Goal: Transaction & Acquisition: Book appointment/travel/reservation

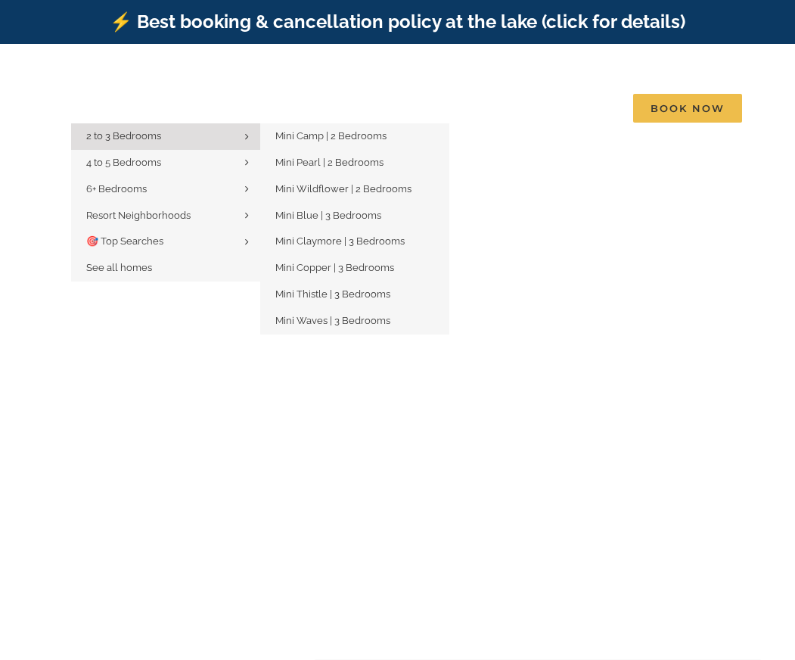
click at [170, 125] on link "2 to 3 Bedrooms" at bounding box center [165, 136] width 189 height 26
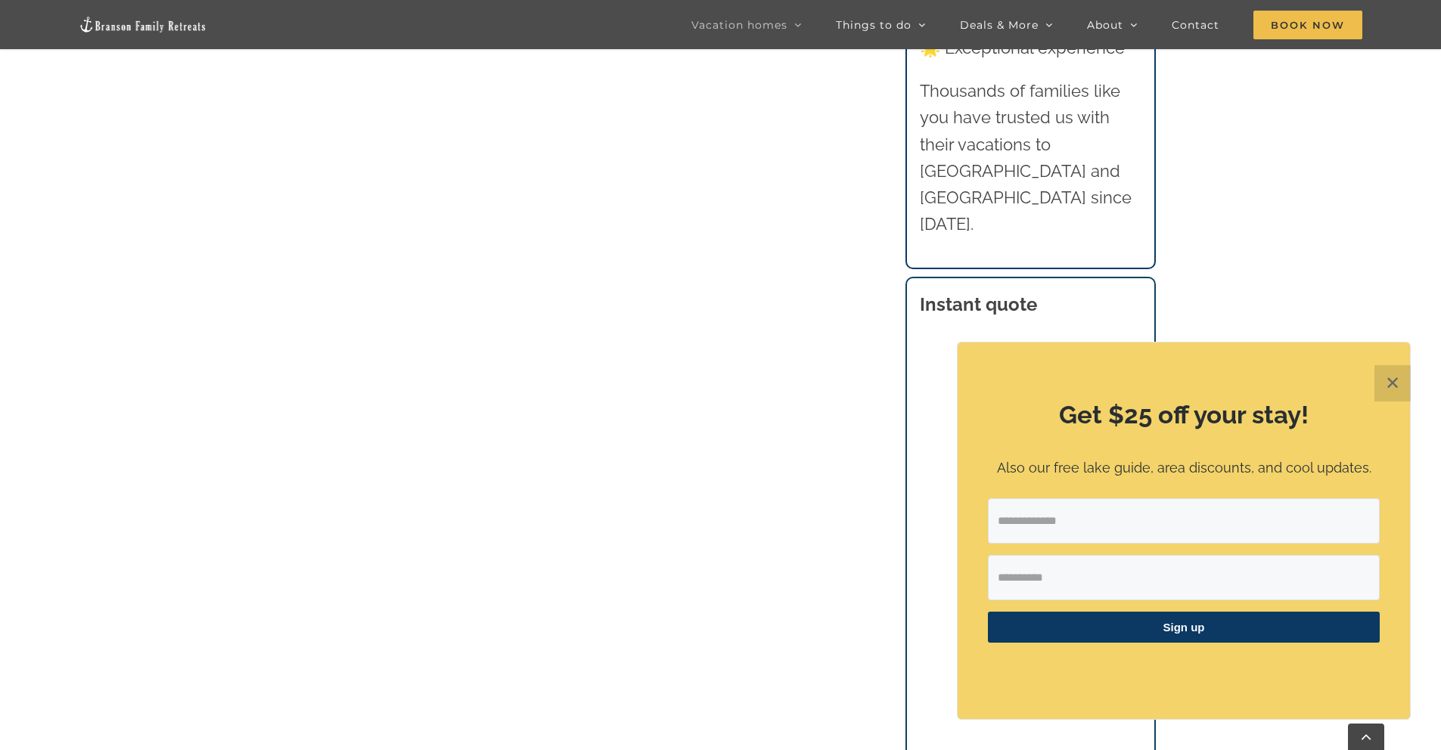
scroll to position [1080, 0]
click at [794, 392] on button "✕" at bounding box center [1393, 383] width 36 height 36
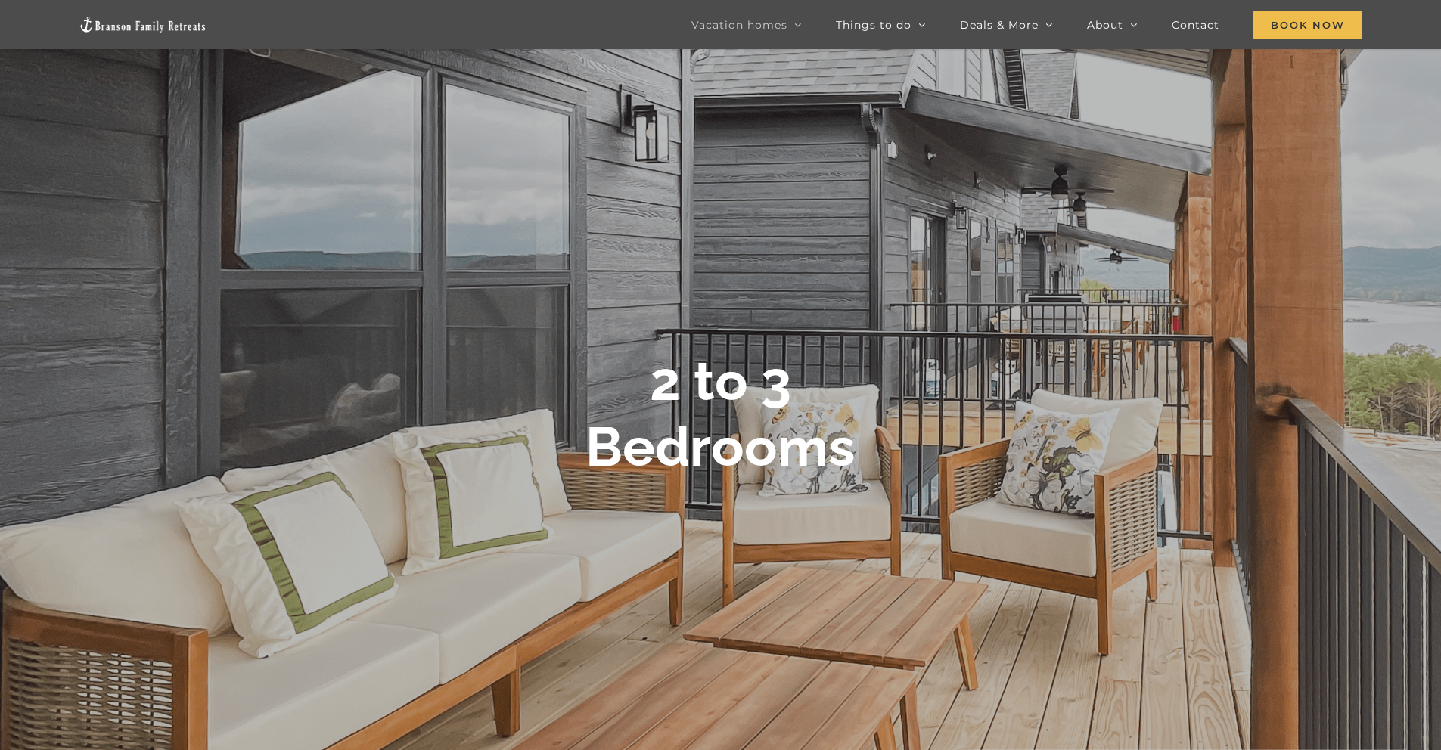
scroll to position [0, 0]
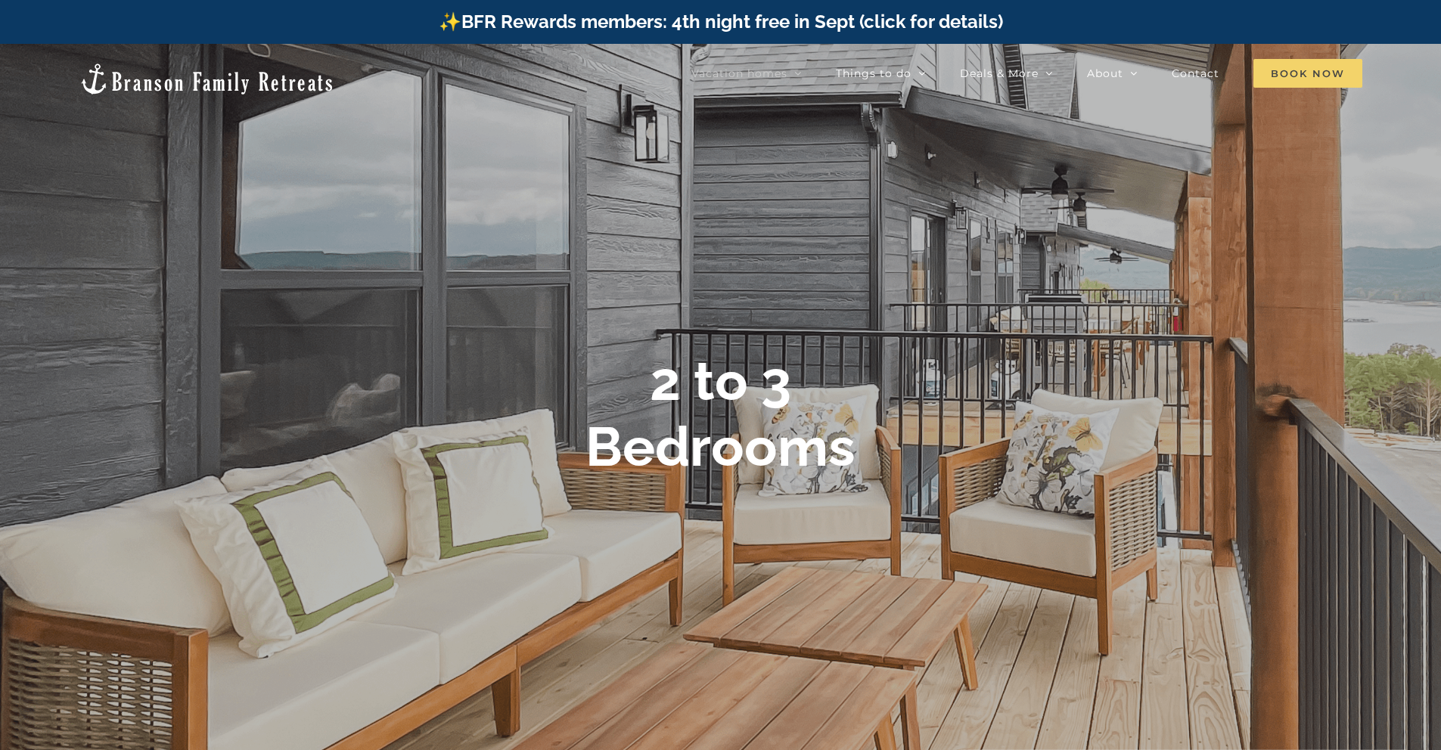
click at [794, 78] on span "Book Now" at bounding box center [1308, 73] width 109 height 29
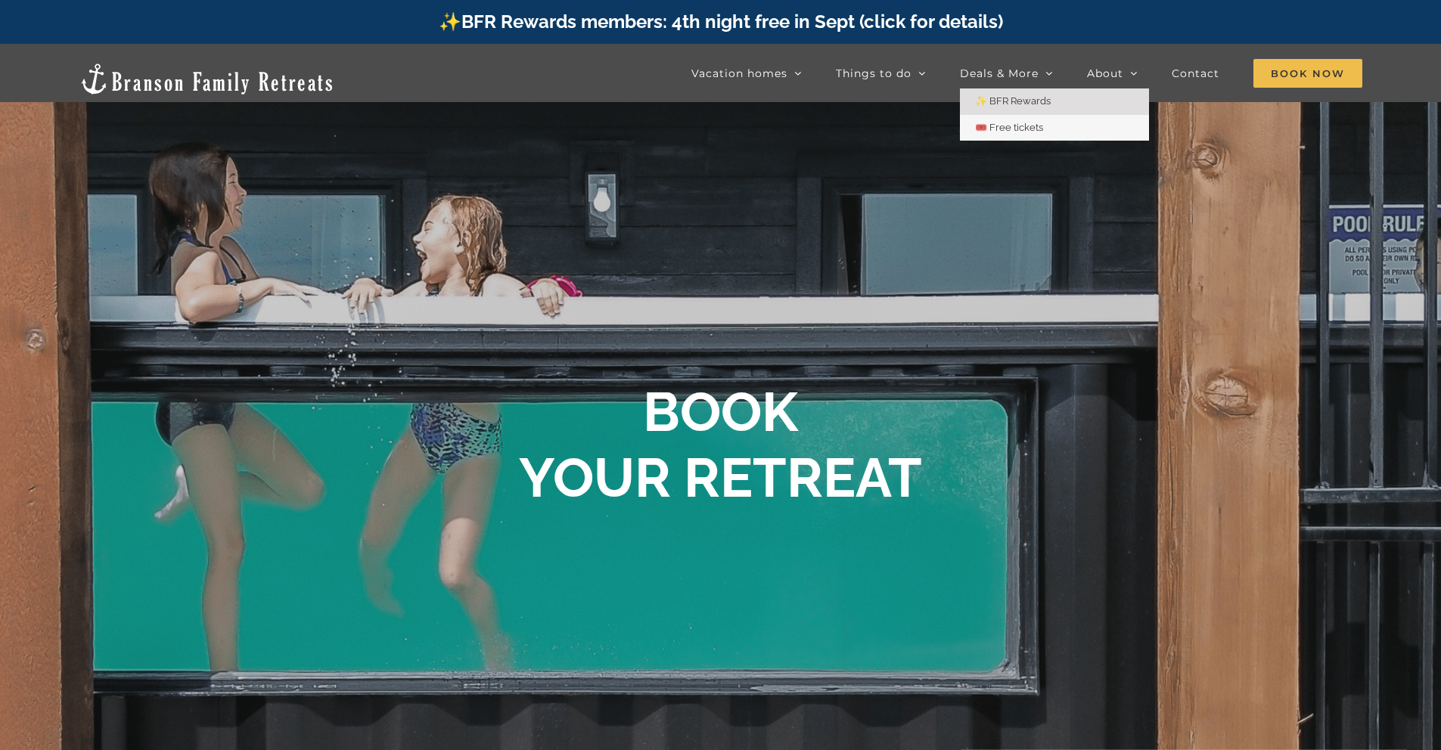
click at [1004, 101] on span "✨ BFR Rewards" at bounding box center [1013, 100] width 76 height 11
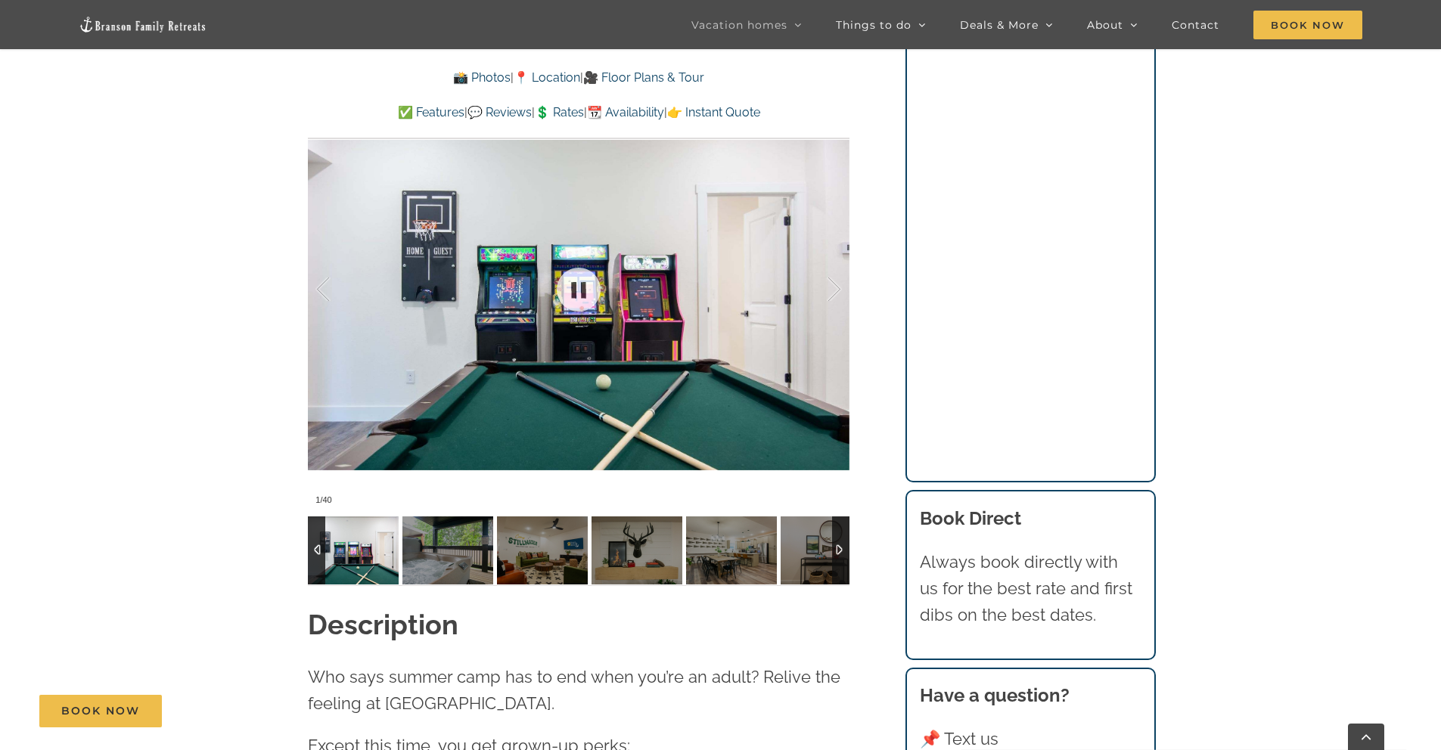
scroll to position [1359, 0]
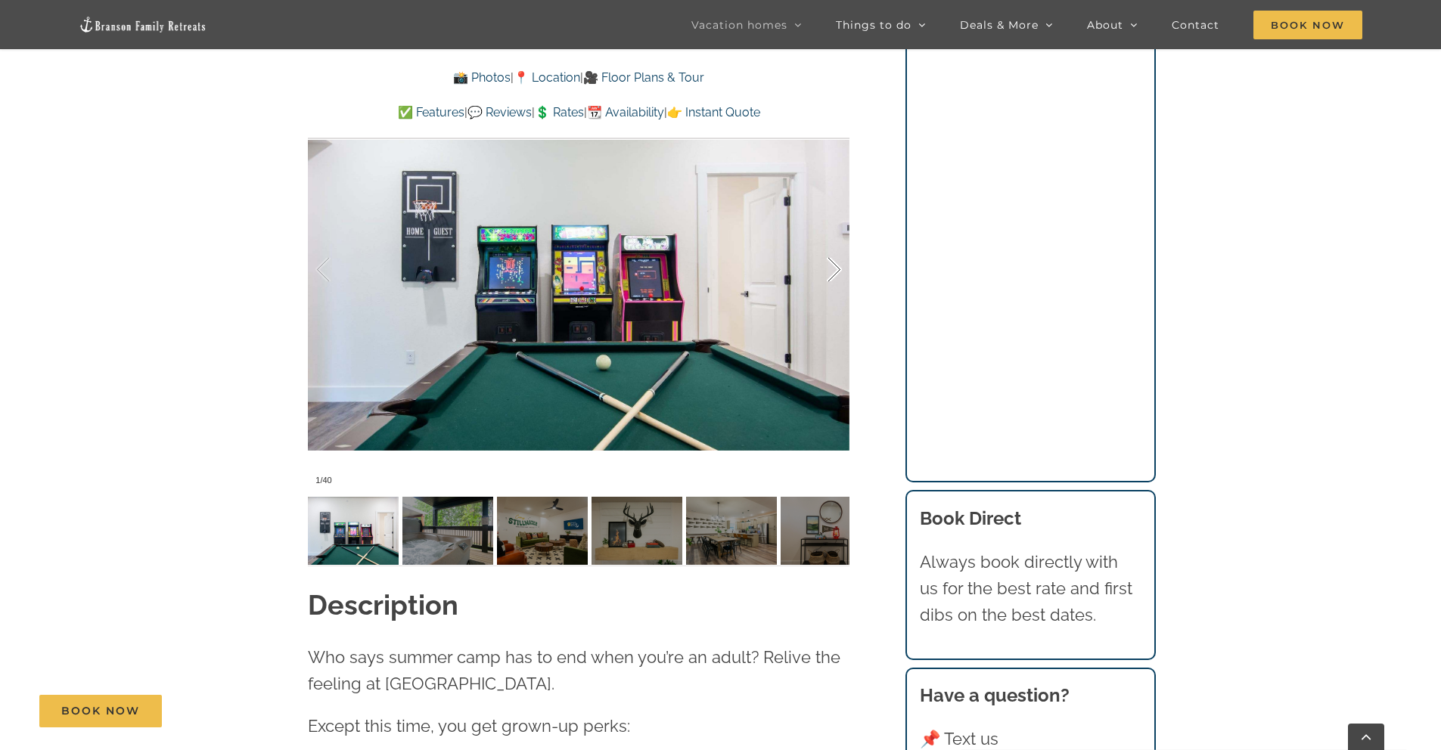
click at [821, 274] on div at bounding box center [818, 270] width 47 height 94
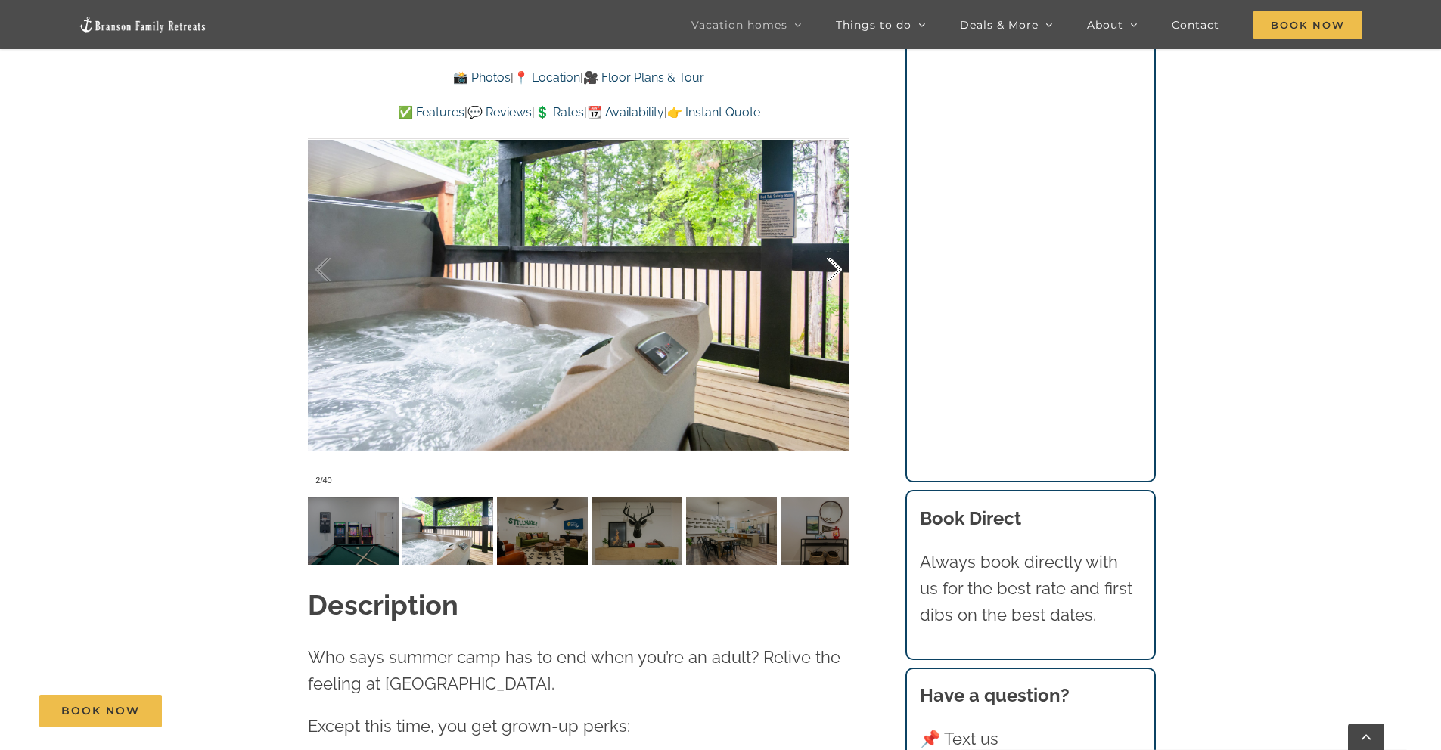
click at [821, 274] on div at bounding box center [818, 270] width 47 height 94
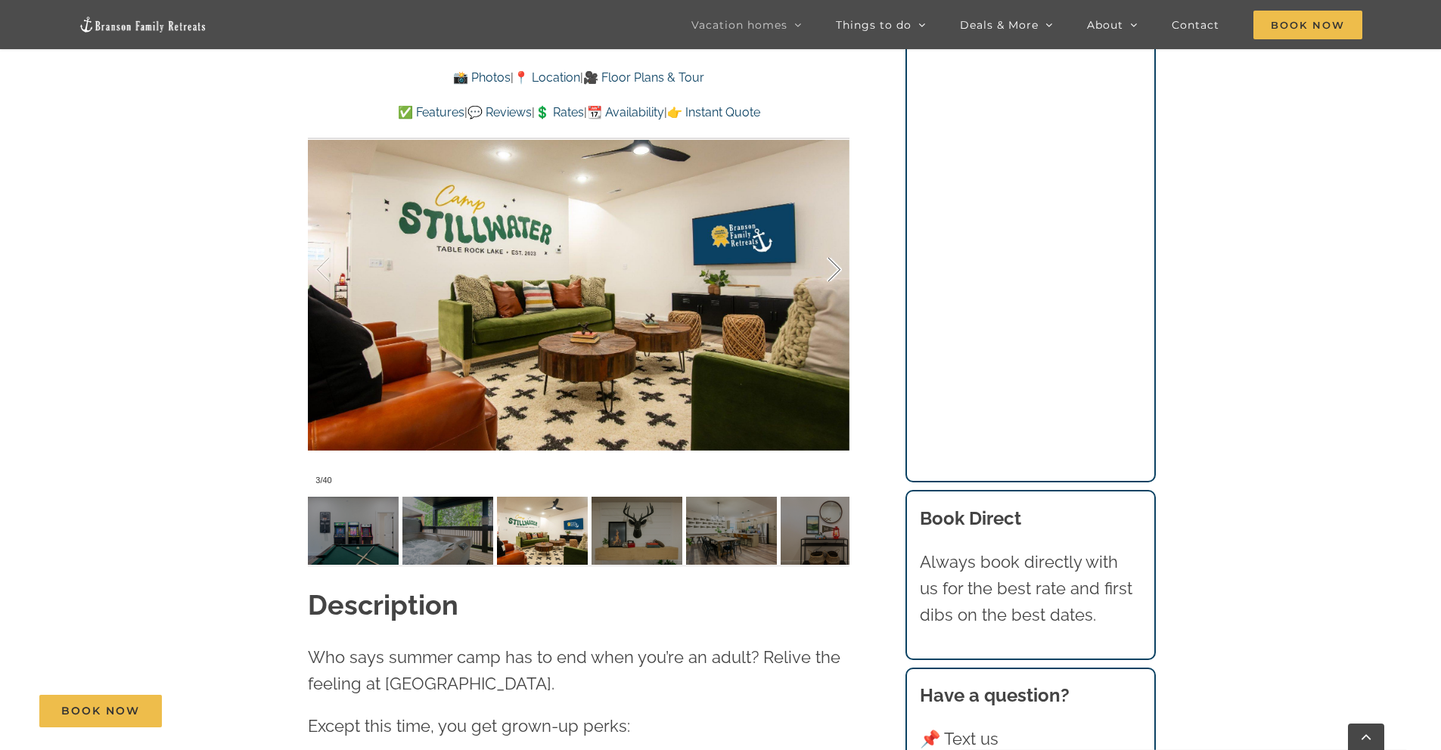
click at [821, 274] on div at bounding box center [818, 270] width 47 height 94
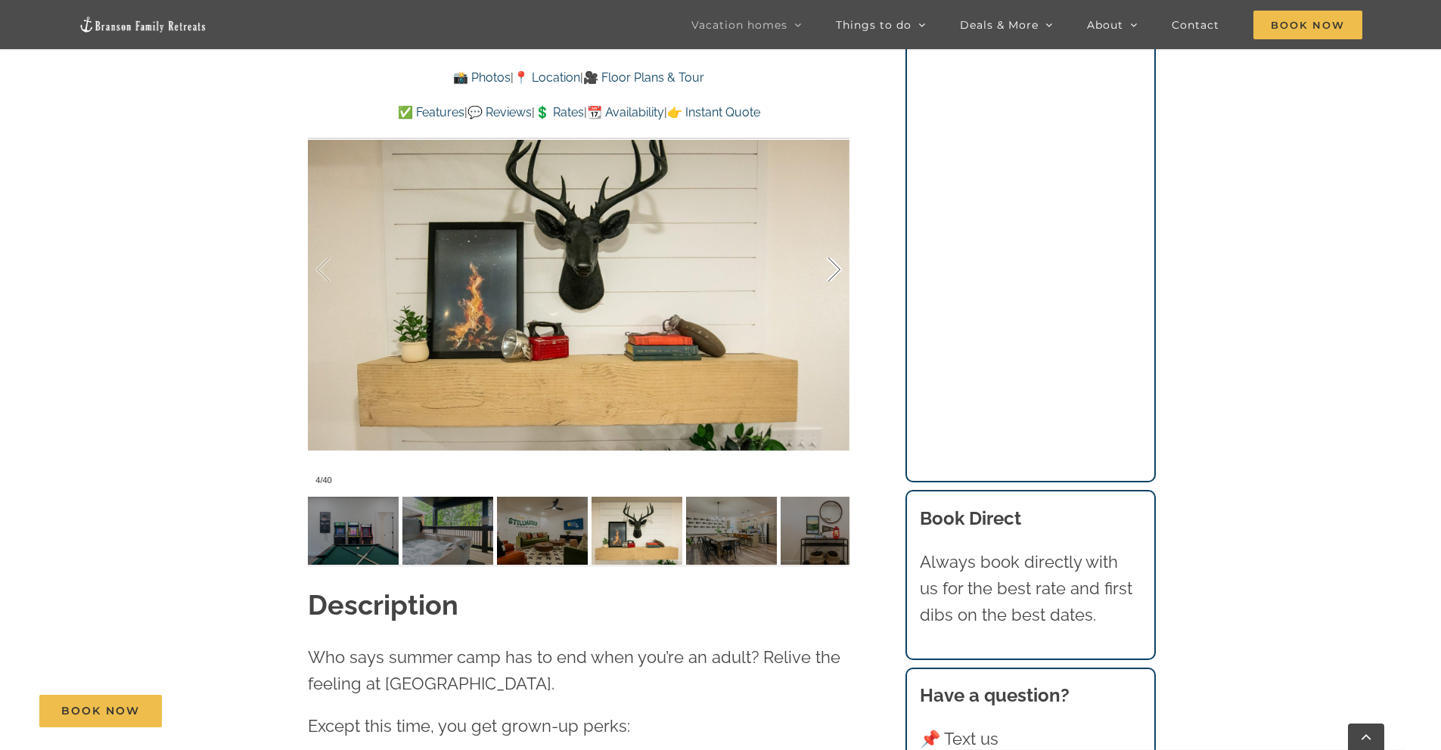
click at [821, 274] on div at bounding box center [818, 270] width 47 height 94
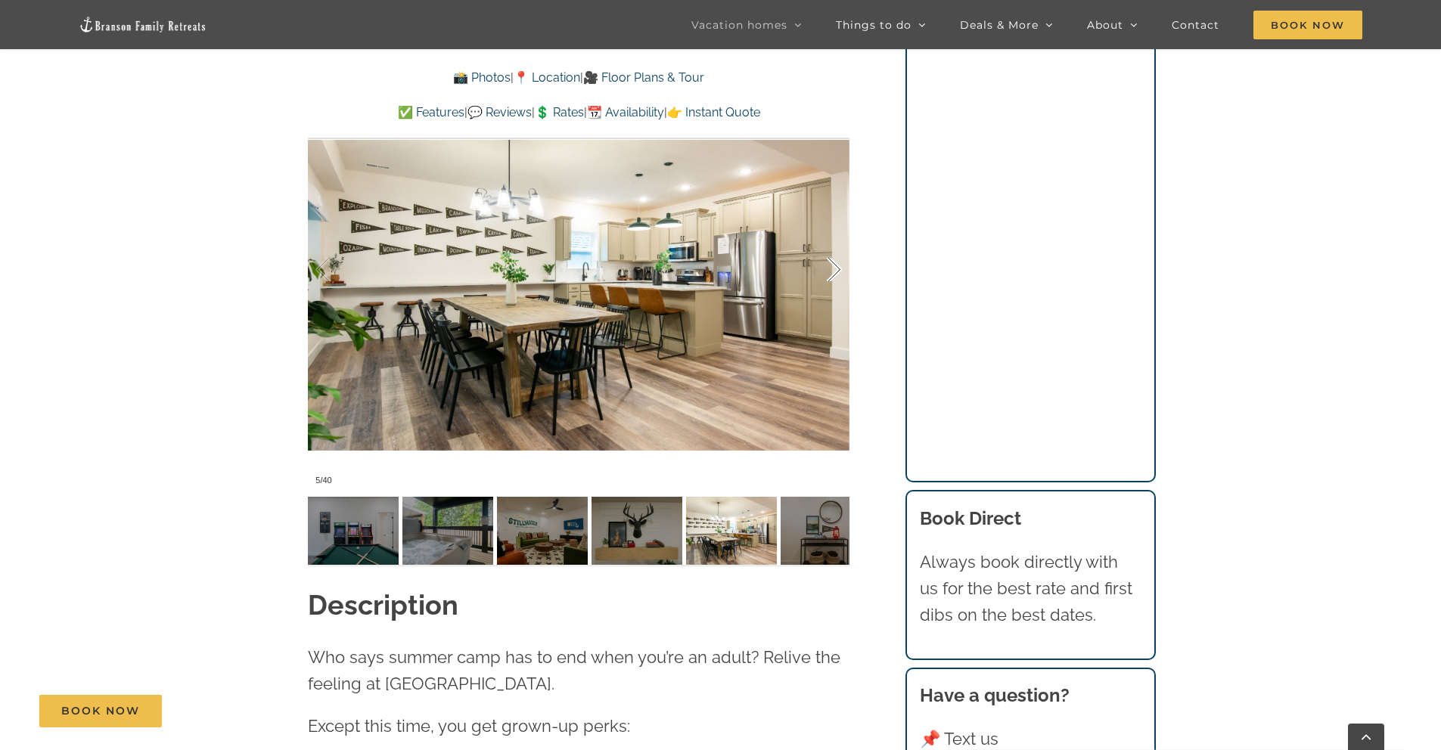
click at [821, 274] on div at bounding box center [818, 270] width 47 height 94
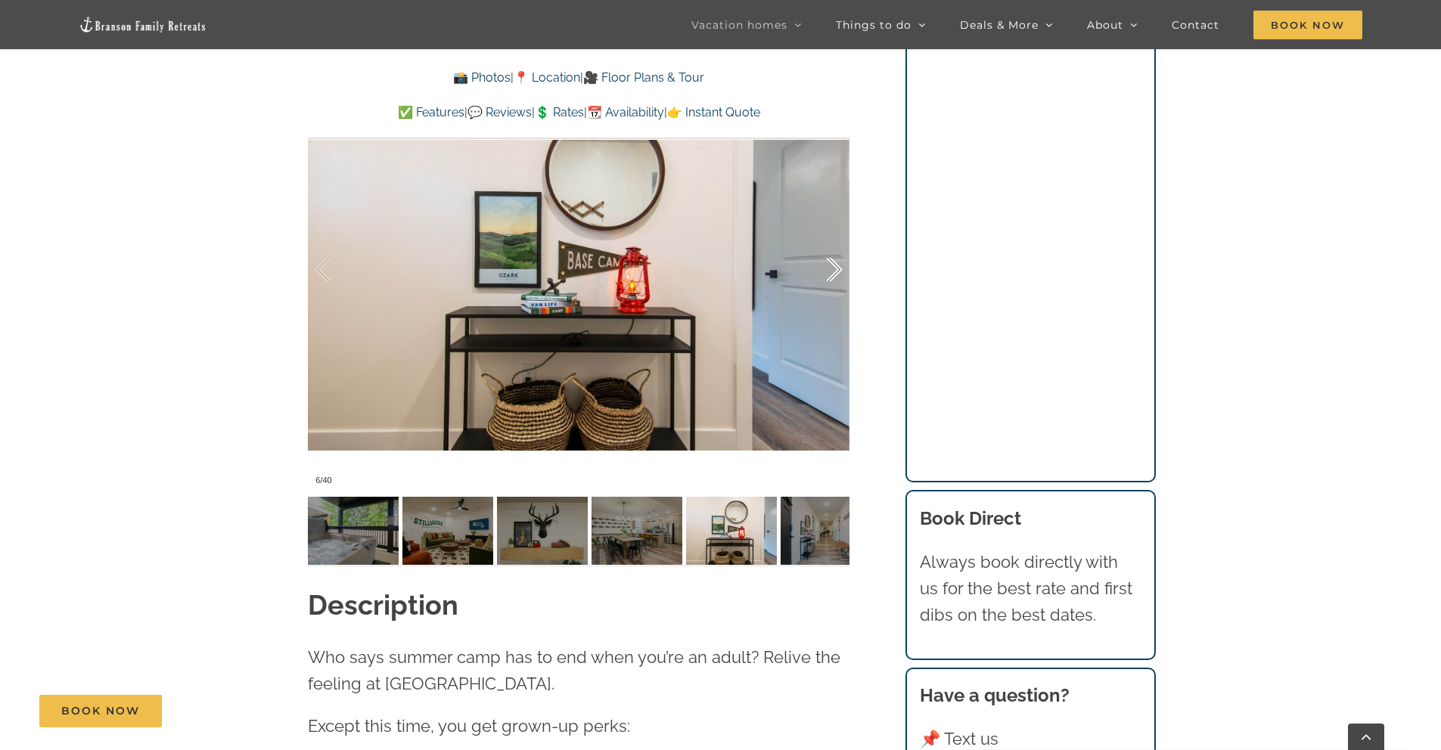
click at [821, 274] on div at bounding box center [818, 270] width 47 height 94
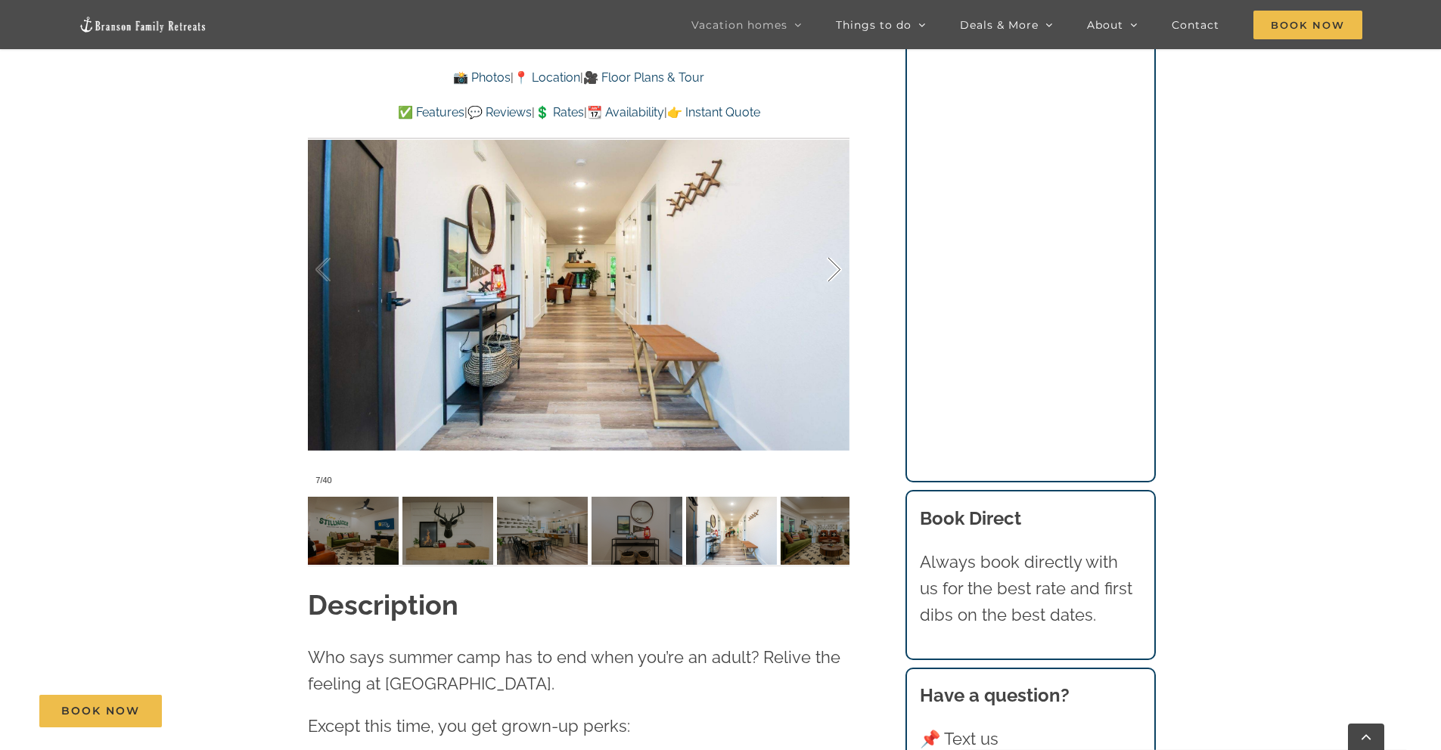
click at [821, 274] on div at bounding box center [818, 270] width 47 height 94
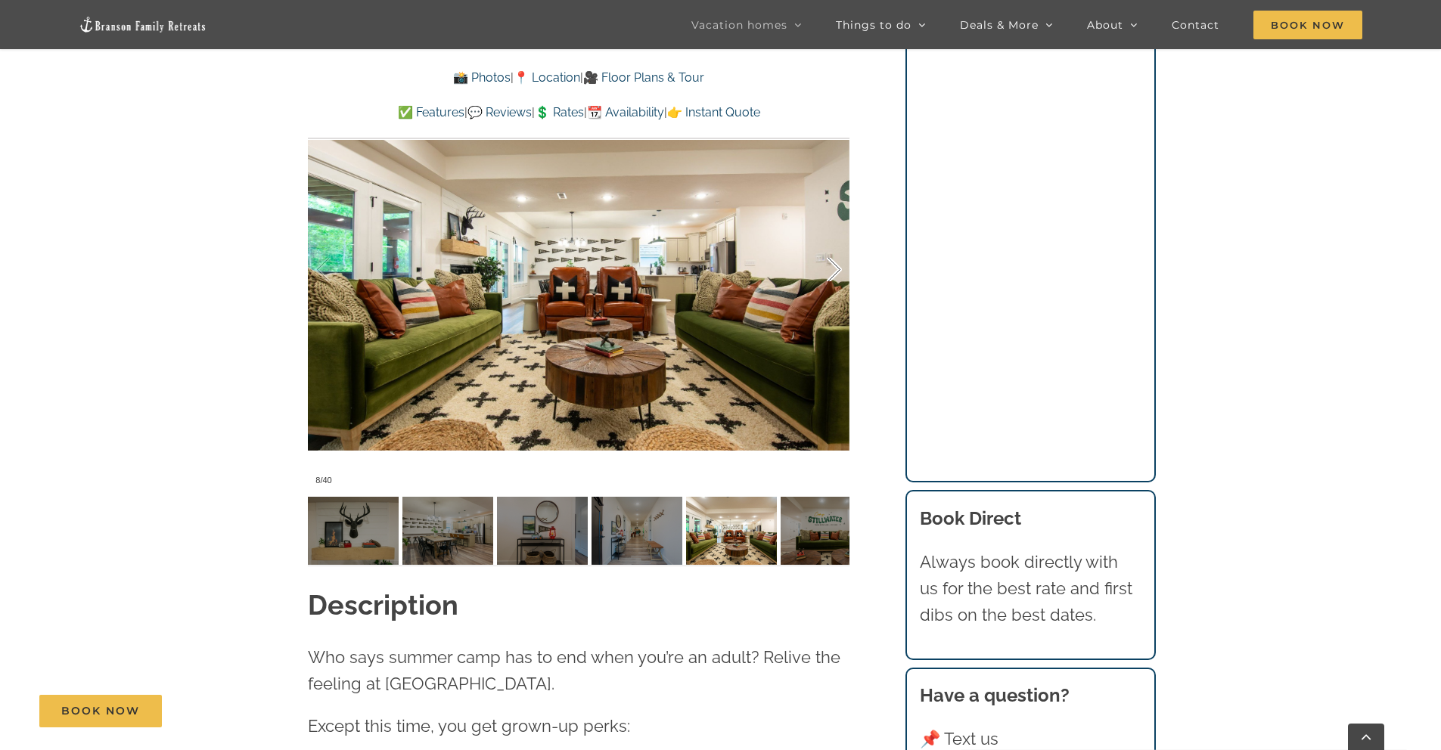
click at [821, 274] on div at bounding box center [818, 270] width 47 height 94
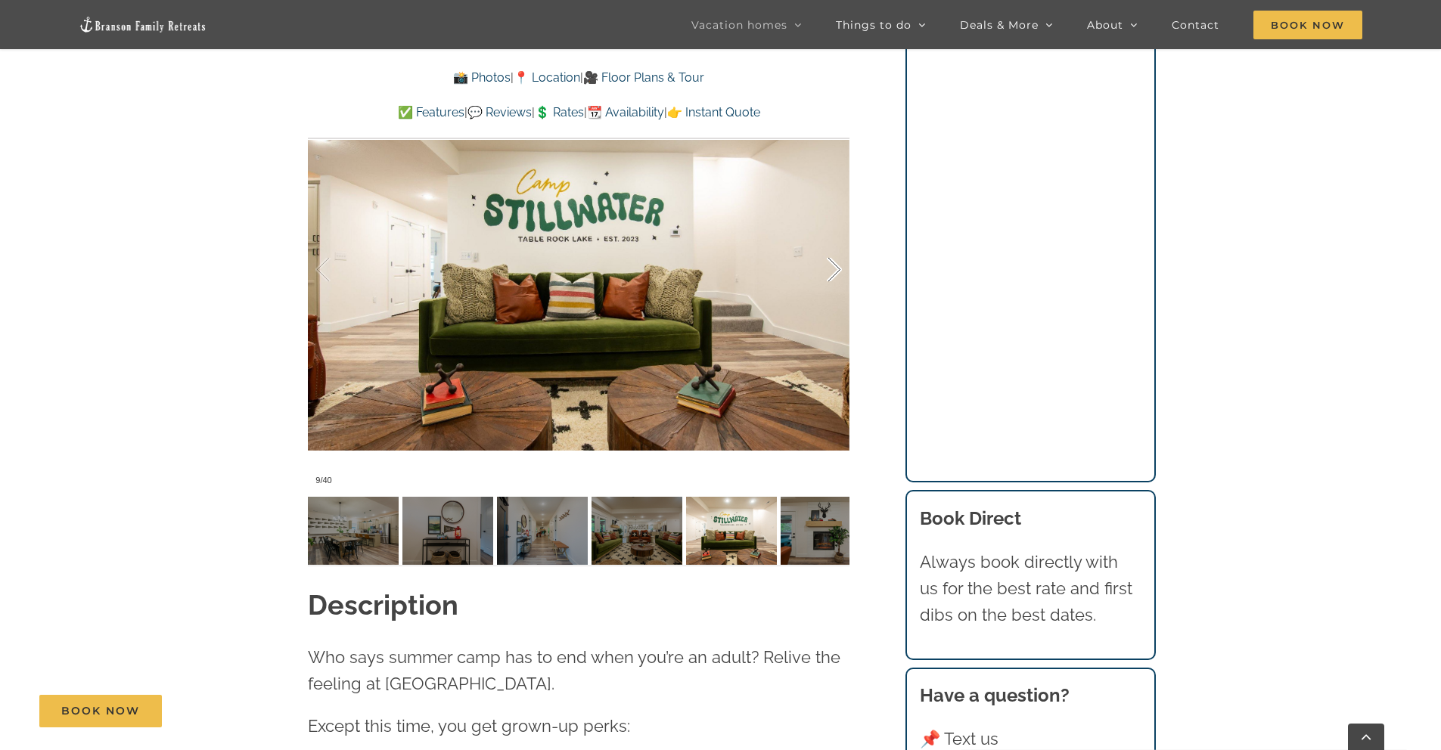
click at [821, 274] on div at bounding box center [818, 270] width 47 height 94
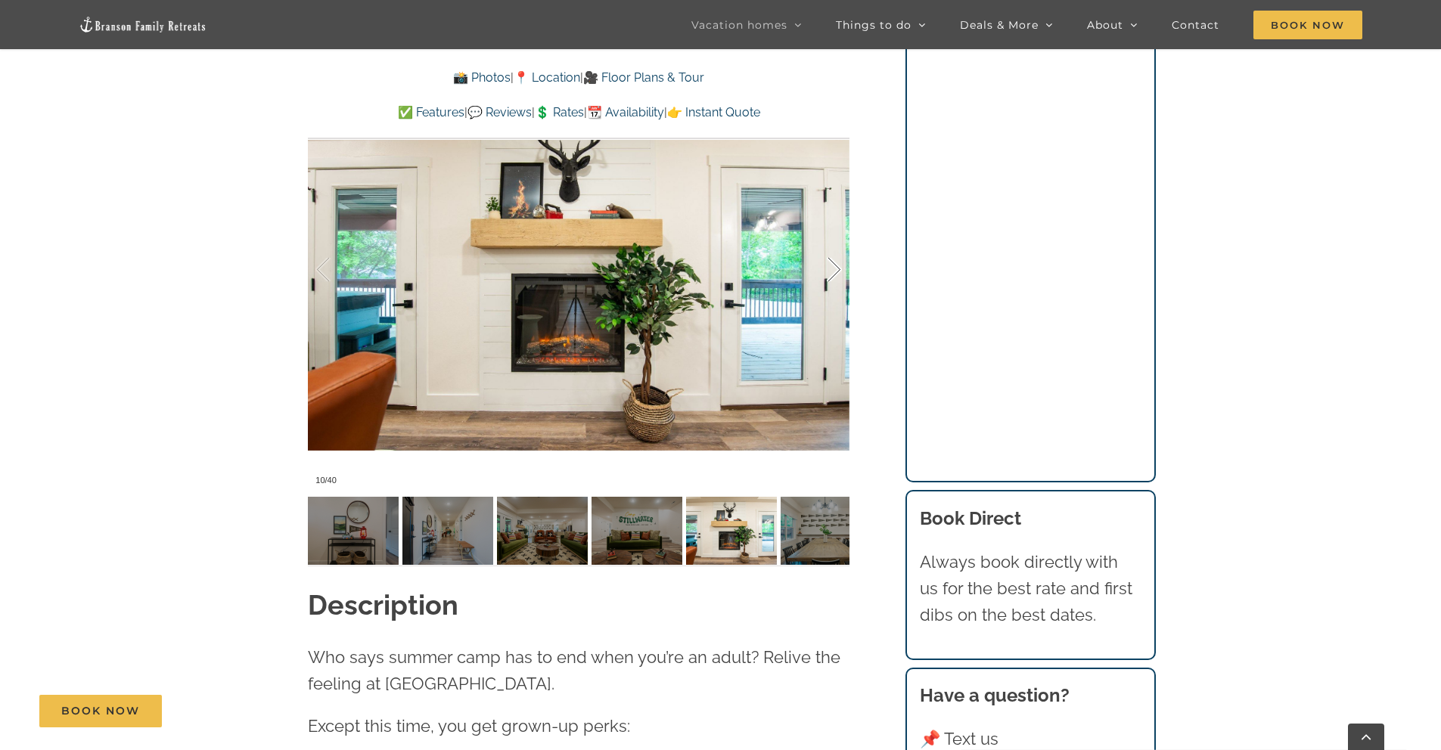
click at [821, 274] on div at bounding box center [818, 270] width 47 height 94
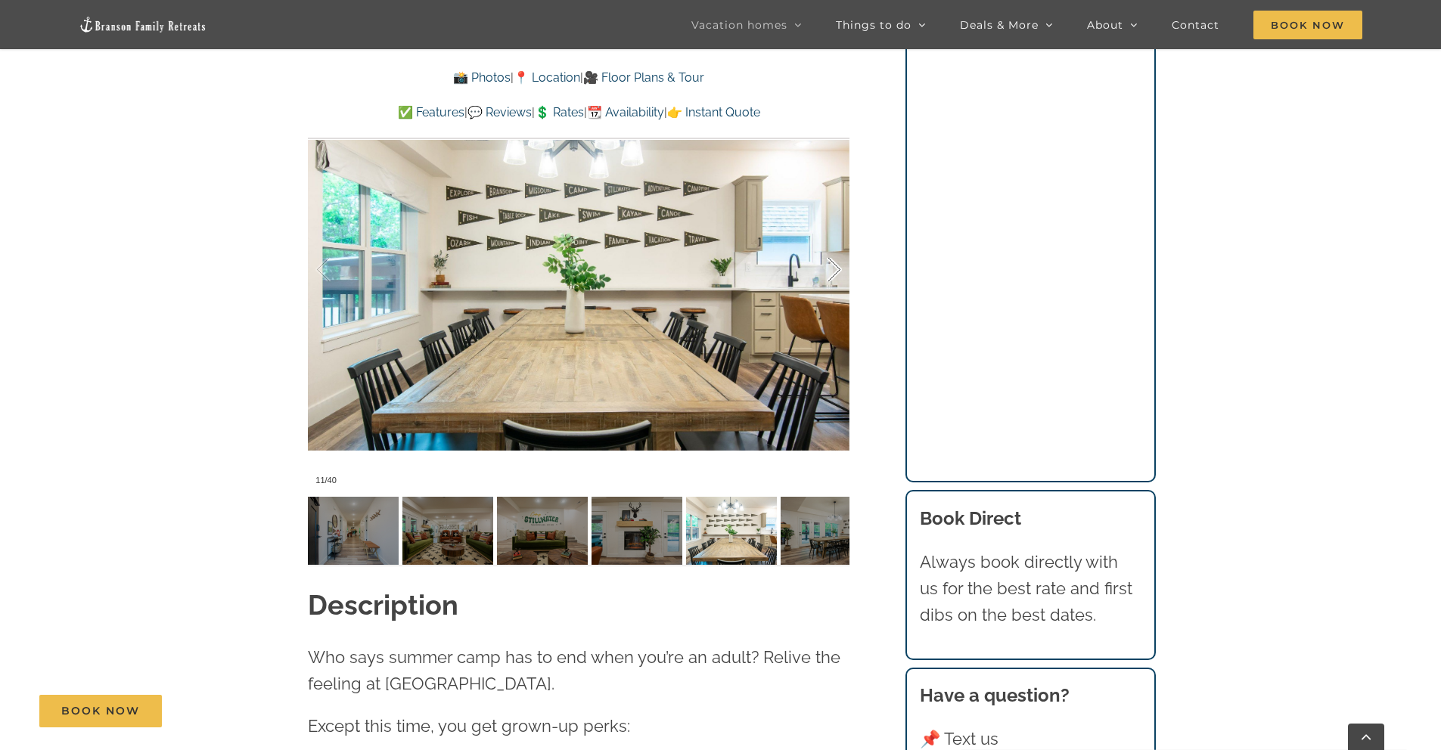
click at [821, 274] on div at bounding box center [818, 270] width 47 height 94
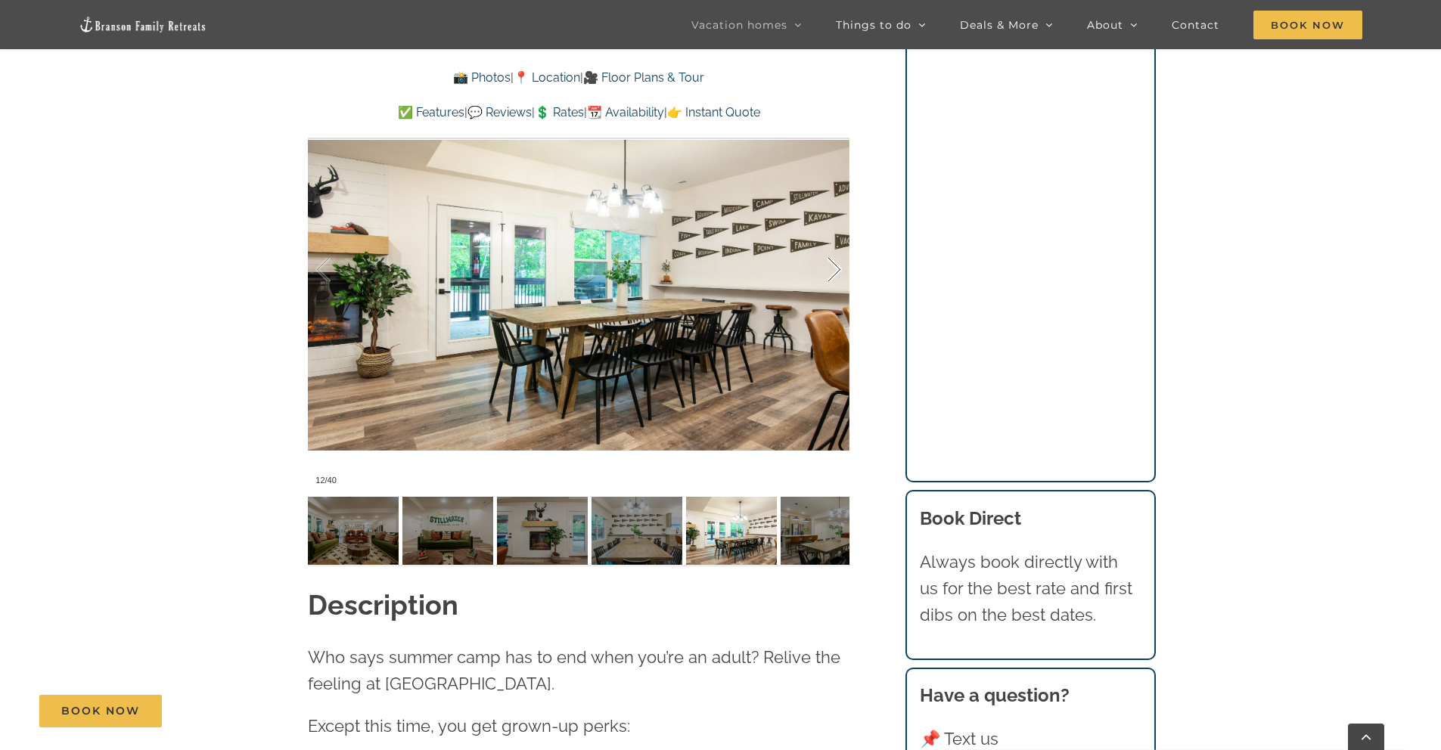
click at [821, 274] on div at bounding box center [818, 270] width 47 height 94
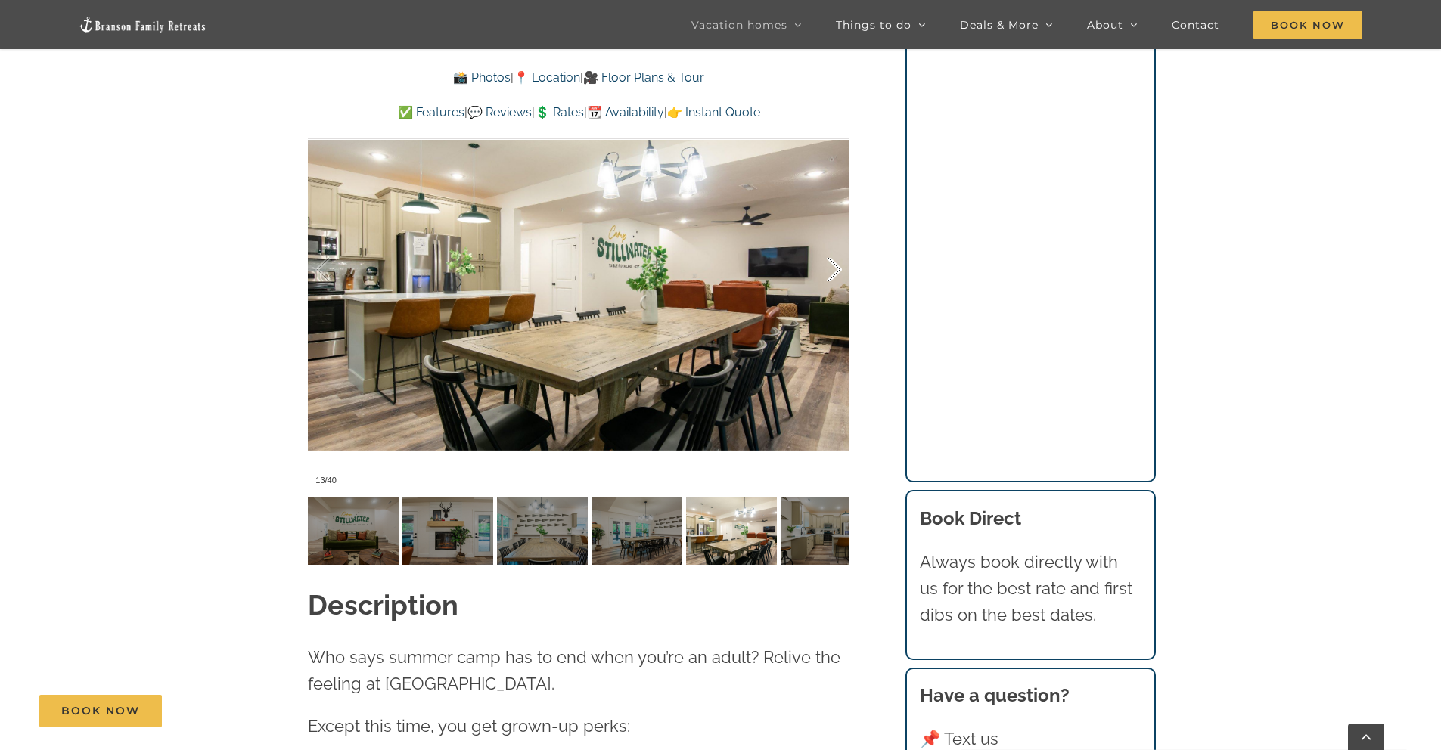
click at [821, 274] on div at bounding box center [818, 270] width 47 height 94
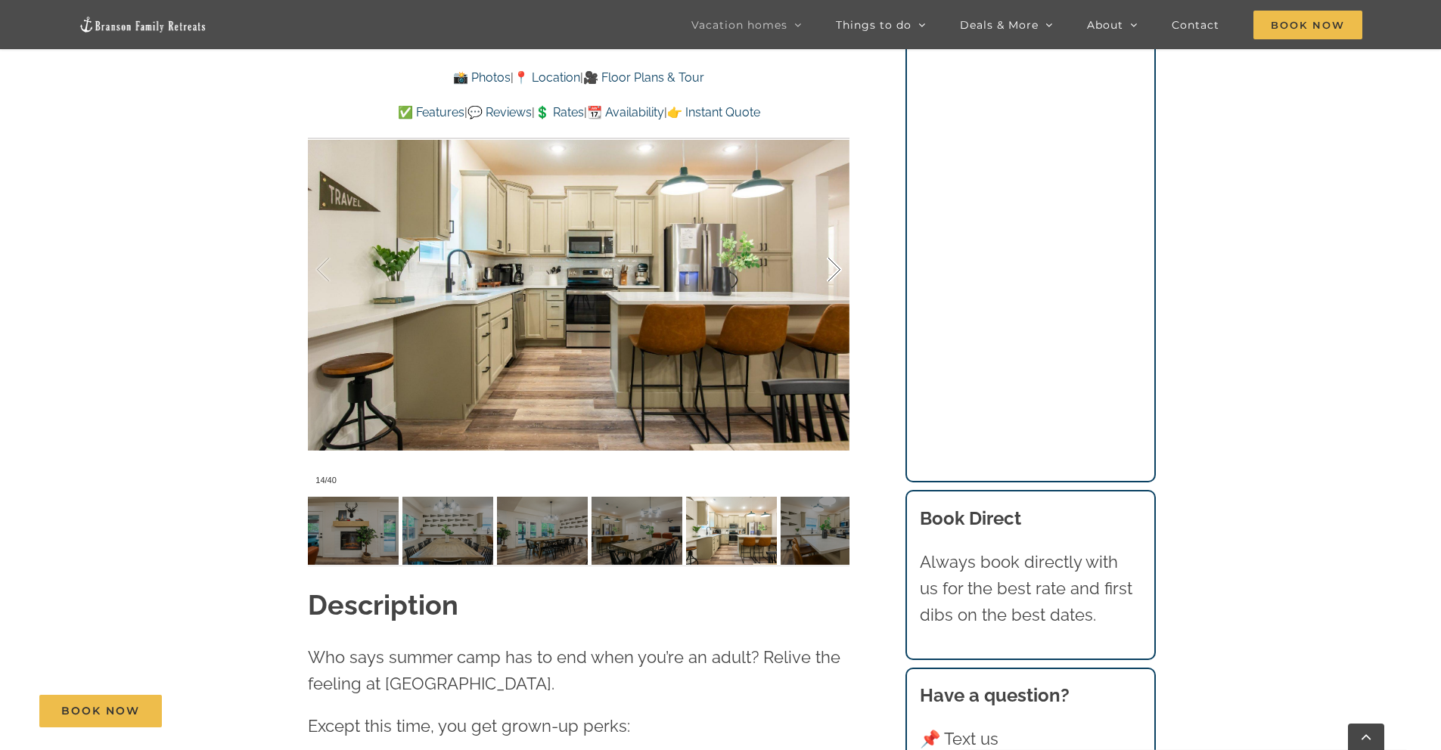
click at [821, 274] on div at bounding box center [818, 270] width 47 height 94
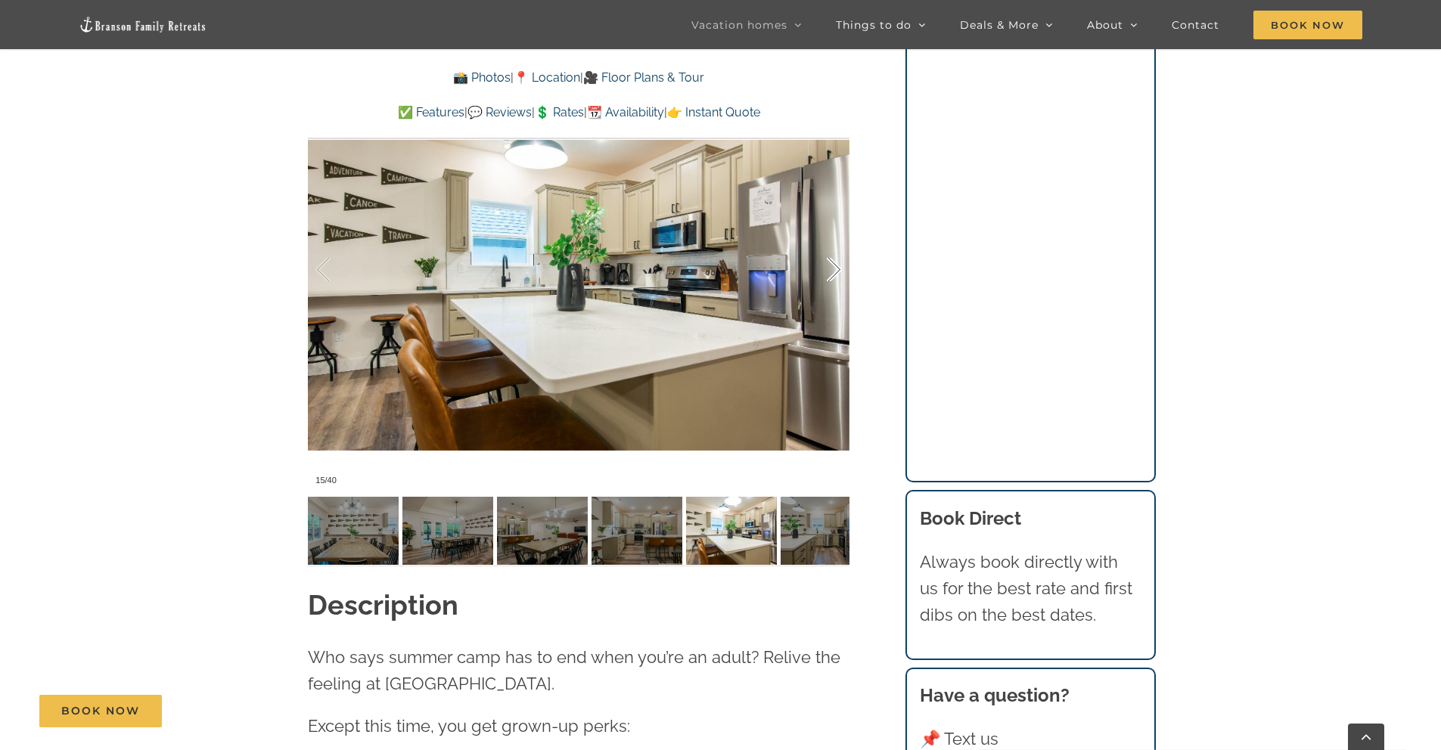
click at [821, 274] on div at bounding box center [818, 270] width 47 height 94
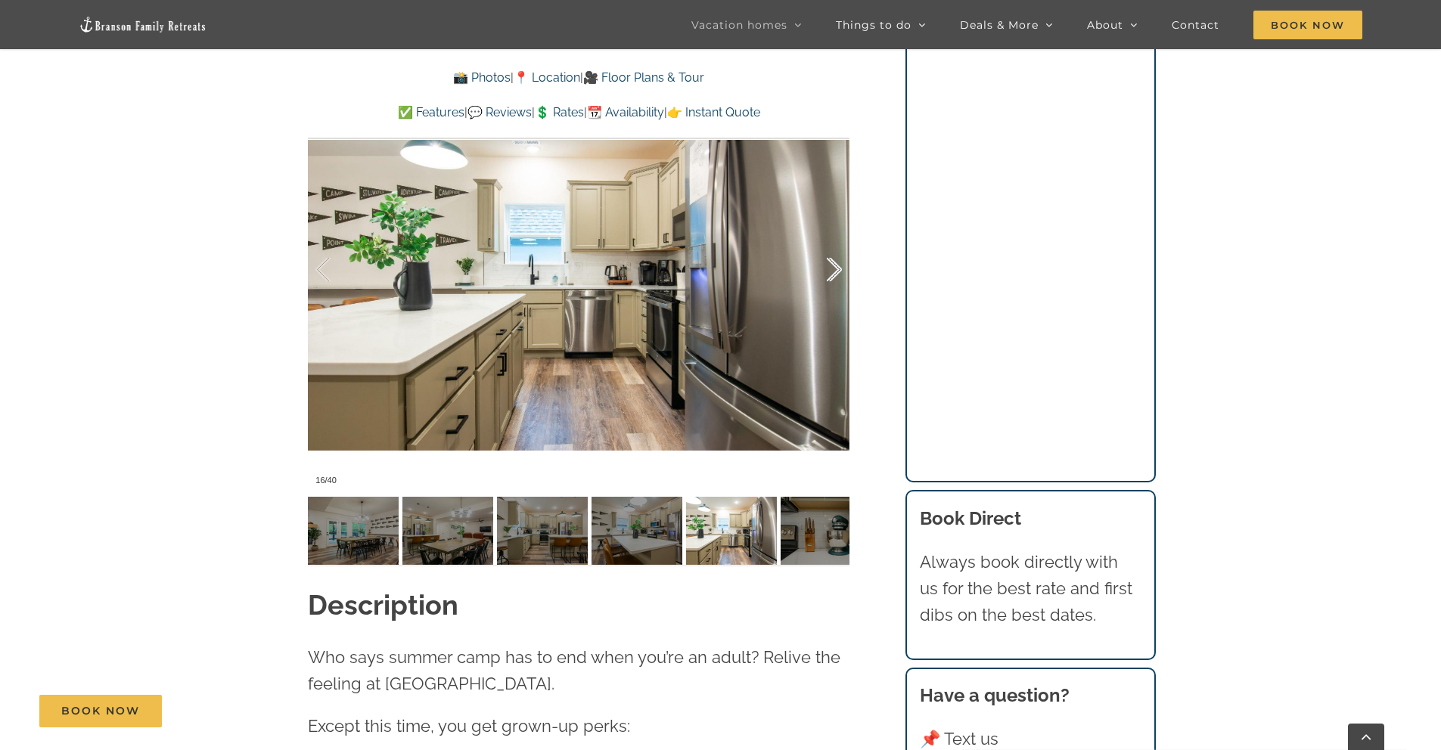
click at [821, 274] on div at bounding box center [818, 270] width 47 height 94
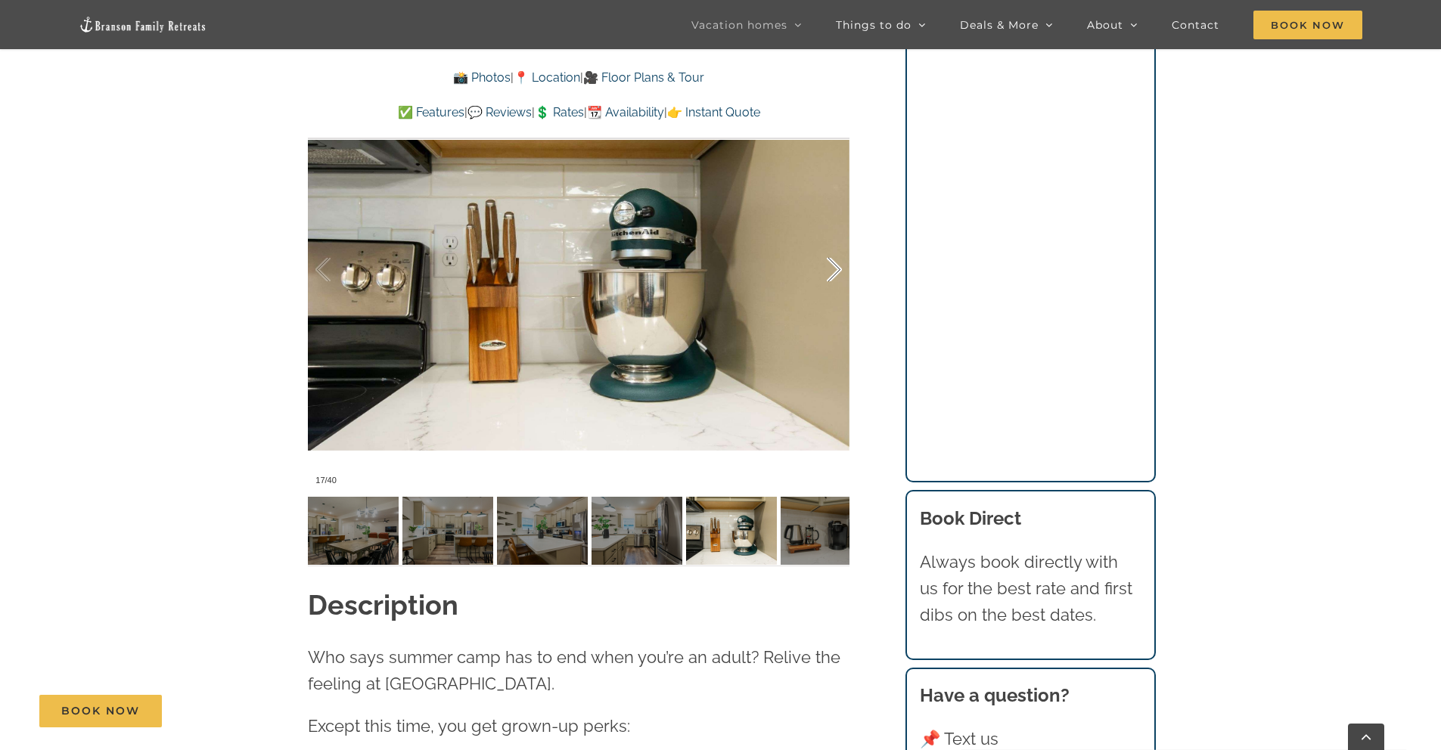
click at [821, 274] on div at bounding box center [818, 270] width 47 height 94
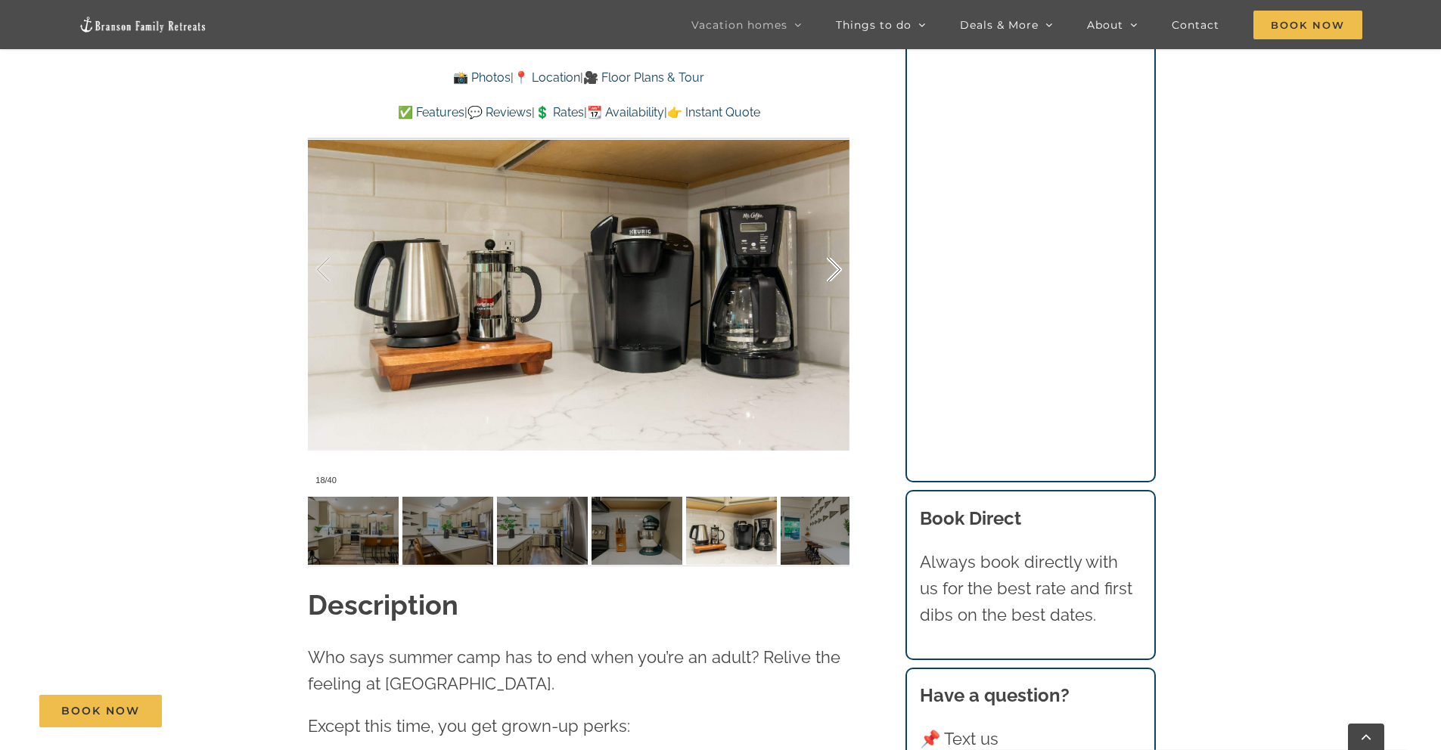
click at [821, 274] on div at bounding box center [818, 270] width 47 height 94
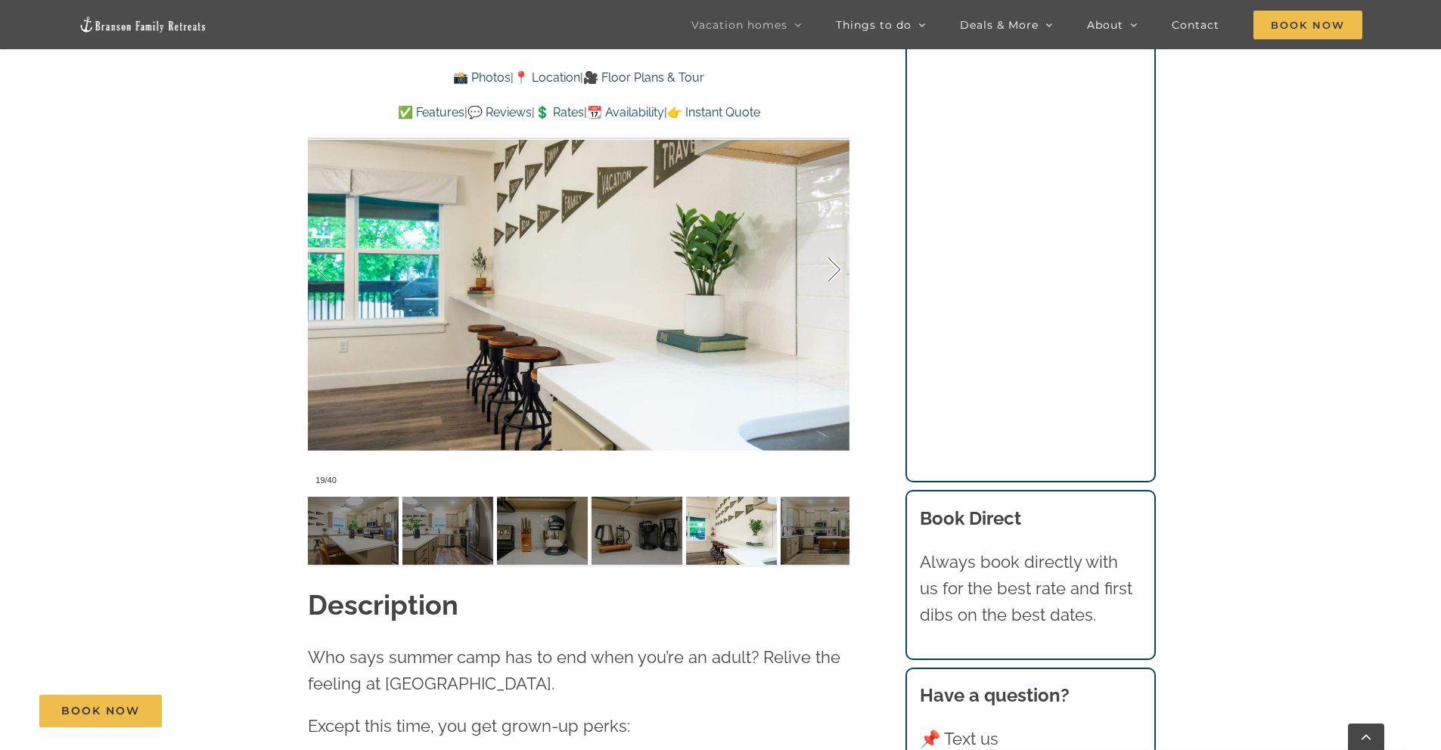
click at [821, 274] on div at bounding box center [818, 270] width 47 height 94
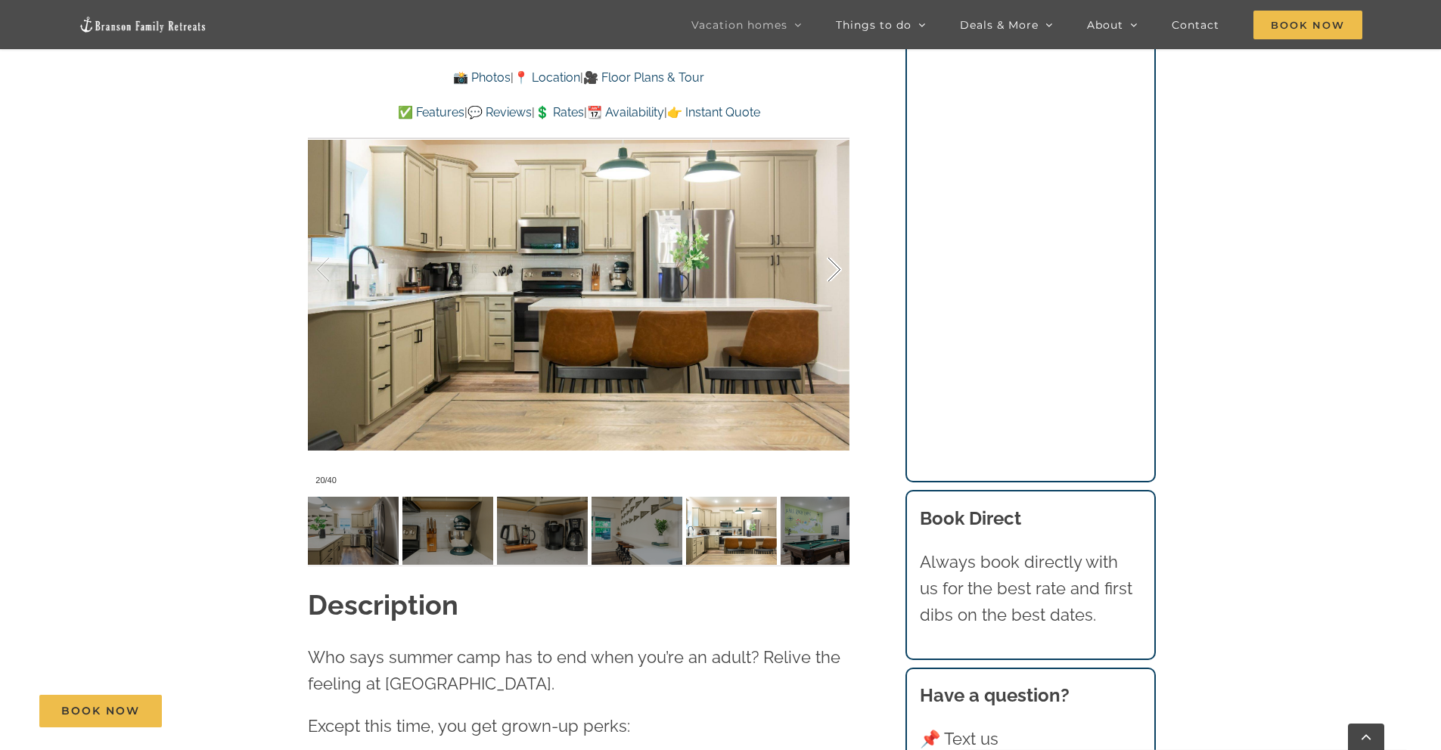
click at [821, 274] on div at bounding box center [818, 270] width 47 height 94
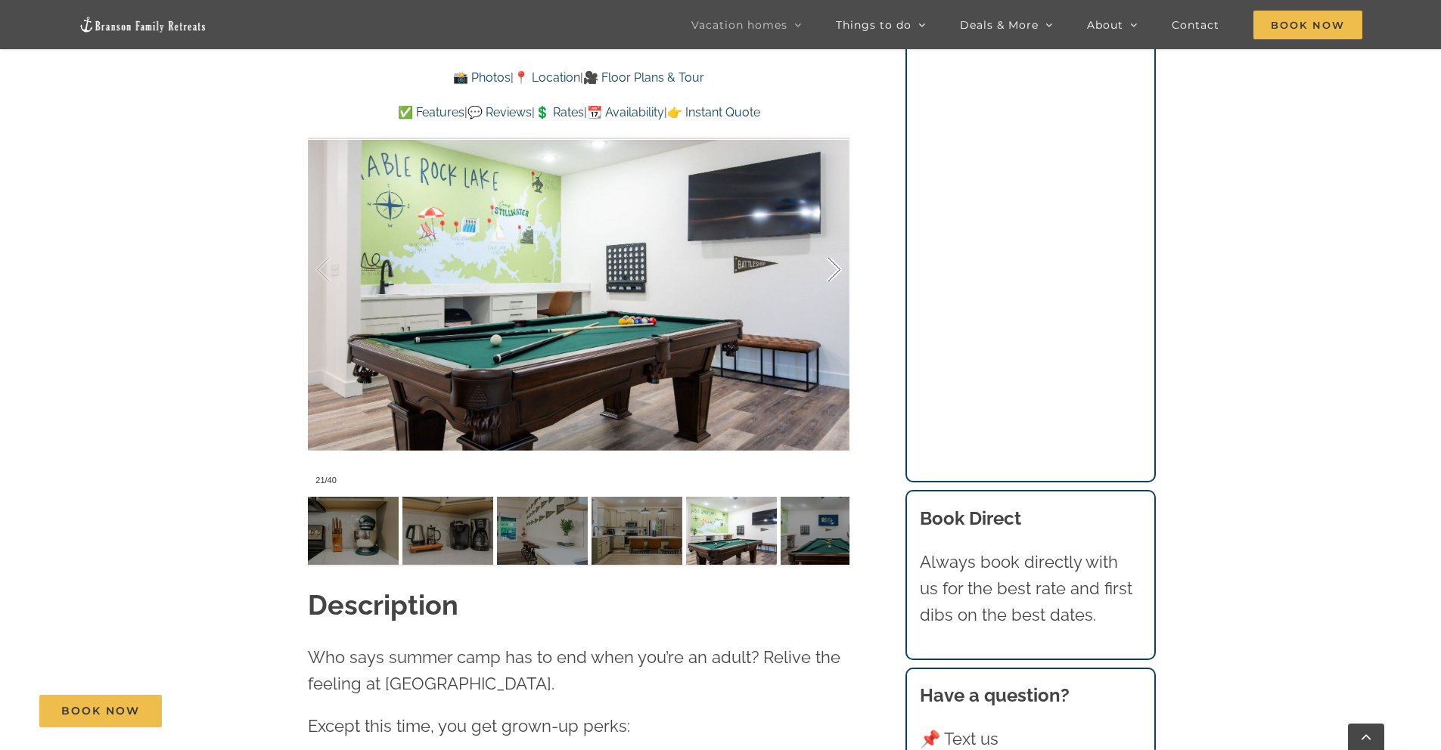
click at [821, 274] on div at bounding box center [818, 270] width 47 height 94
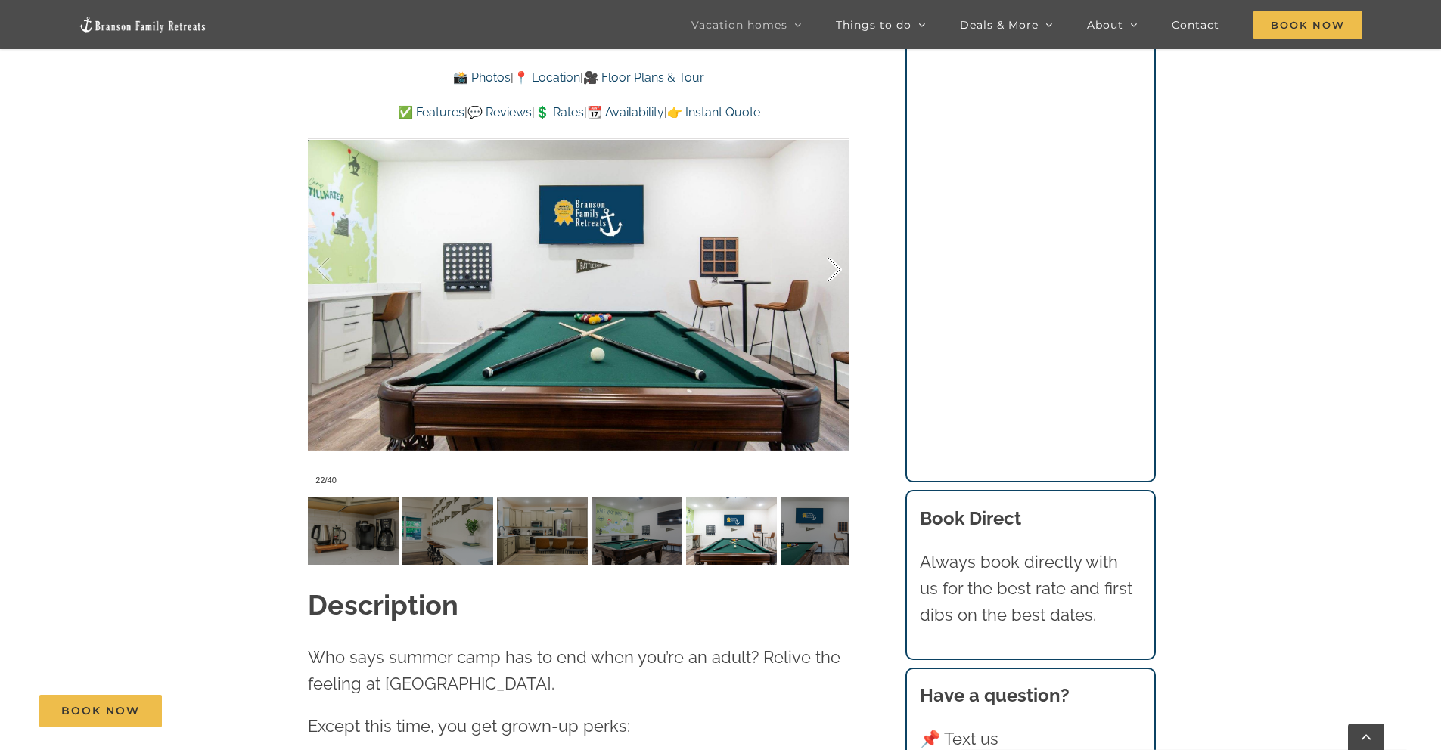
click at [821, 274] on div at bounding box center [818, 270] width 47 height 94
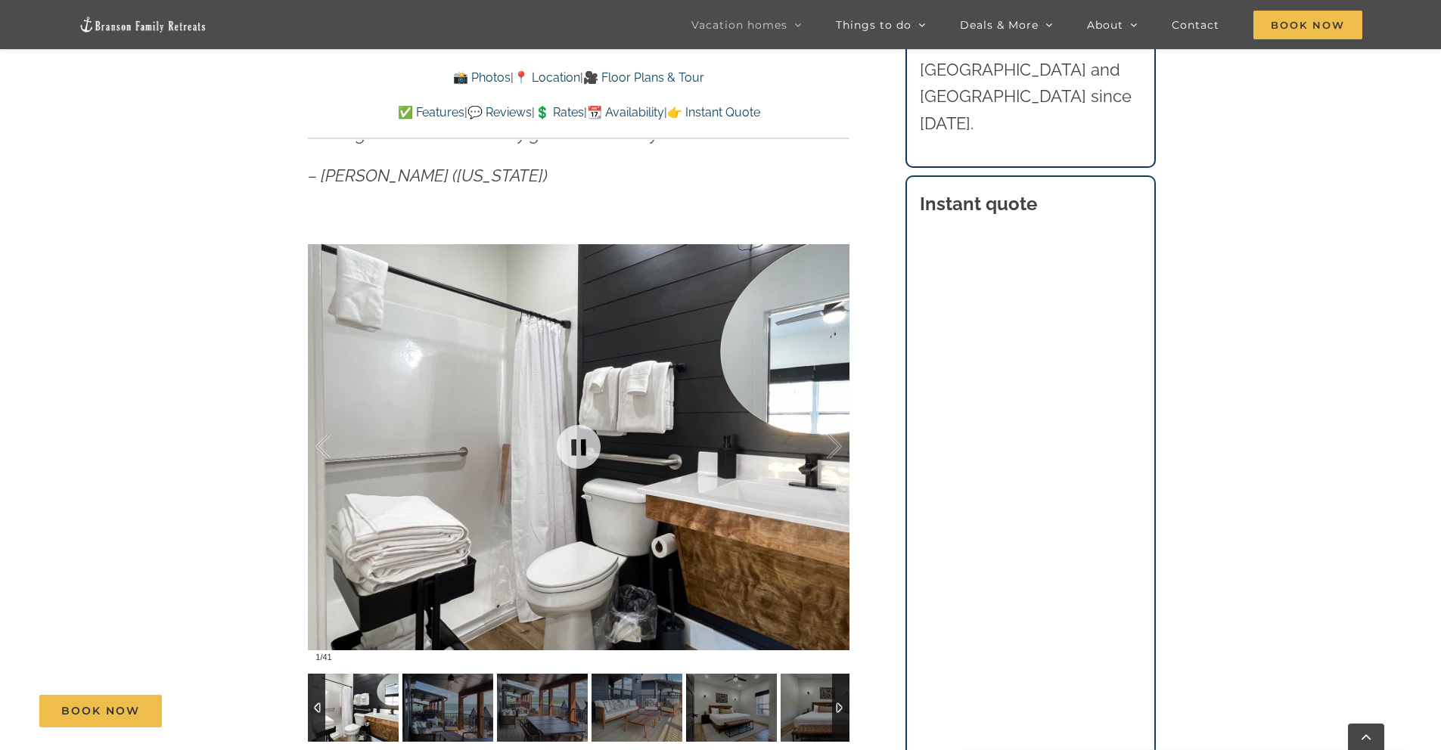
scroll to position [1008, 0]
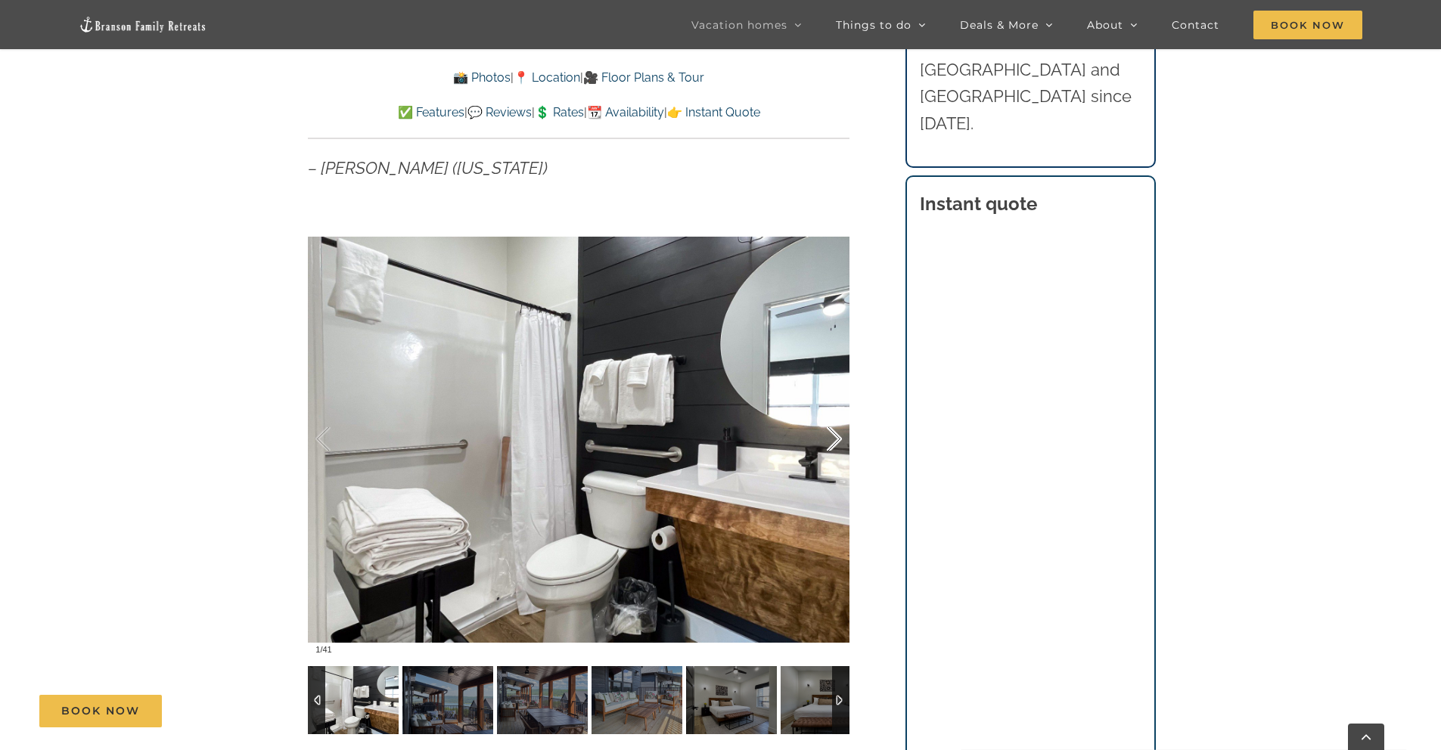
click at [836, 446] on div at bounding box center [818, 440] width 47 height 94
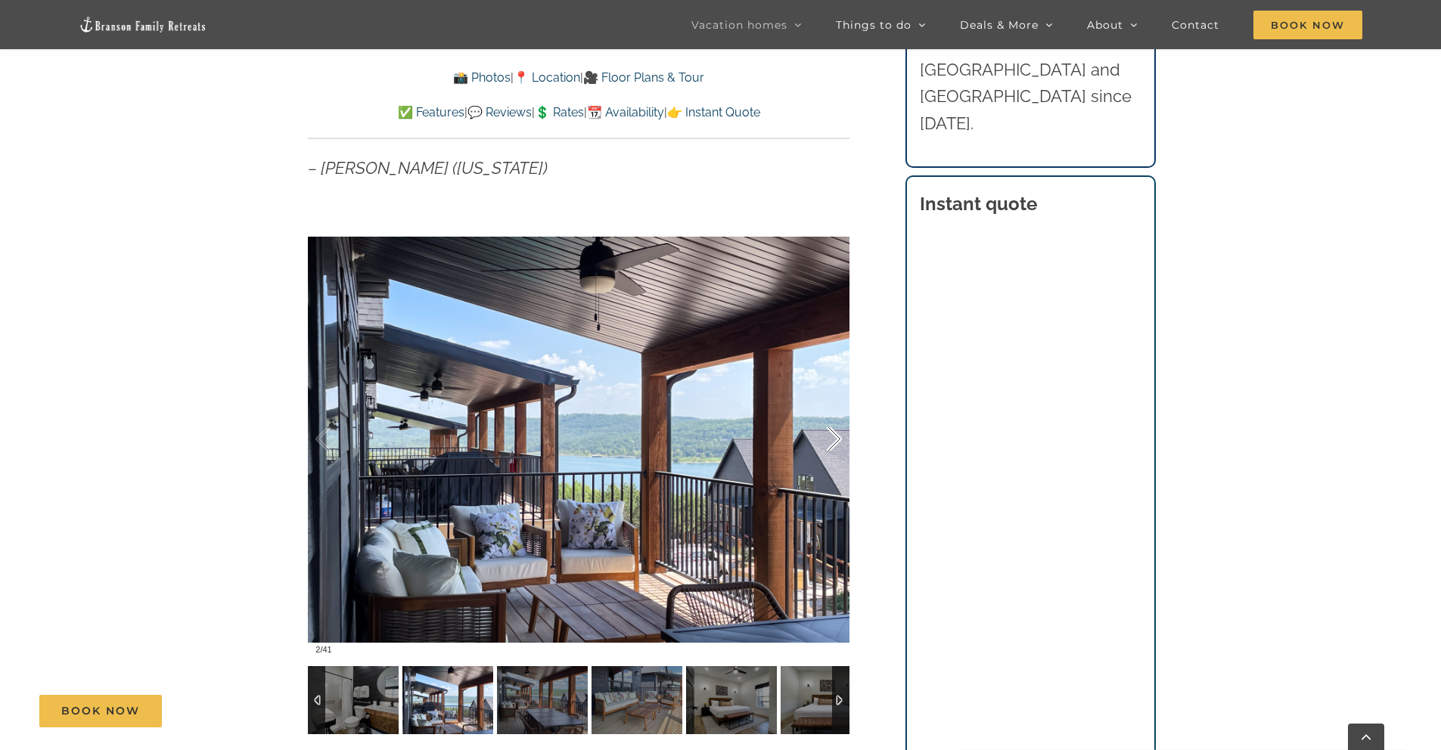
click at [836, 446] on div at bounding box center [818, 440] width 47 height 94
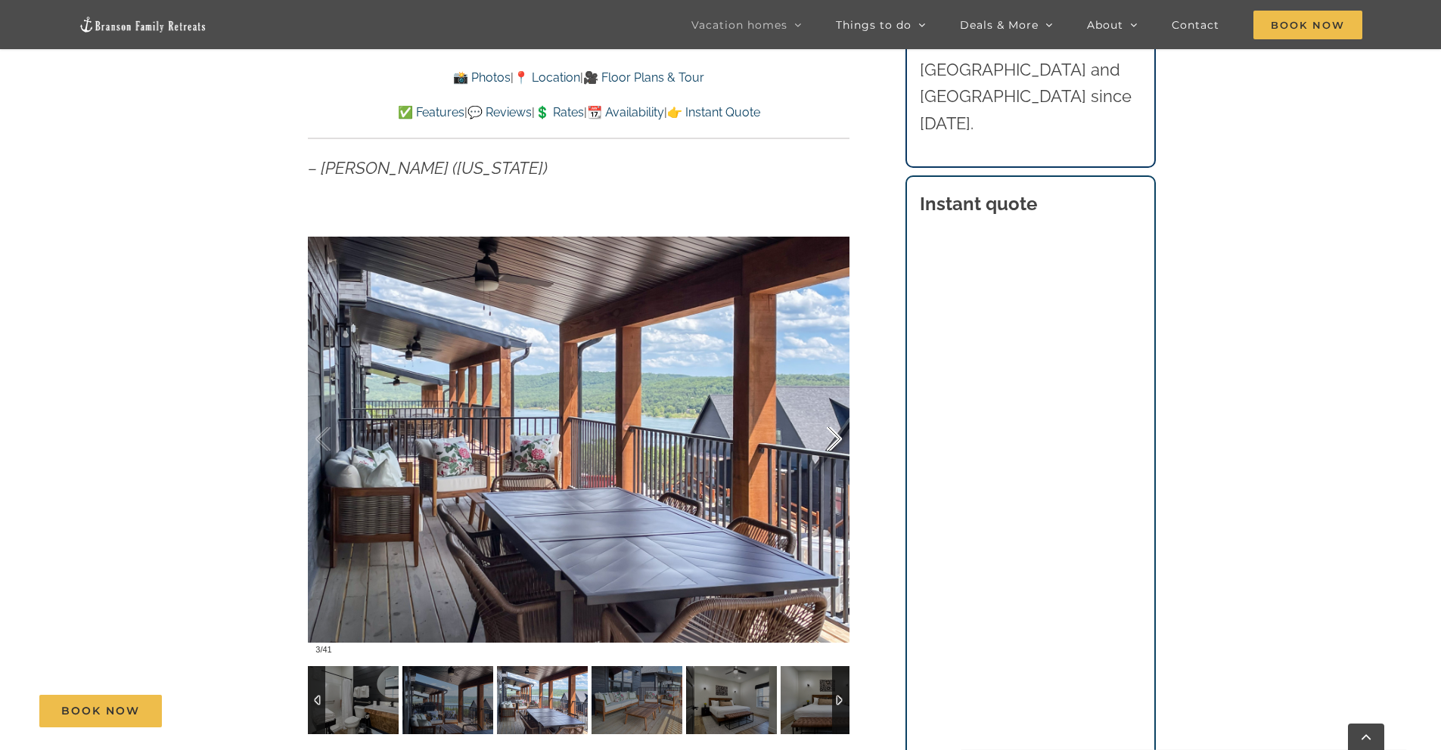
click at [836, 446] on div at bounding box center [818, 440] width 47 height 94
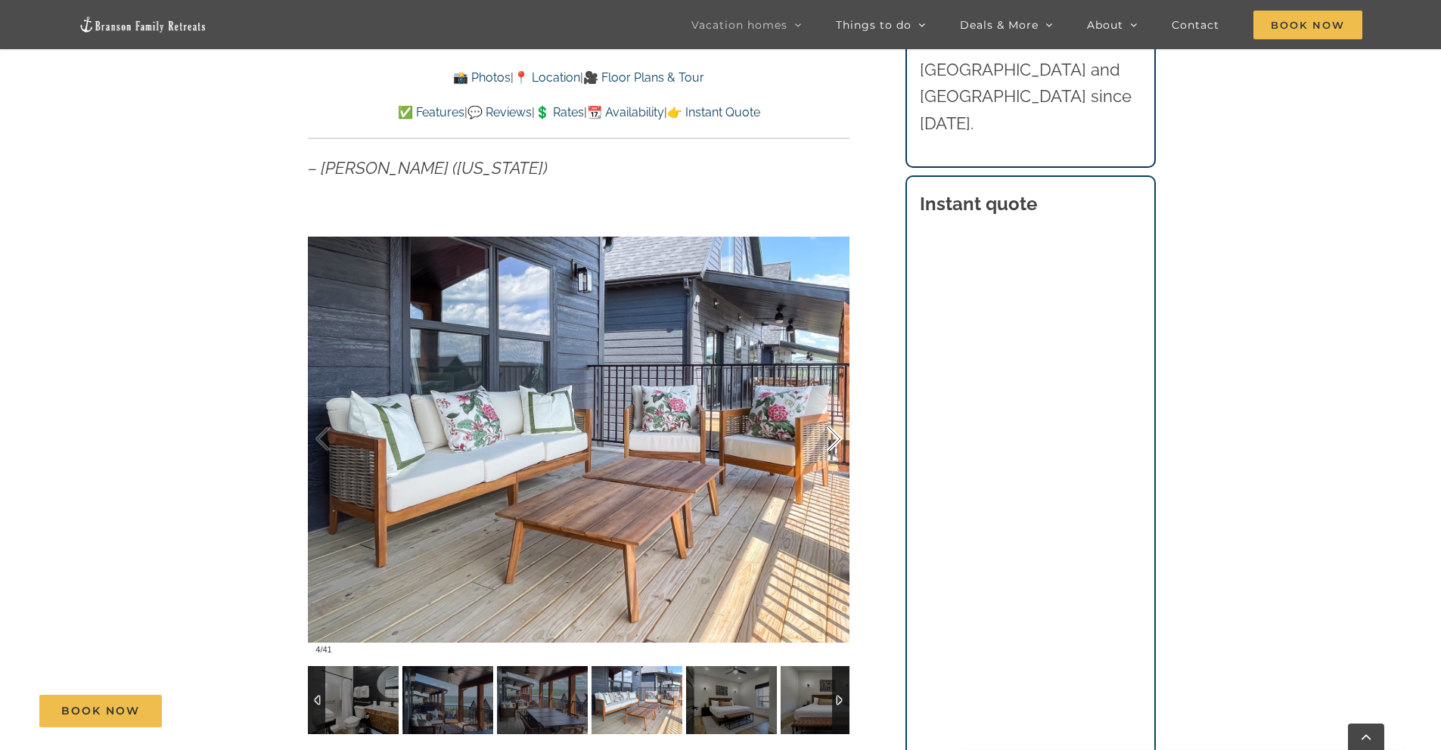
click at [836, 446] on div at bounding box center [818, 440] width 47 height 94
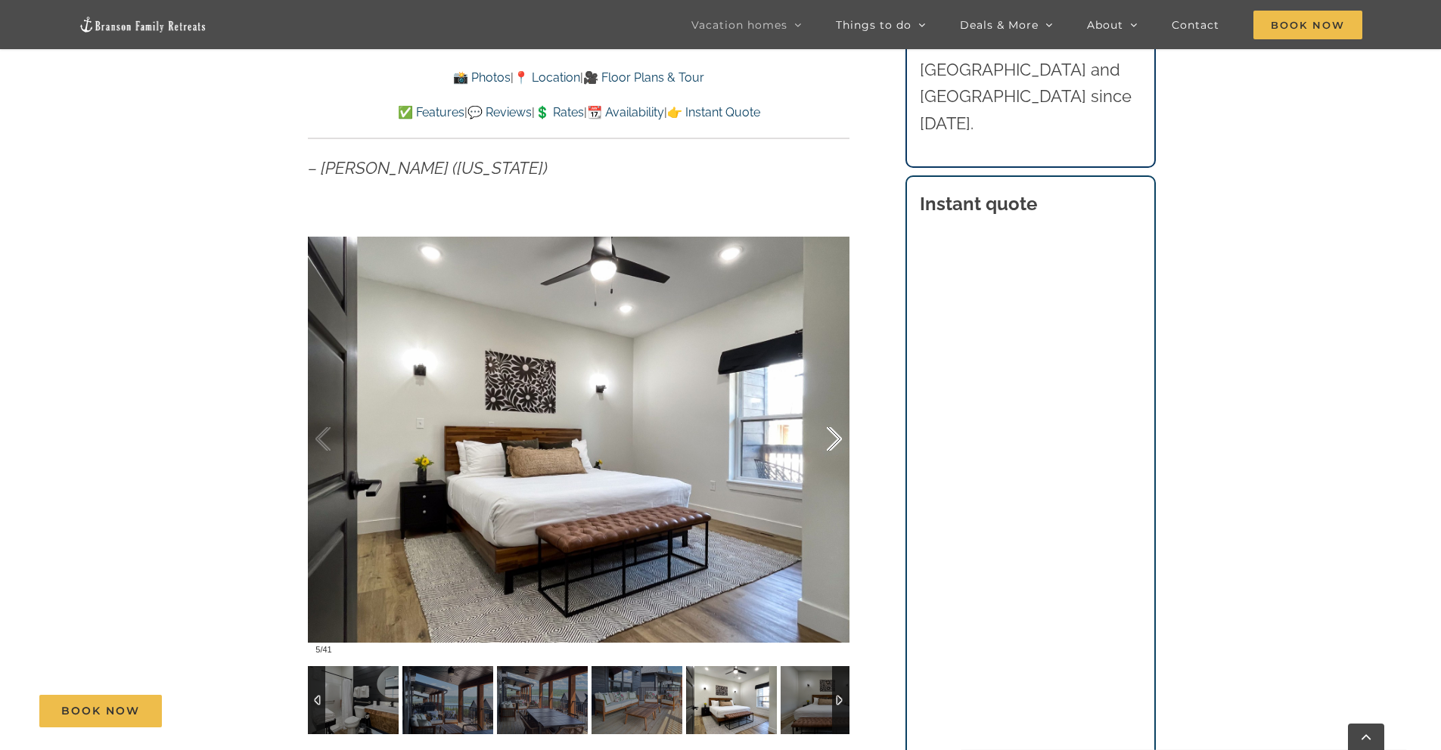
click at [836, 446] on div at bounding box center [818, 440] width 47 height 94
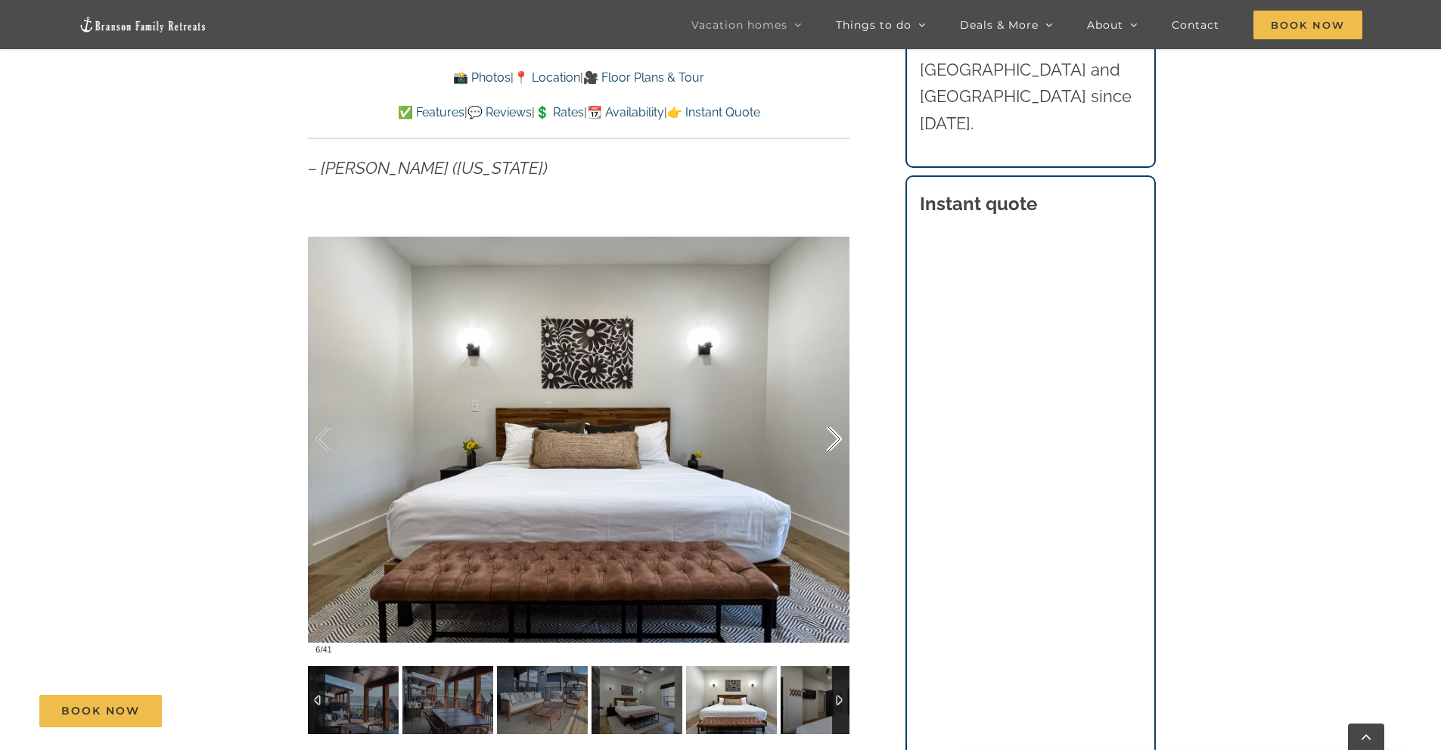
click at [836, 446] on div at bounding box center [818, 440] width 47 height 94
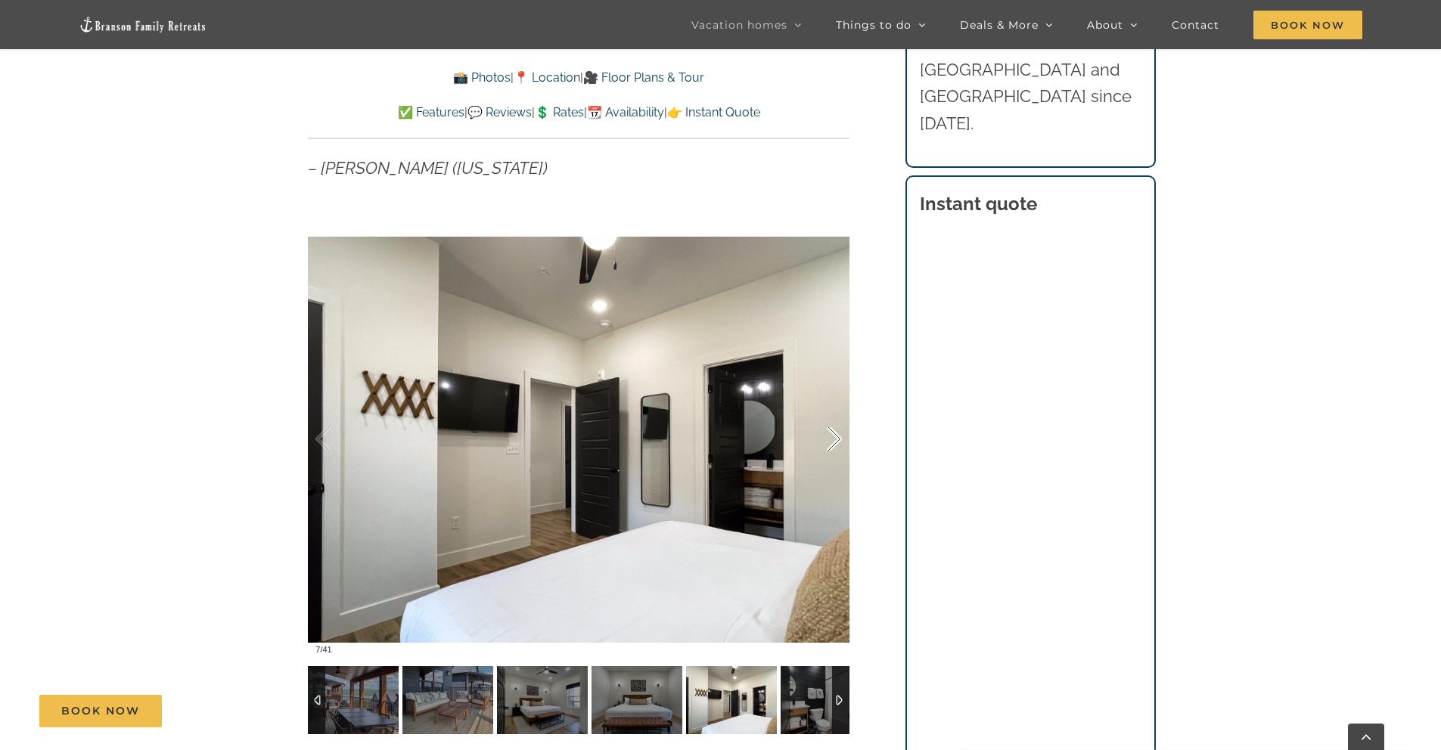
click at [836, 446] on div at bounding box center [818, 440] width 47 height 94
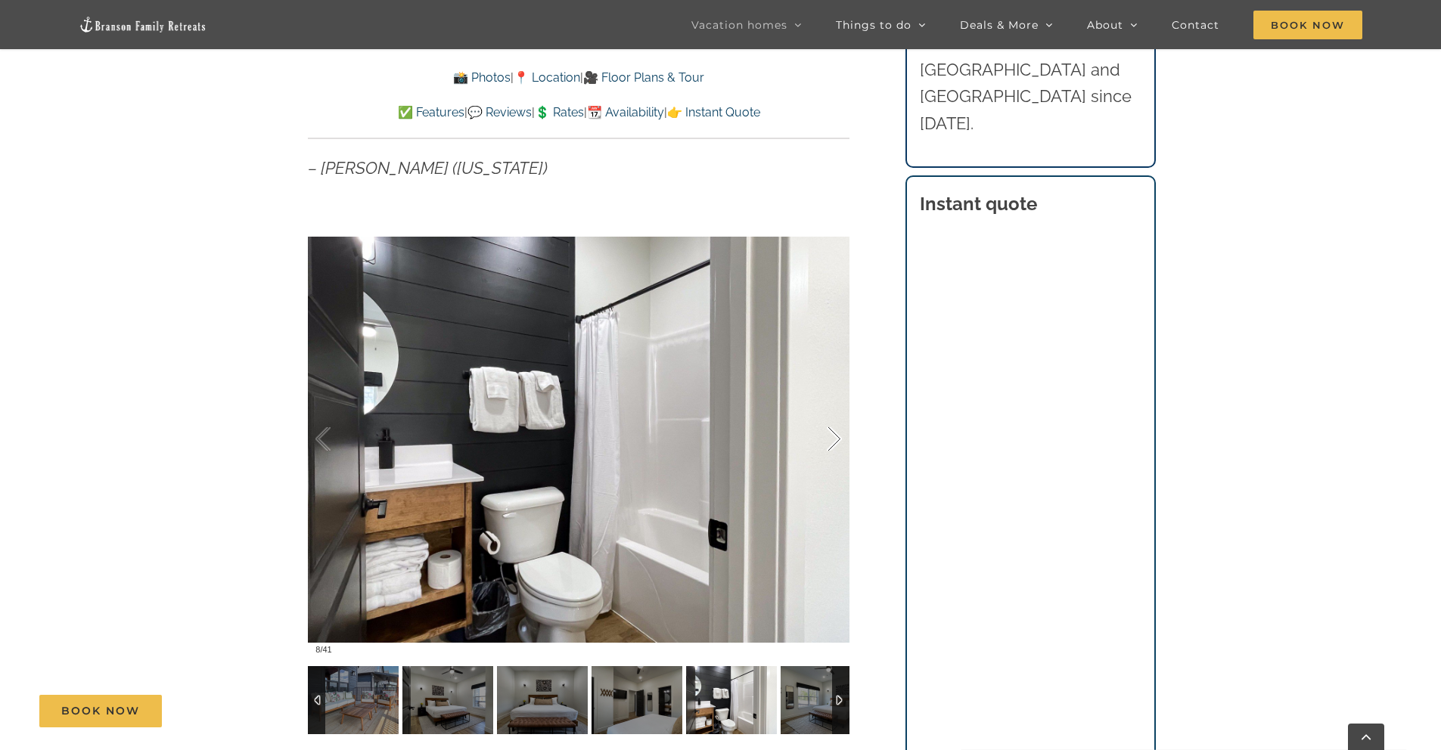
click at [836, 446] on div at bounding box center [818, 440] width 47 height 94
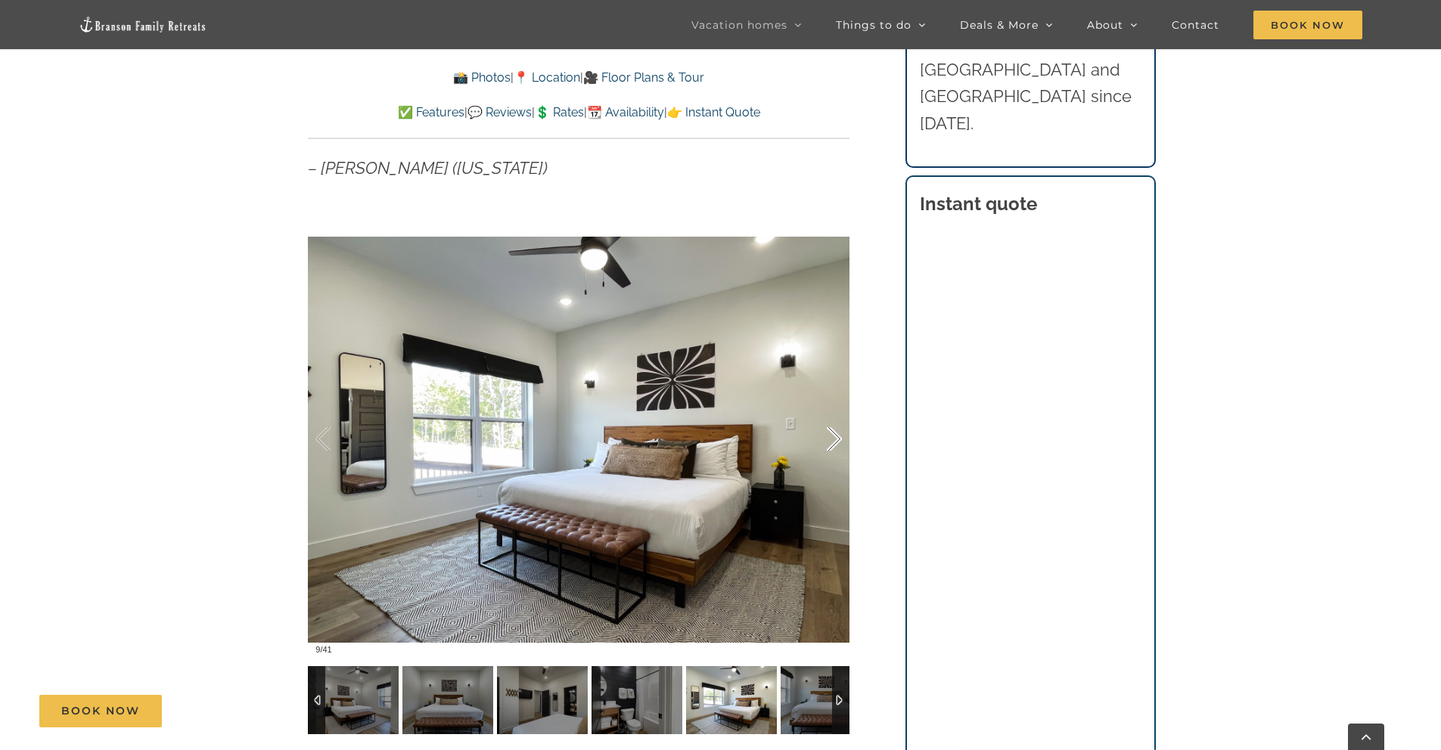
click at [836, 446] on div at bounding box center [818, 440] width 47 height 94
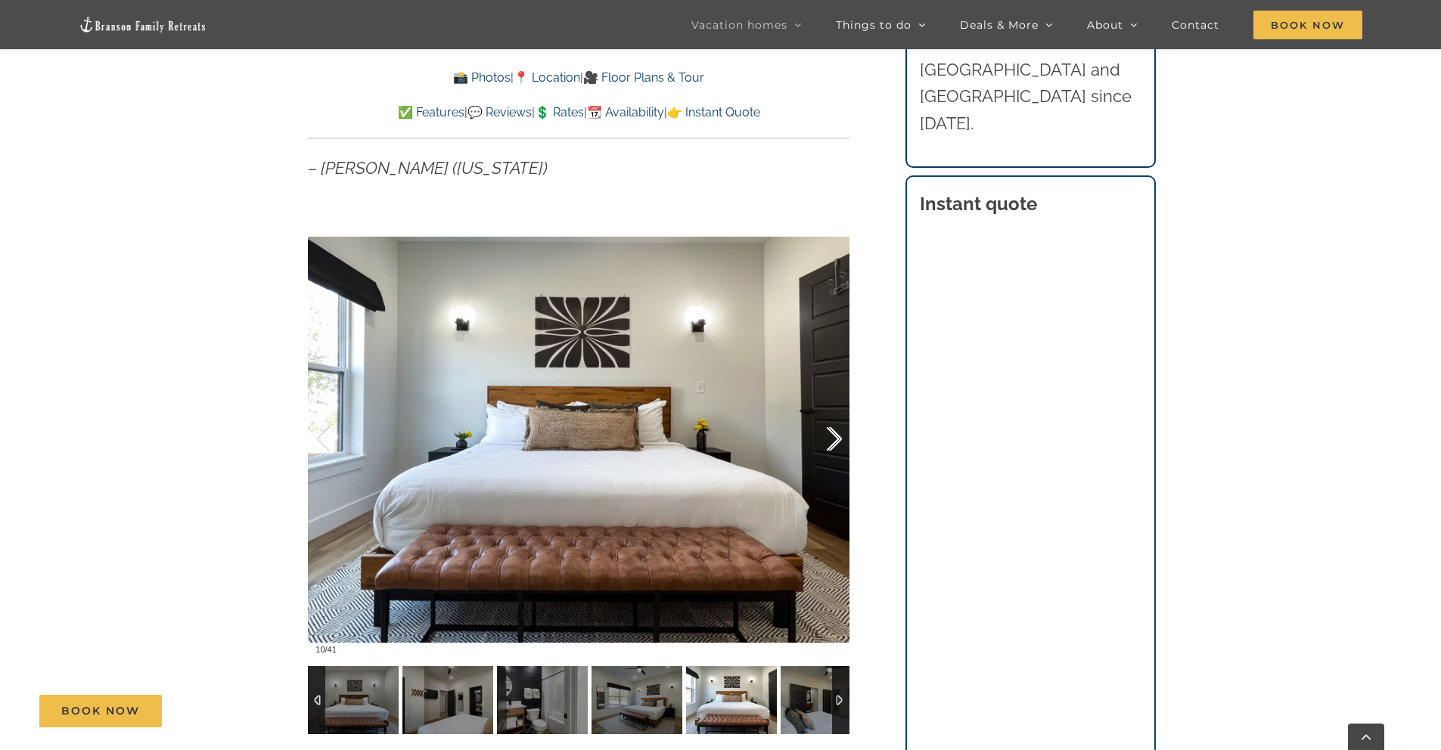
click at [836, 446] on div at bounding box center [818, 440] width 47 height 94
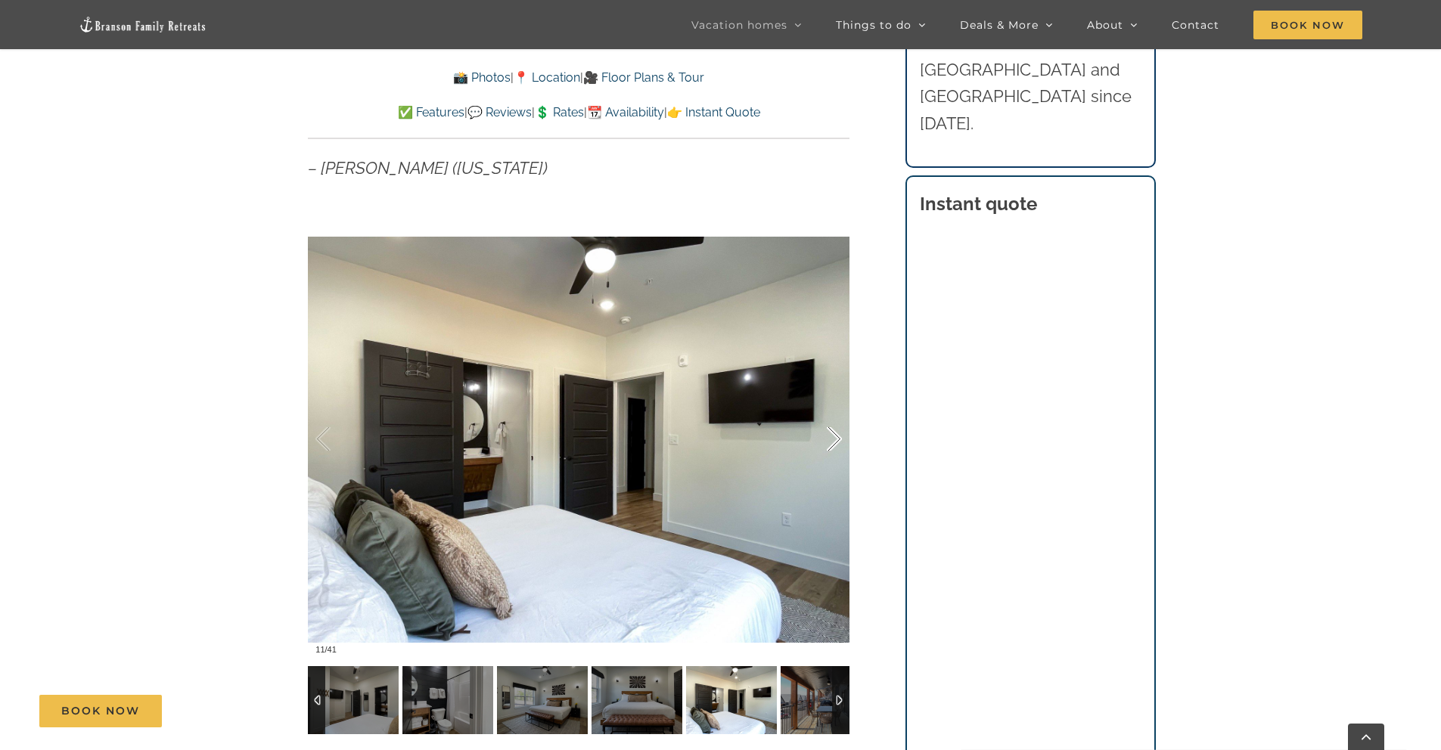
click at [836, 446] on div at bounding box center [818, 440] width 47 height 94
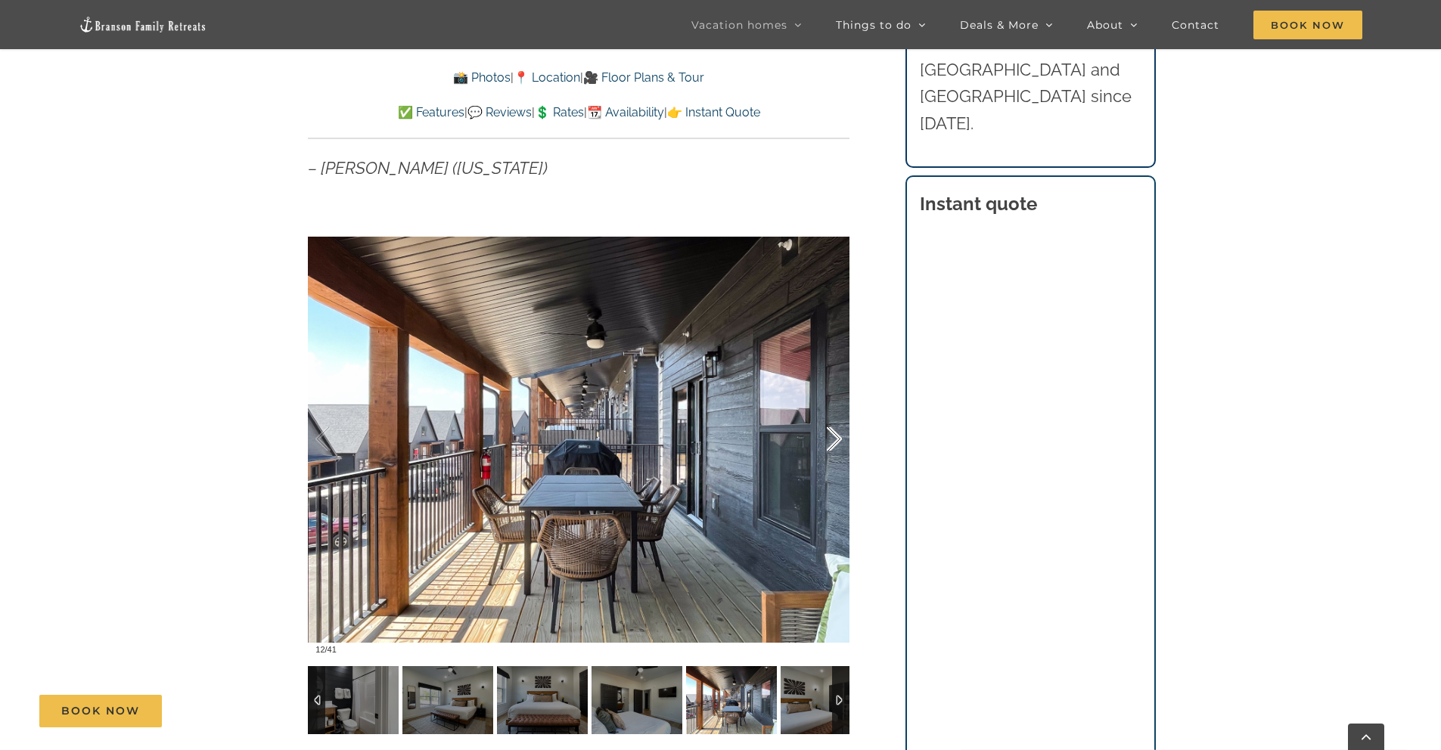
click at [836, 446] on div at bounding box center [818, 440] width 47 height 94
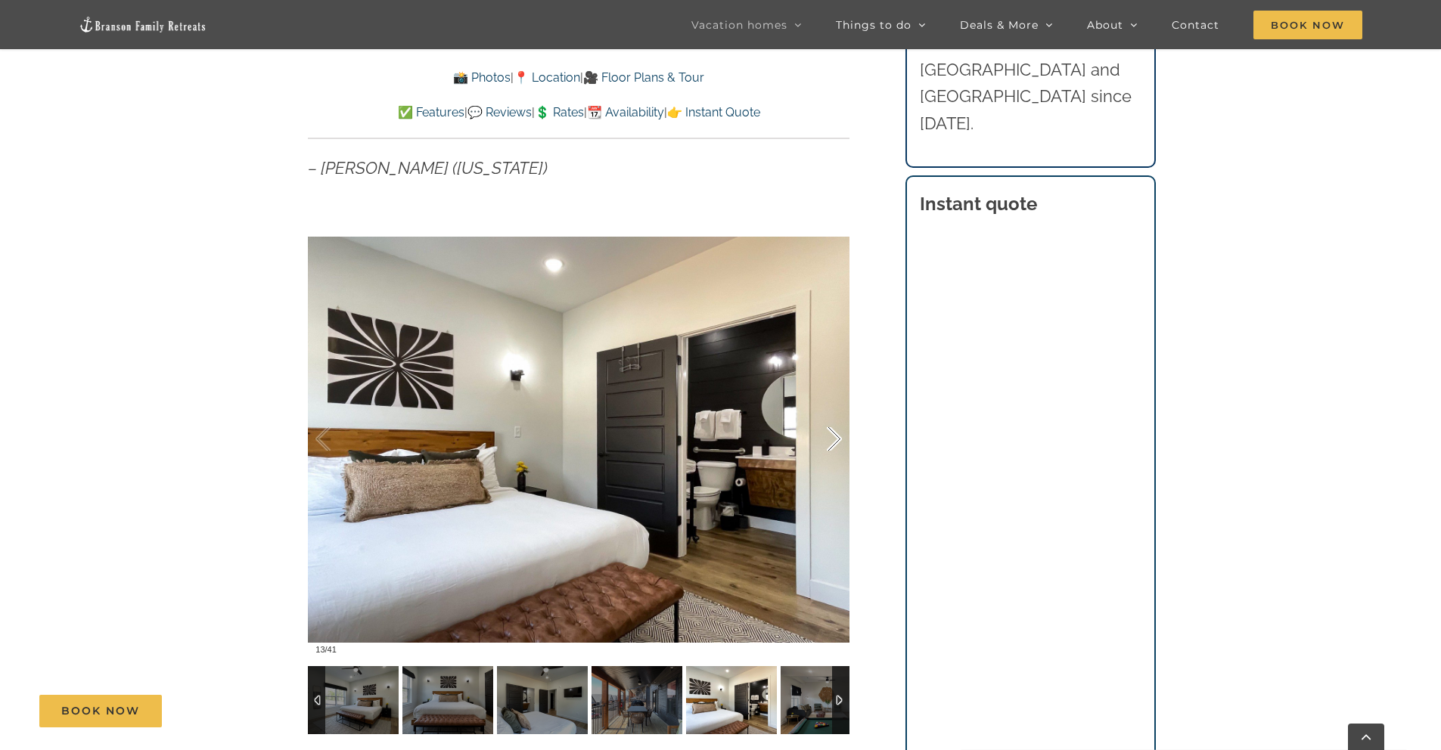
click at [836, 446] on div at bounding box center [818, 440] width 47 height 94
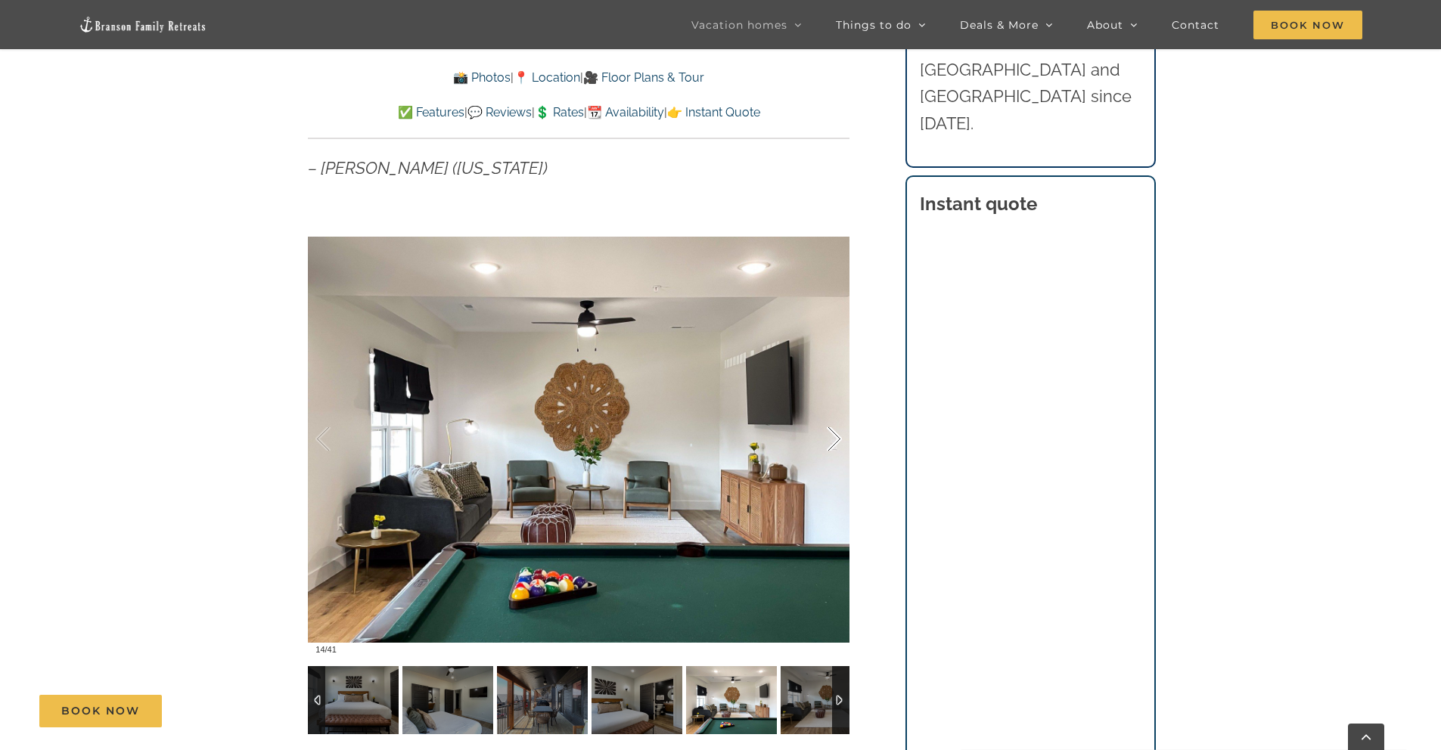
click at [836, 446] on div at bounding box center [818, 440] width 47 height 94
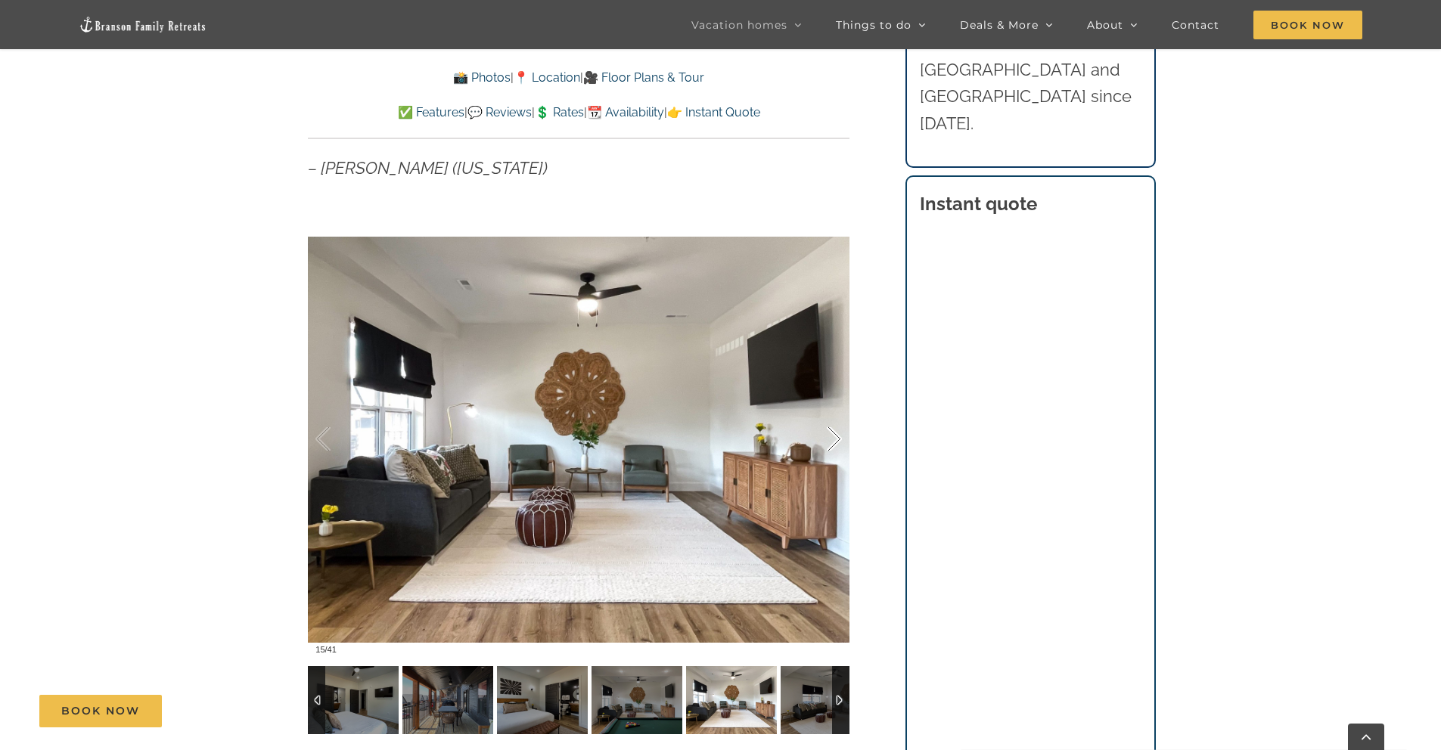
click at [836, 446] on div at bounding box center [818, 440] width 47 height 94
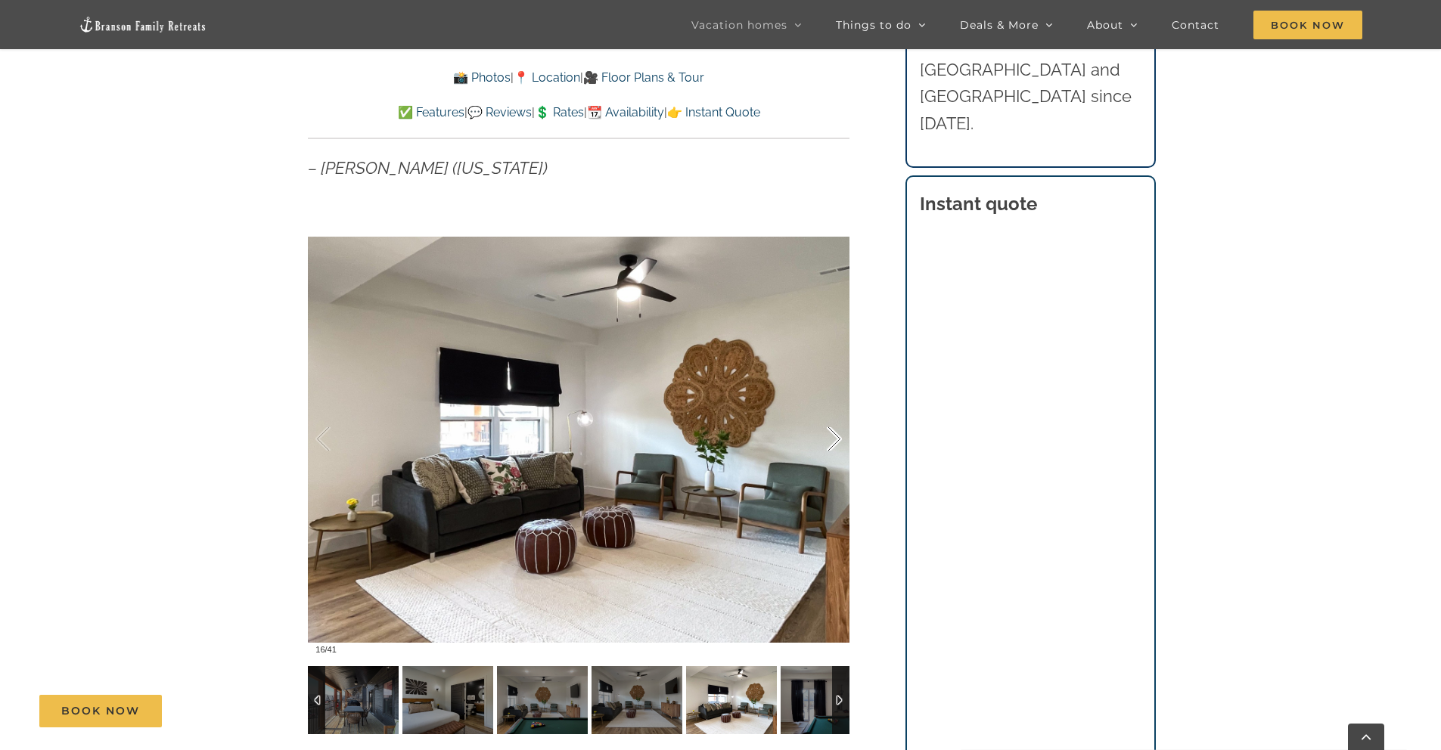
click at [836, 446] on div at bounding box center [818, 440] width 47 height 94
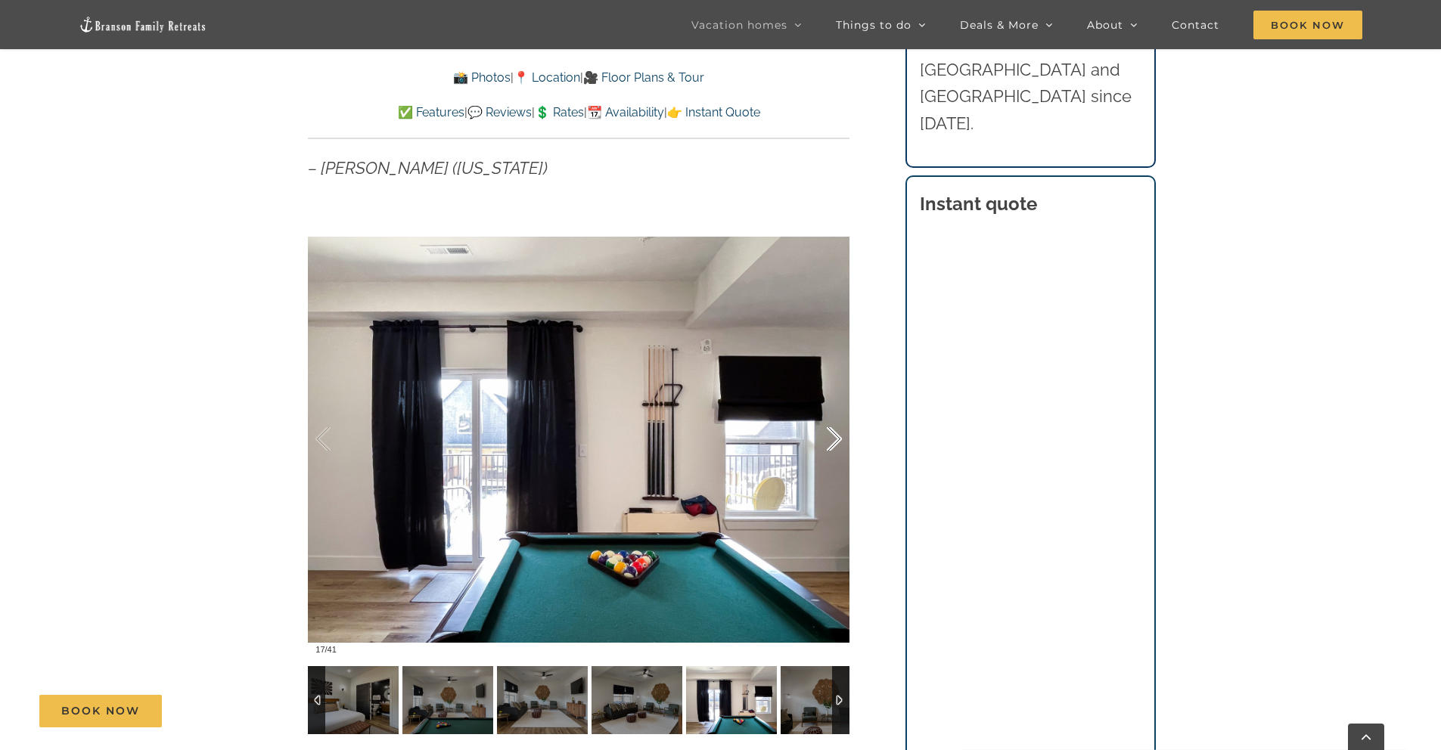
click at [836, 446] on div at bounding box center [818, 440] width 47 height 94
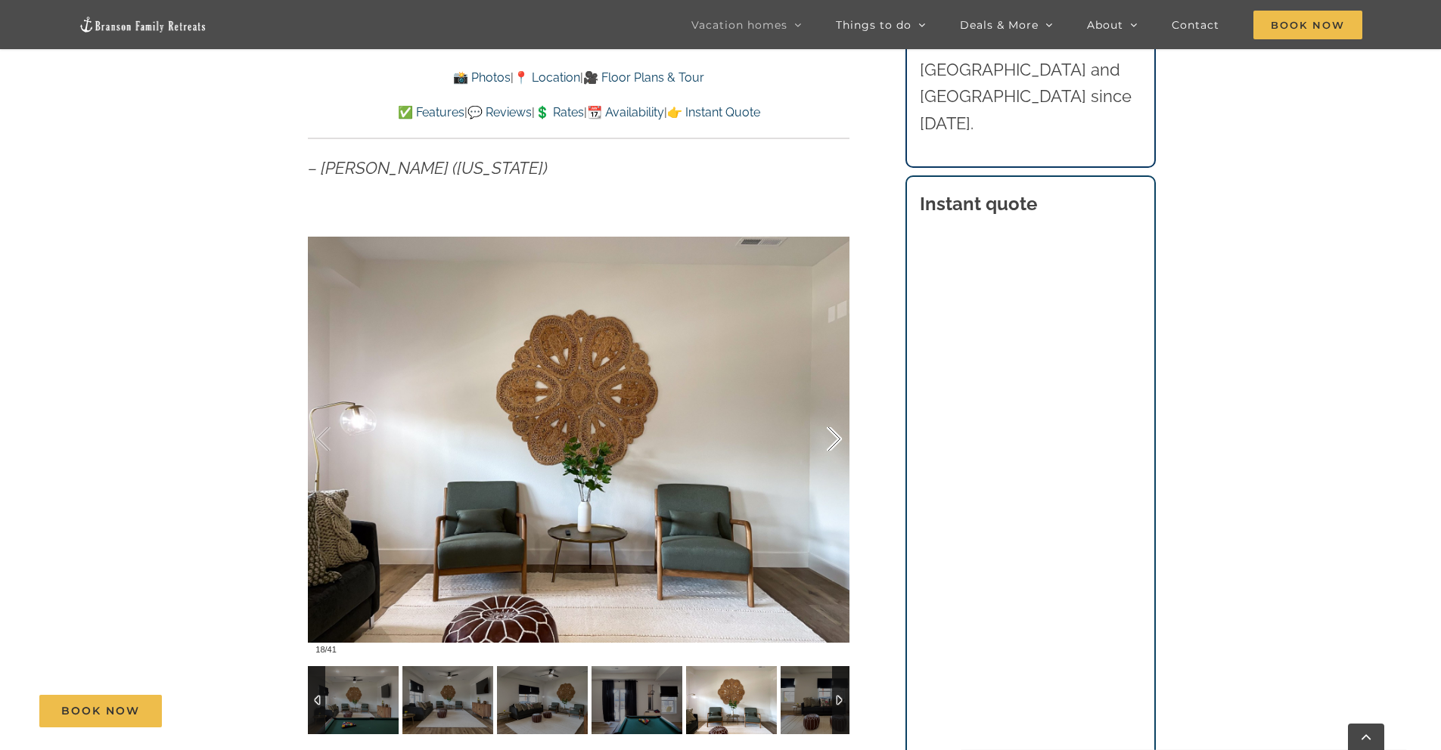
click at [836, 446] on div at bounding box center [818, 440] width 47 height 94
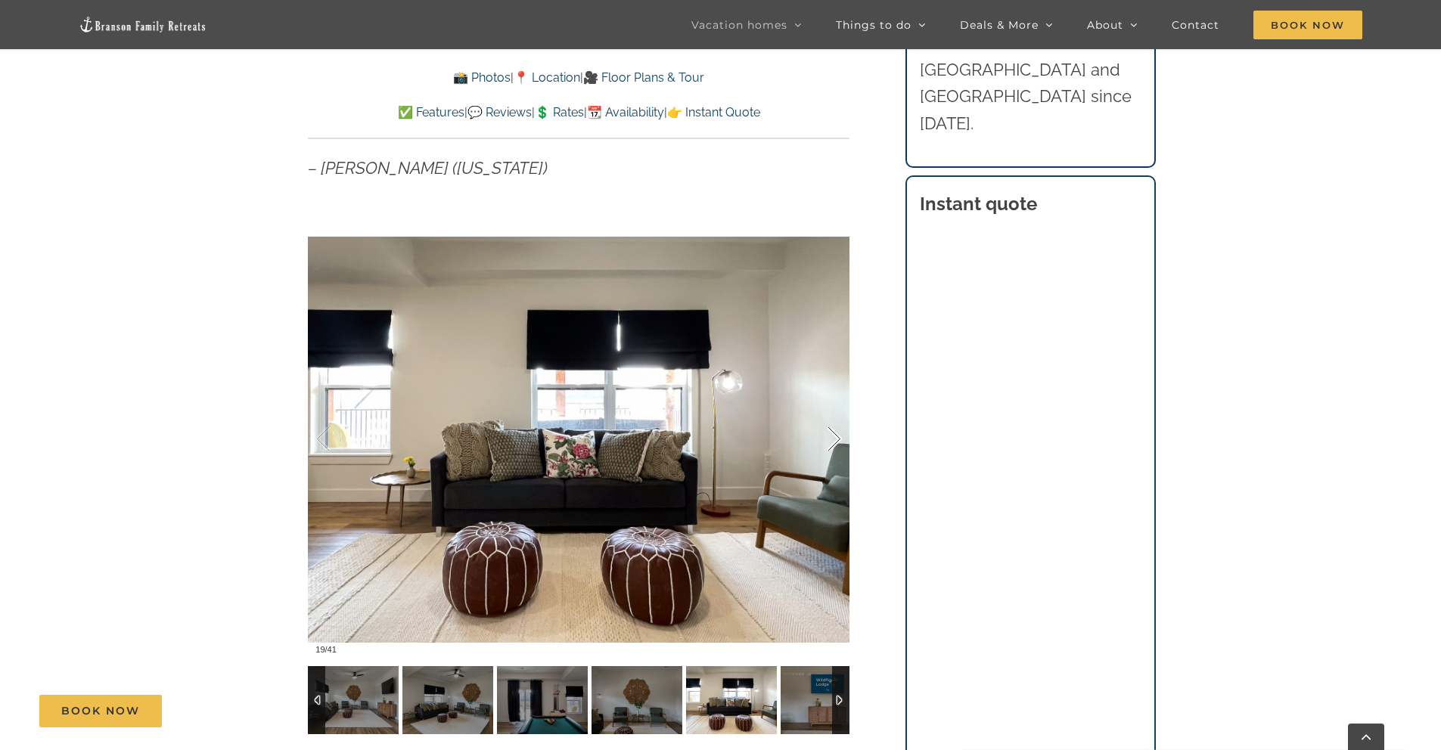
click at [836, 446] on div at bounding box center [818, 440] width 47 height 94
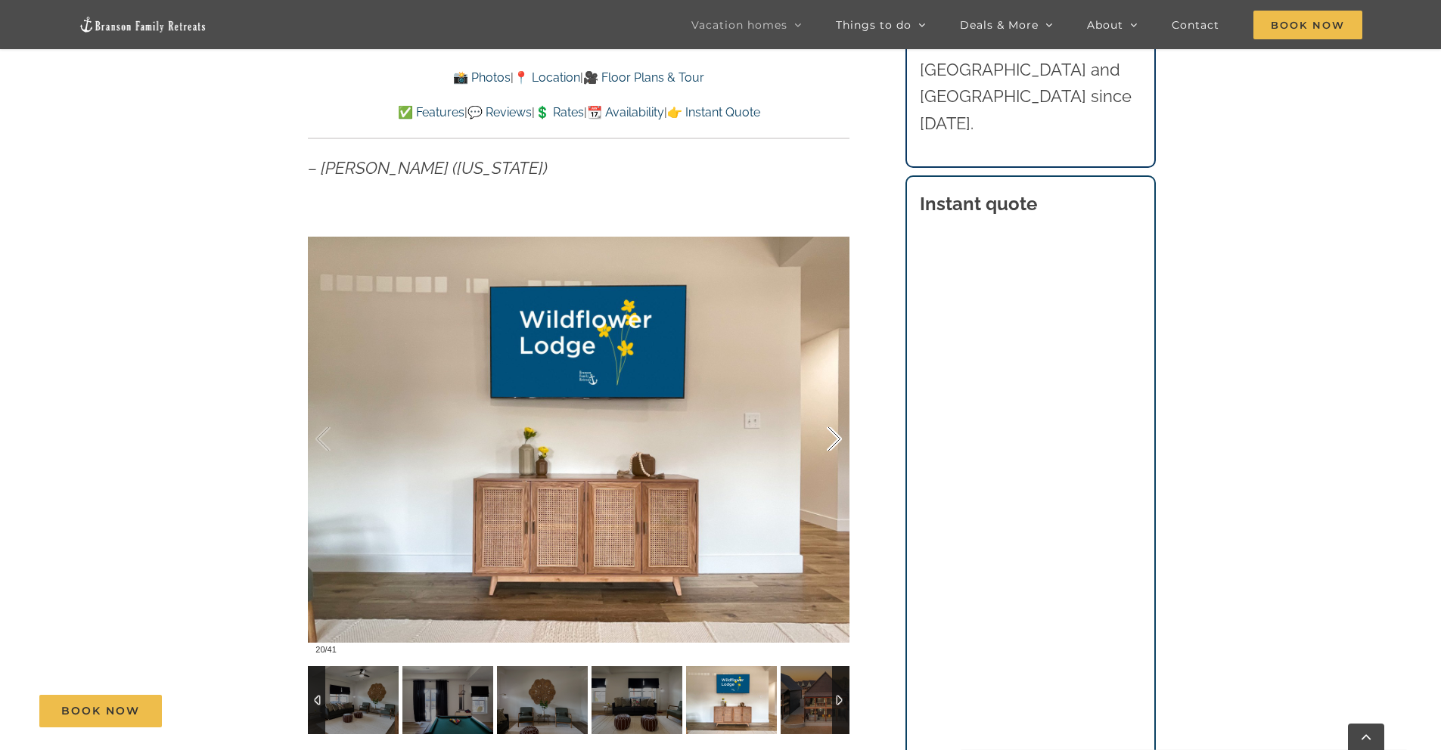
click at [836, 446] on div at bounding box center [818, 440] width 47 height 94
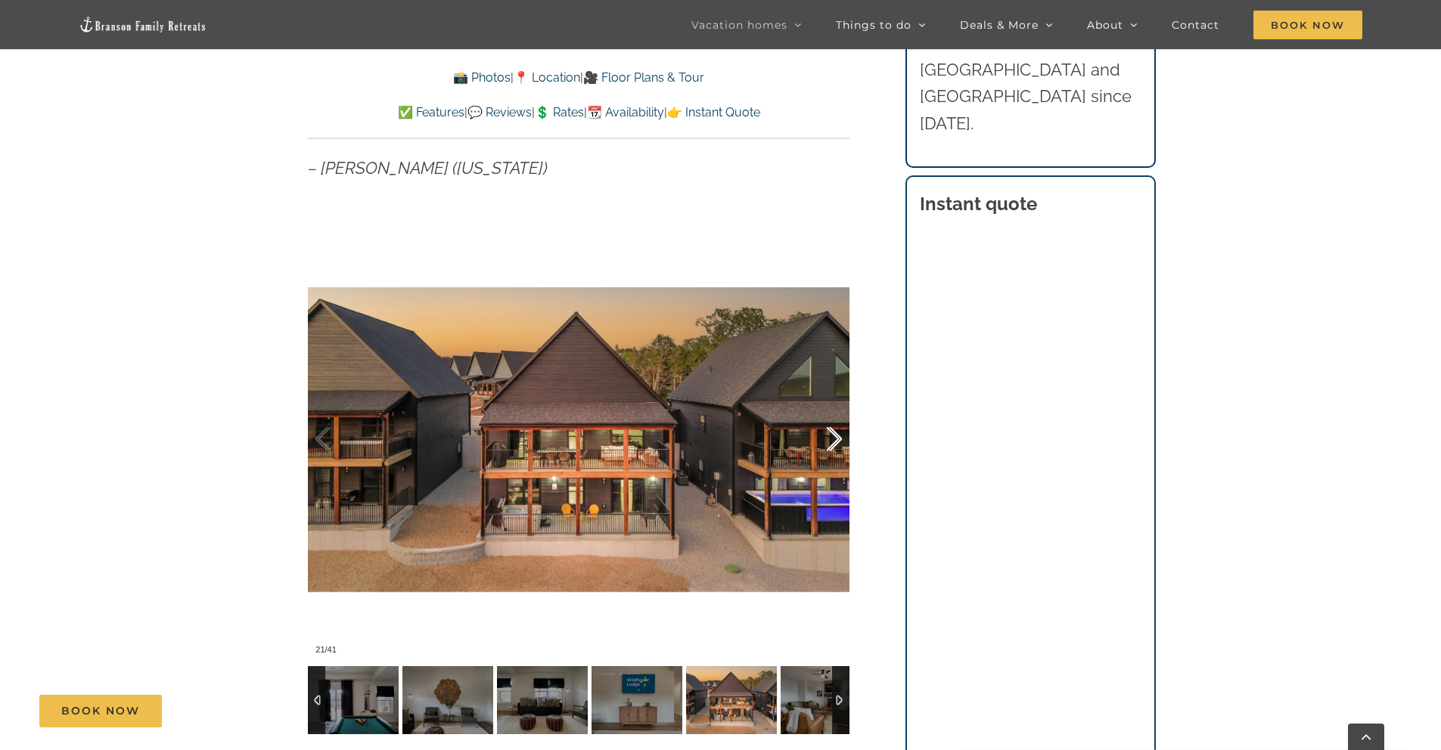
click at [836, 446] on div at bounding box center [818, 440] width 47 height 94
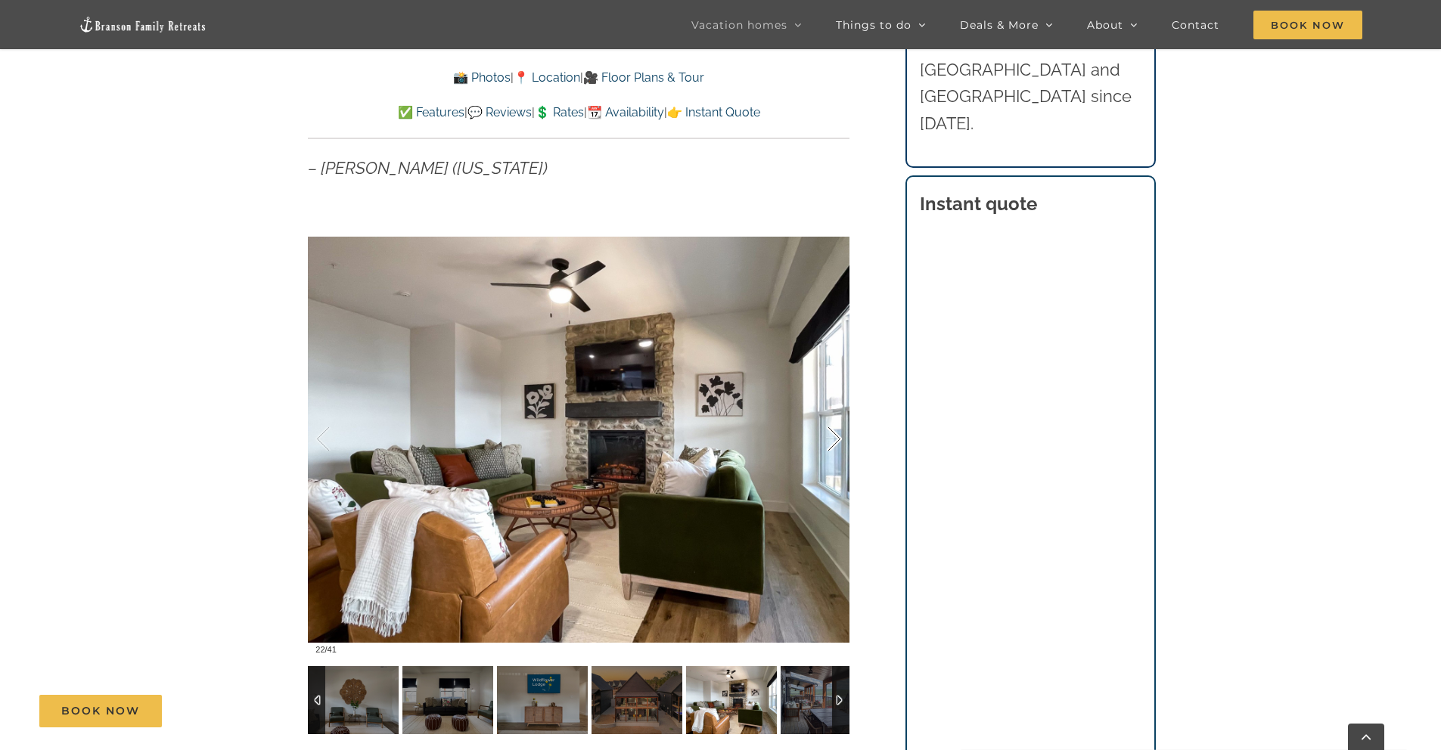
click at [836, 446] on div at bounding box center [818, 440] width 47 height 94
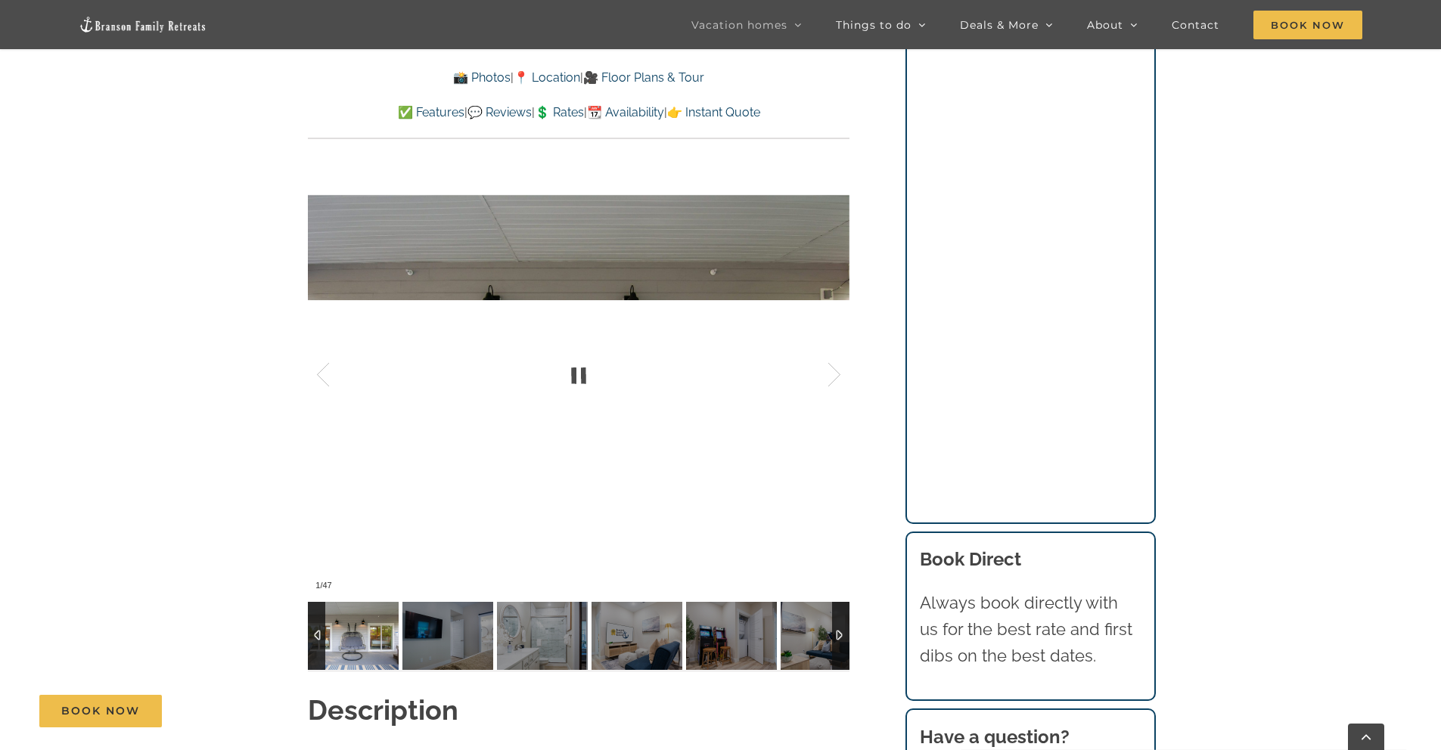
scroll to position [1257, 0]
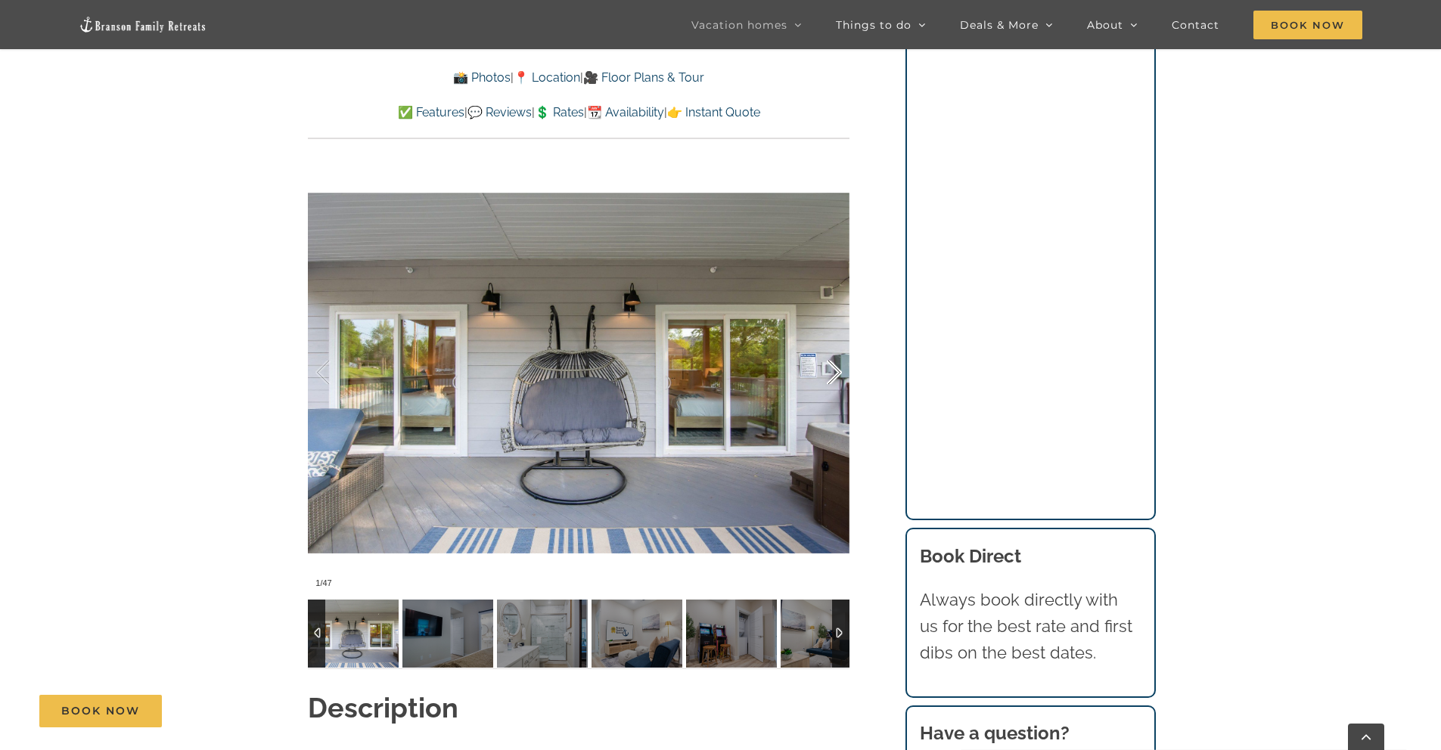
click at [837, 372] on div at bounding box center [818, 373] width 47 height 94
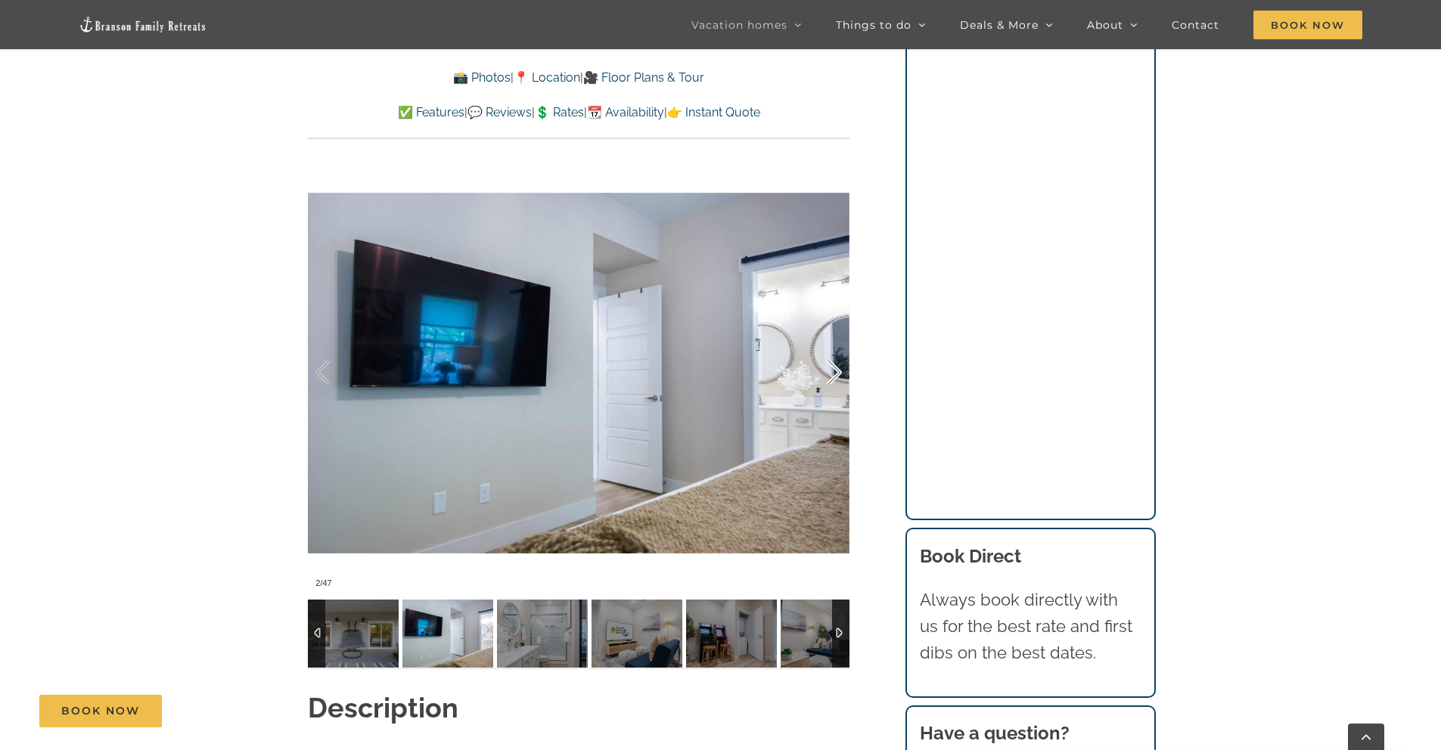
click at [837, 372] on div at bounding box center [818, 373] width 47 height 94
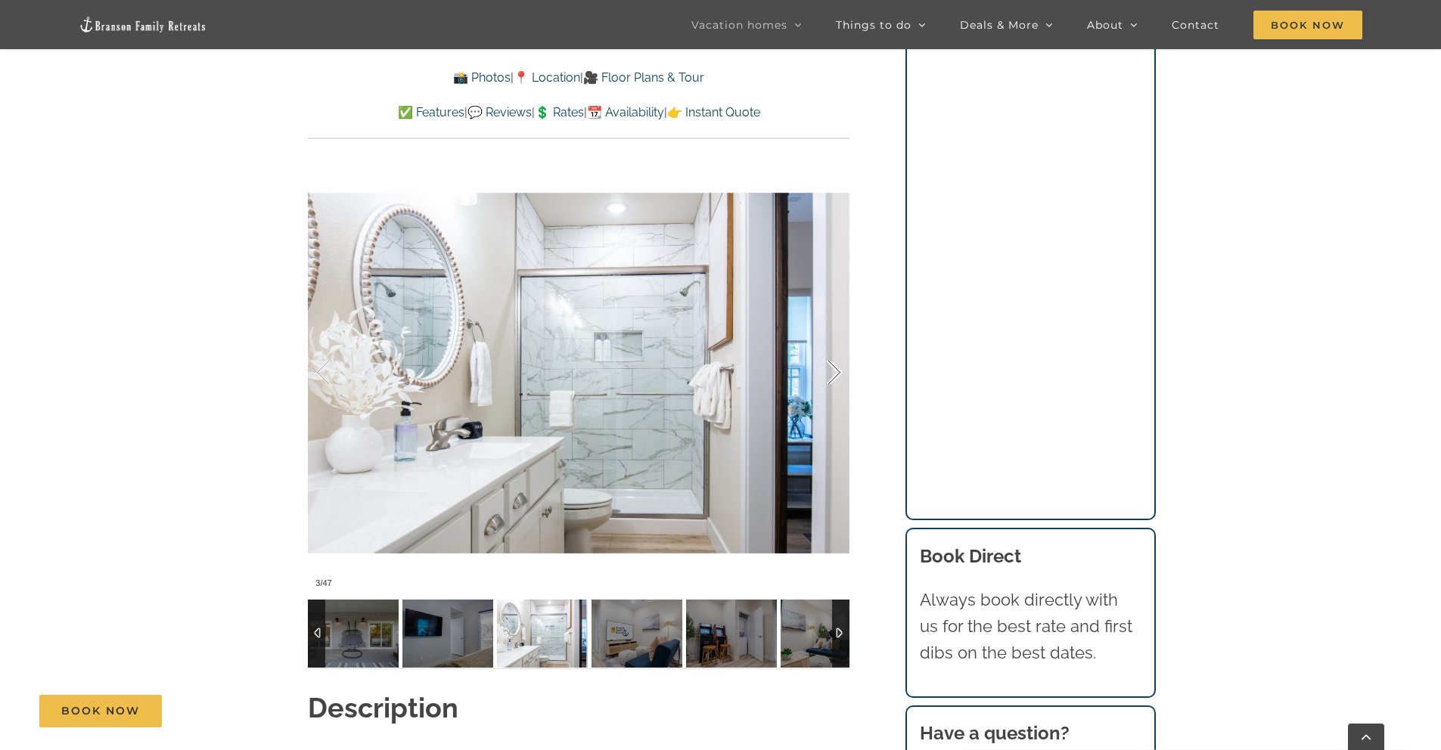
click at [837, 372] on div at bounding box center [818, 373] width 47 height 94
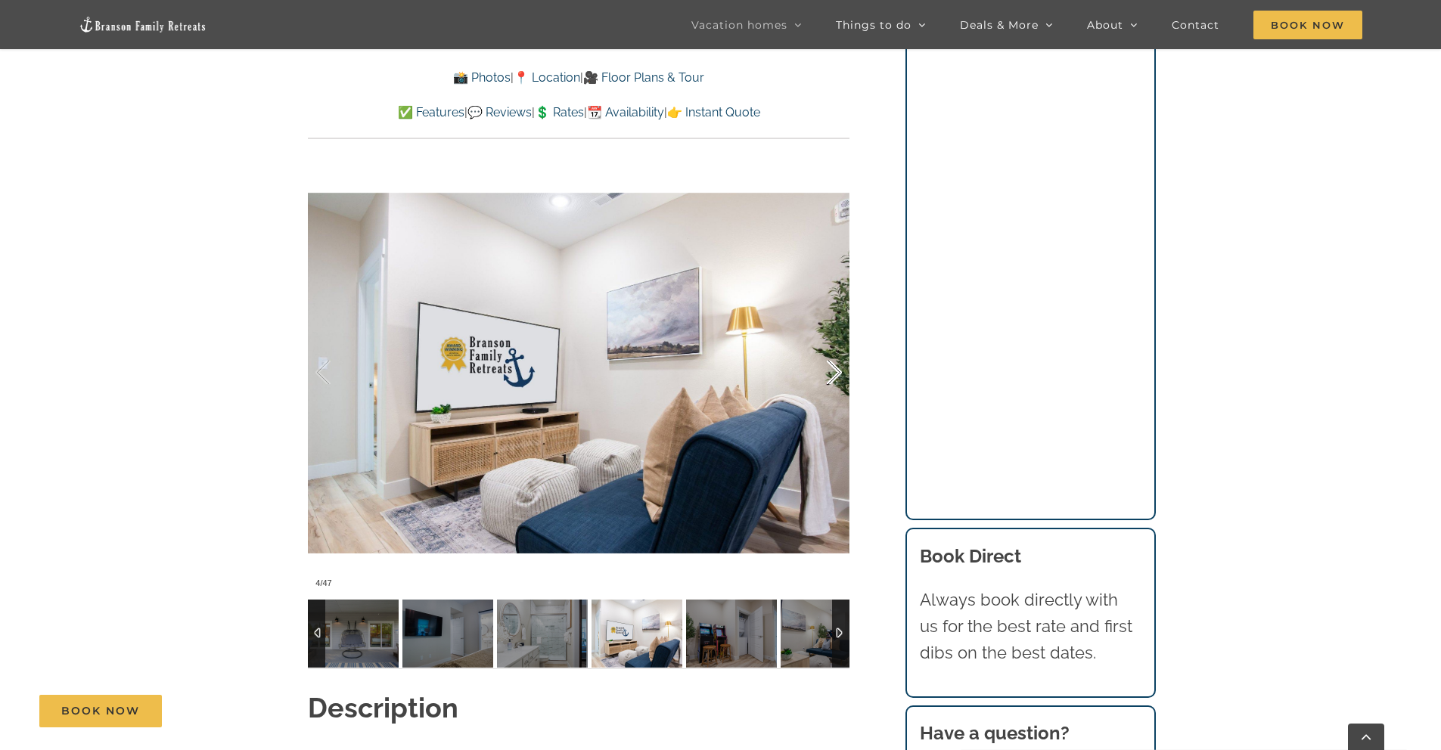
click at [837, 372] on div at bounding box center [818, 373] width 47 height 94
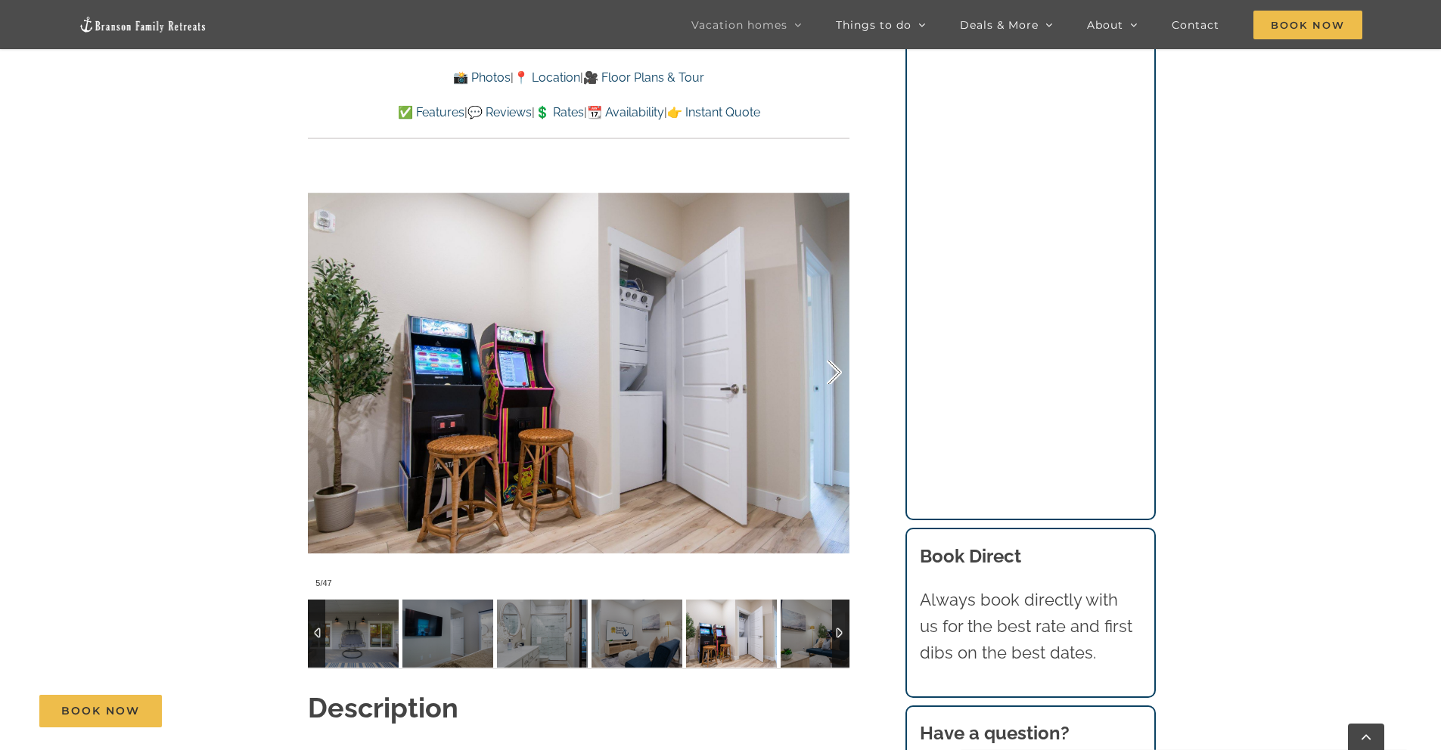
click at [837, 372] on div at bounding box center [818, 373] width 47 height 94
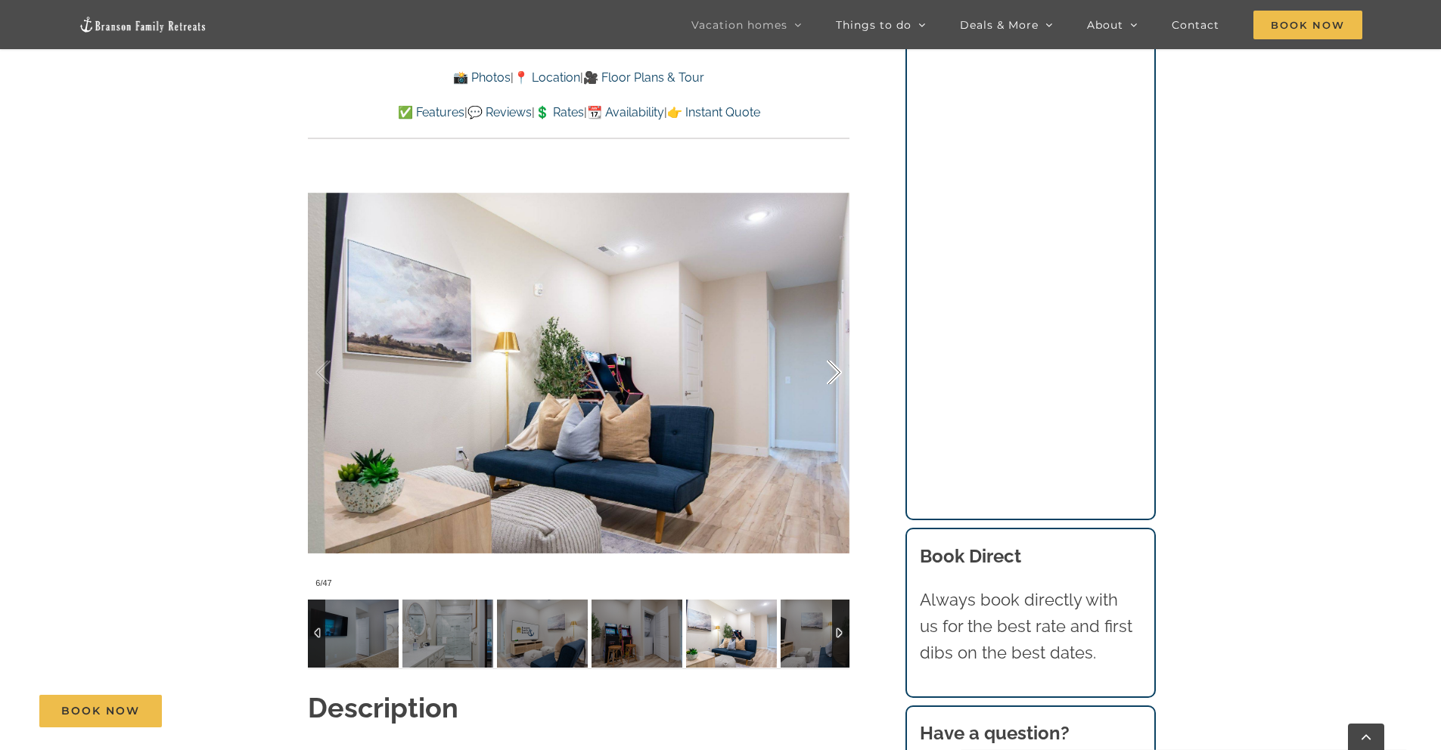
click at [837, 372] on div at bounding box center [818, 373] width 47 height 94
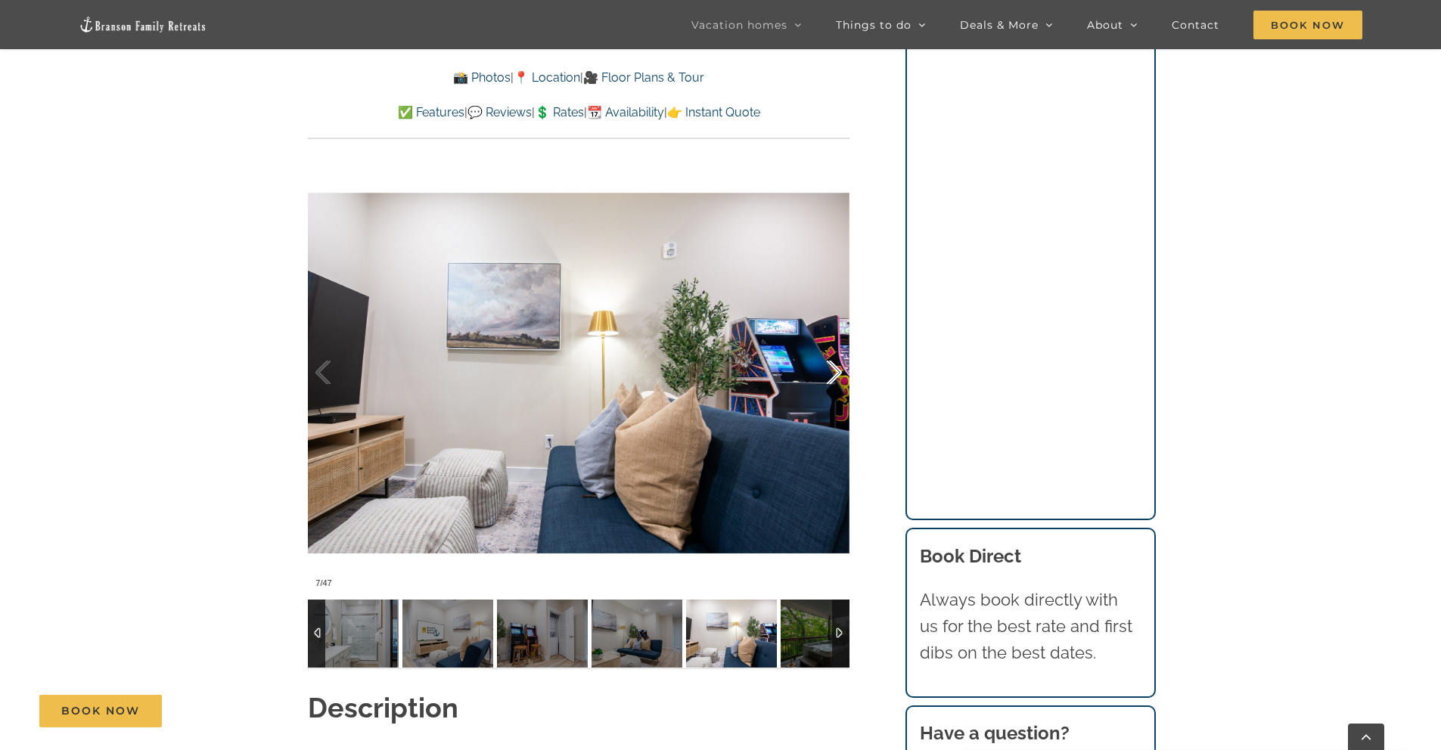
click at [837, 372] on div at bounding box center [818, 373] width 47 height 94
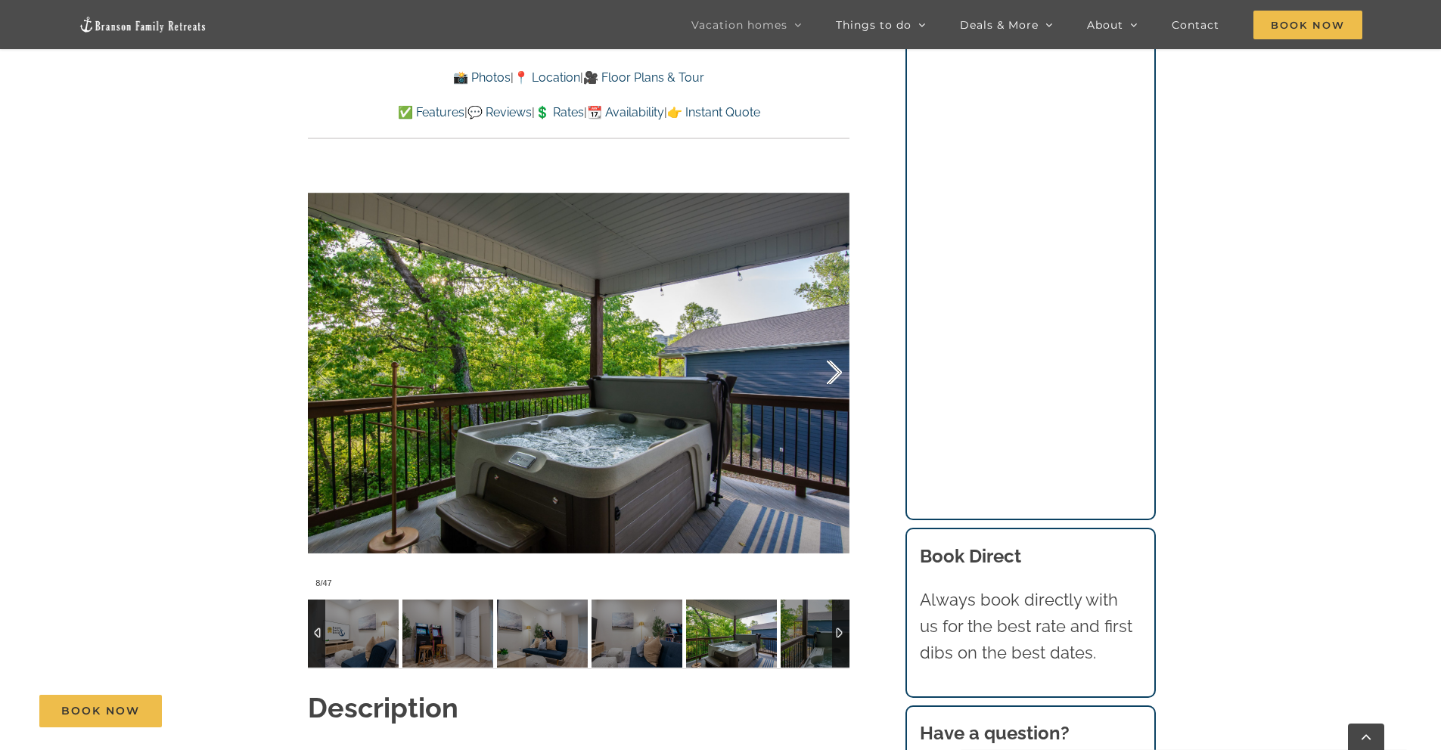
click at [837, 372] on div at bounding box center [818, 373] width 47 height 94
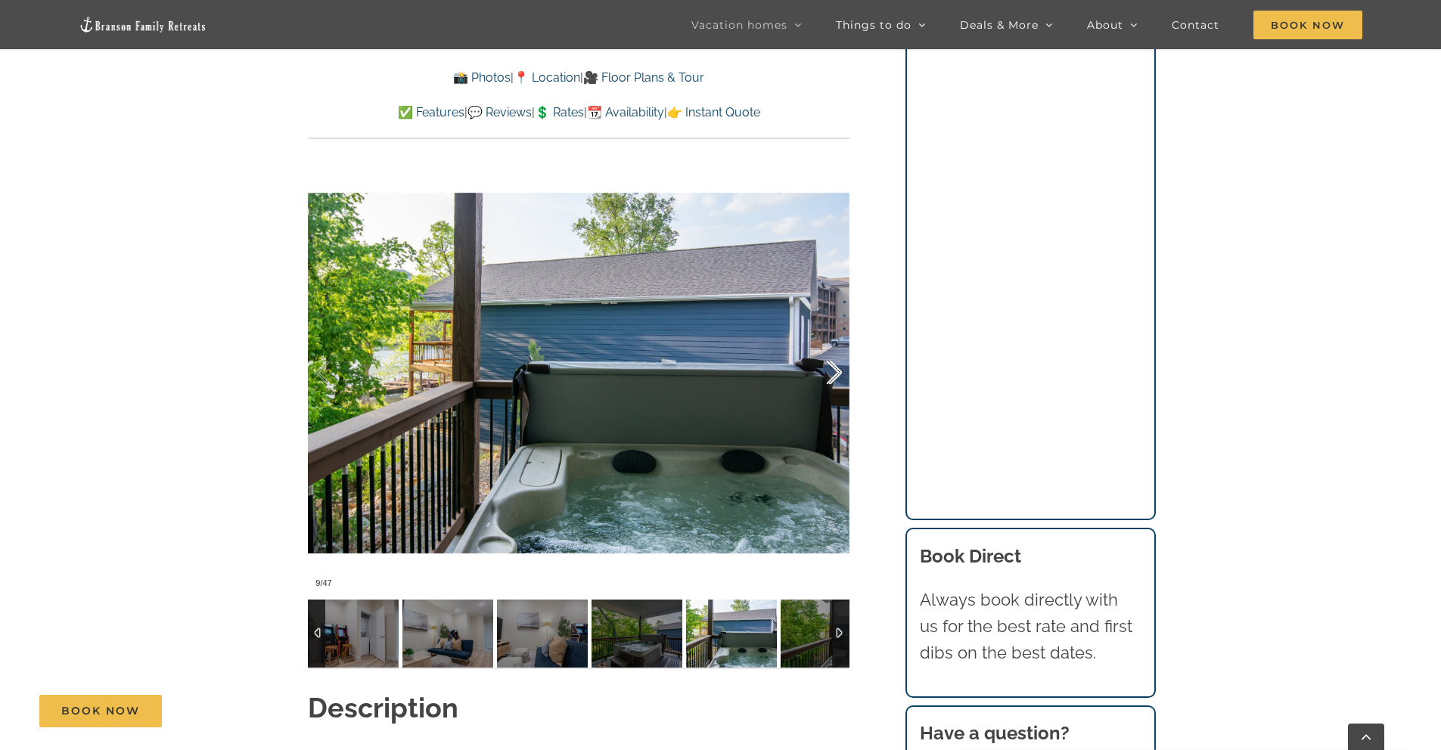
click at [837, 372] on div at bounding box center [818, 373] width 47 height 94
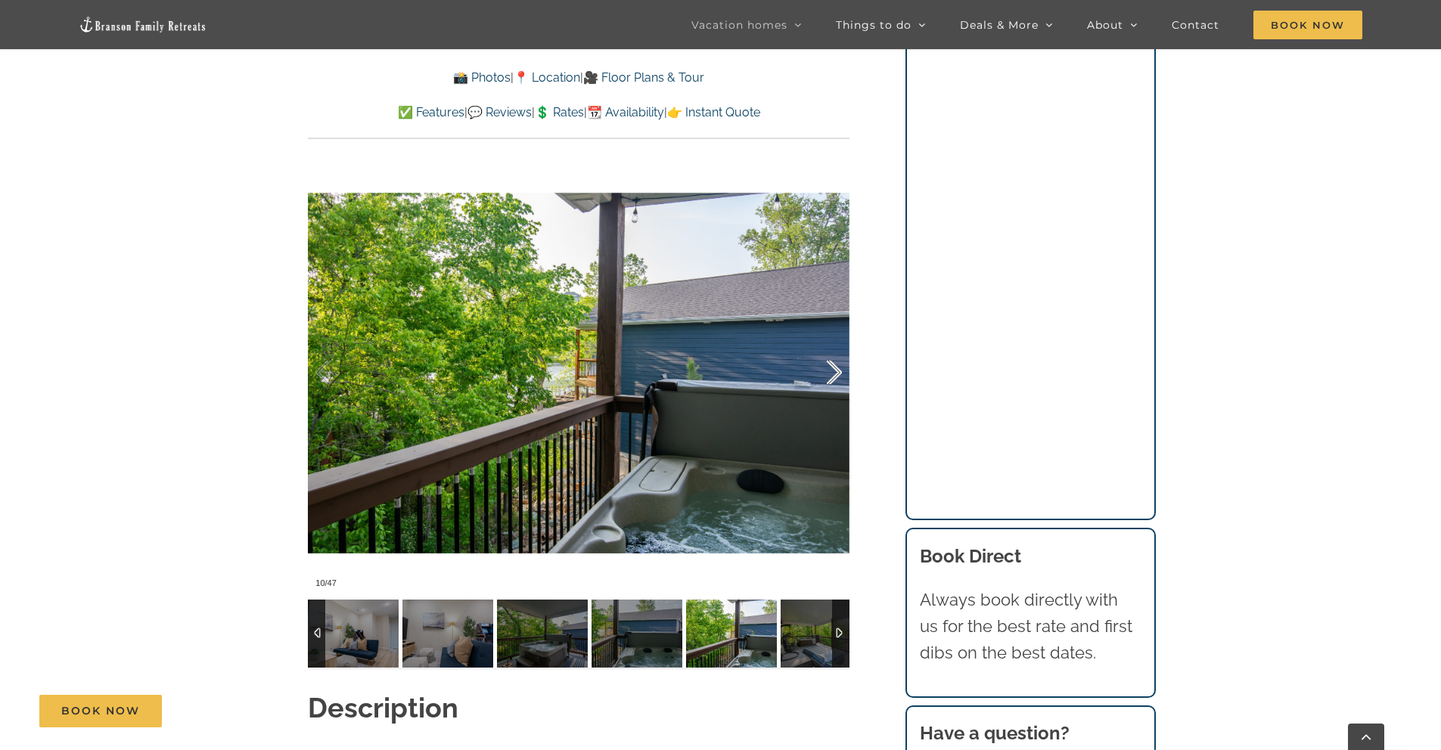
click at [837, 372] on div at bounding box center [818, 373] width 47 height 94
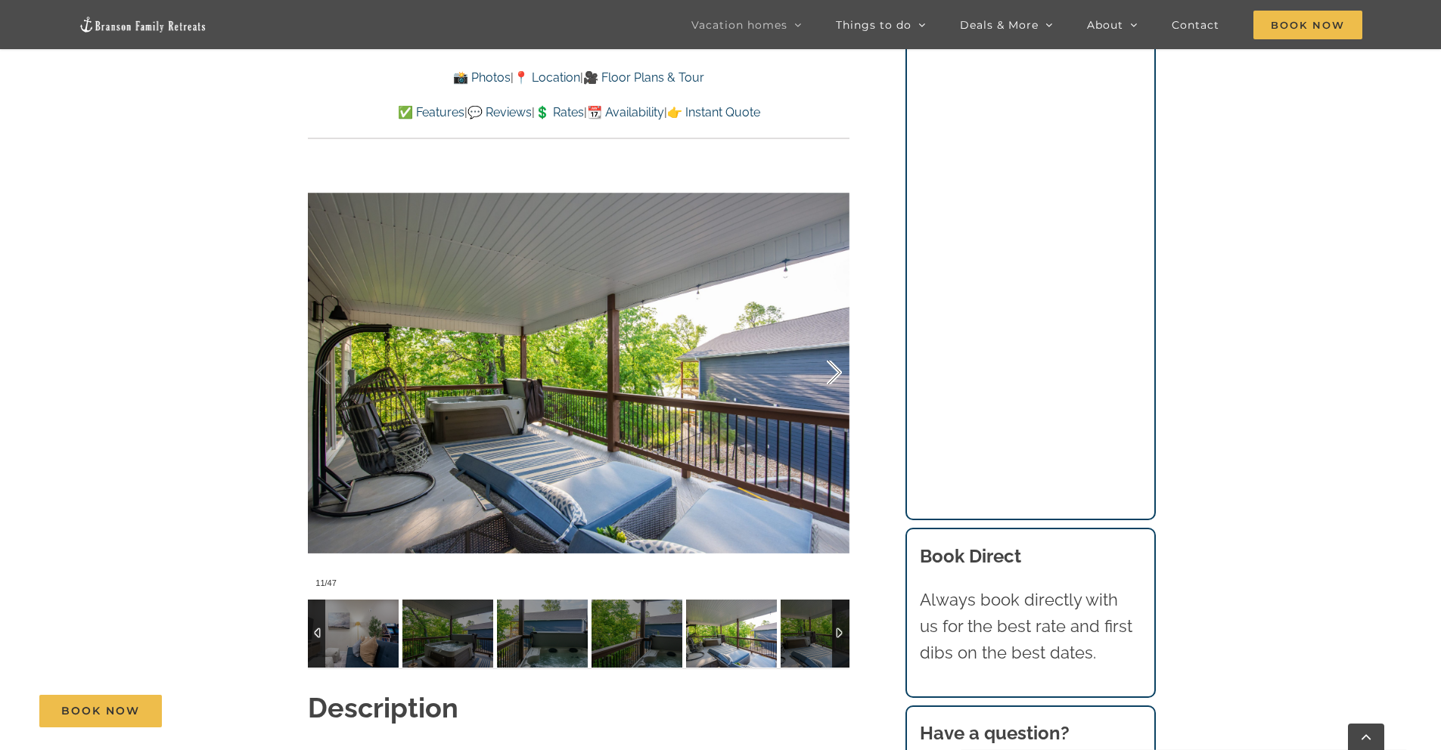
click at [837, 372] on div at bounding box center [818, 373] width 47 height 94
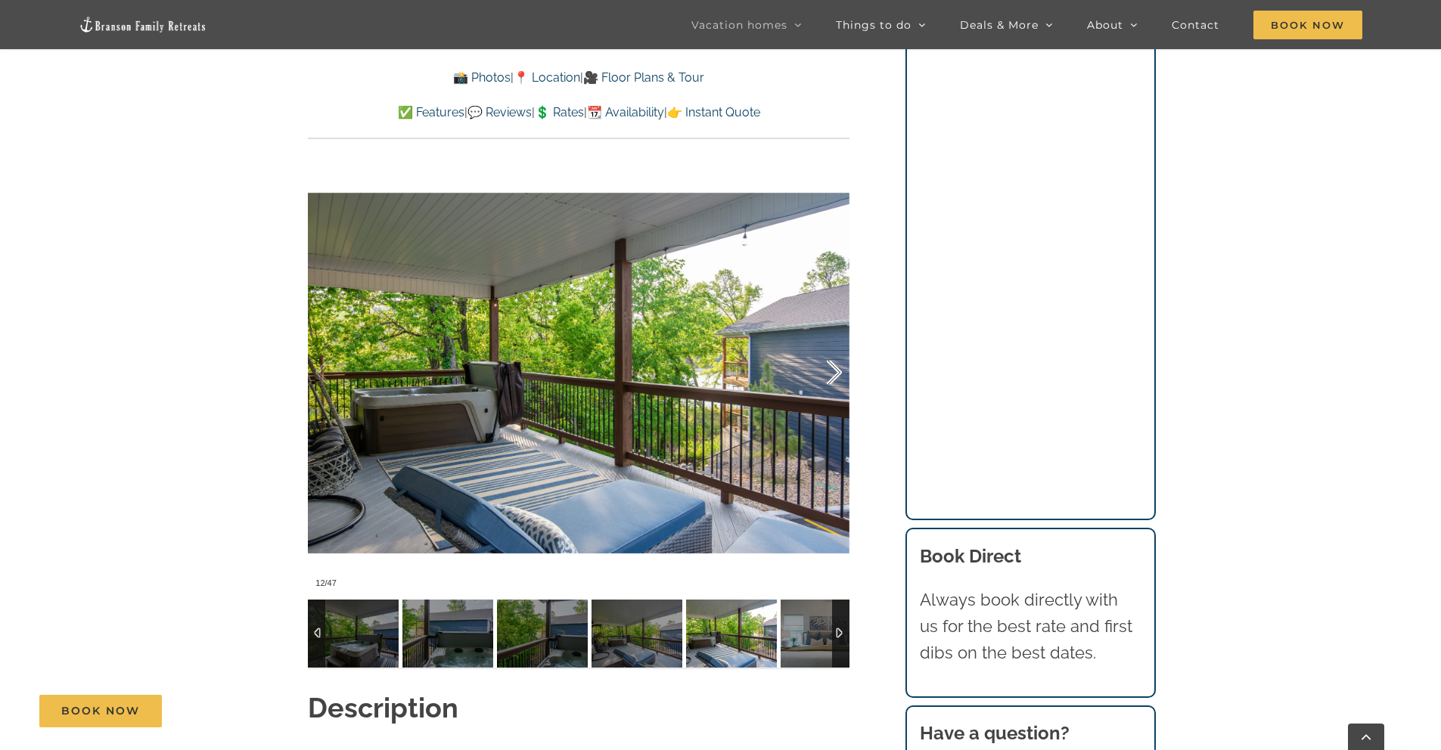
click at [837, 372] on div at bounding box center [818, 373] width 47 height 94
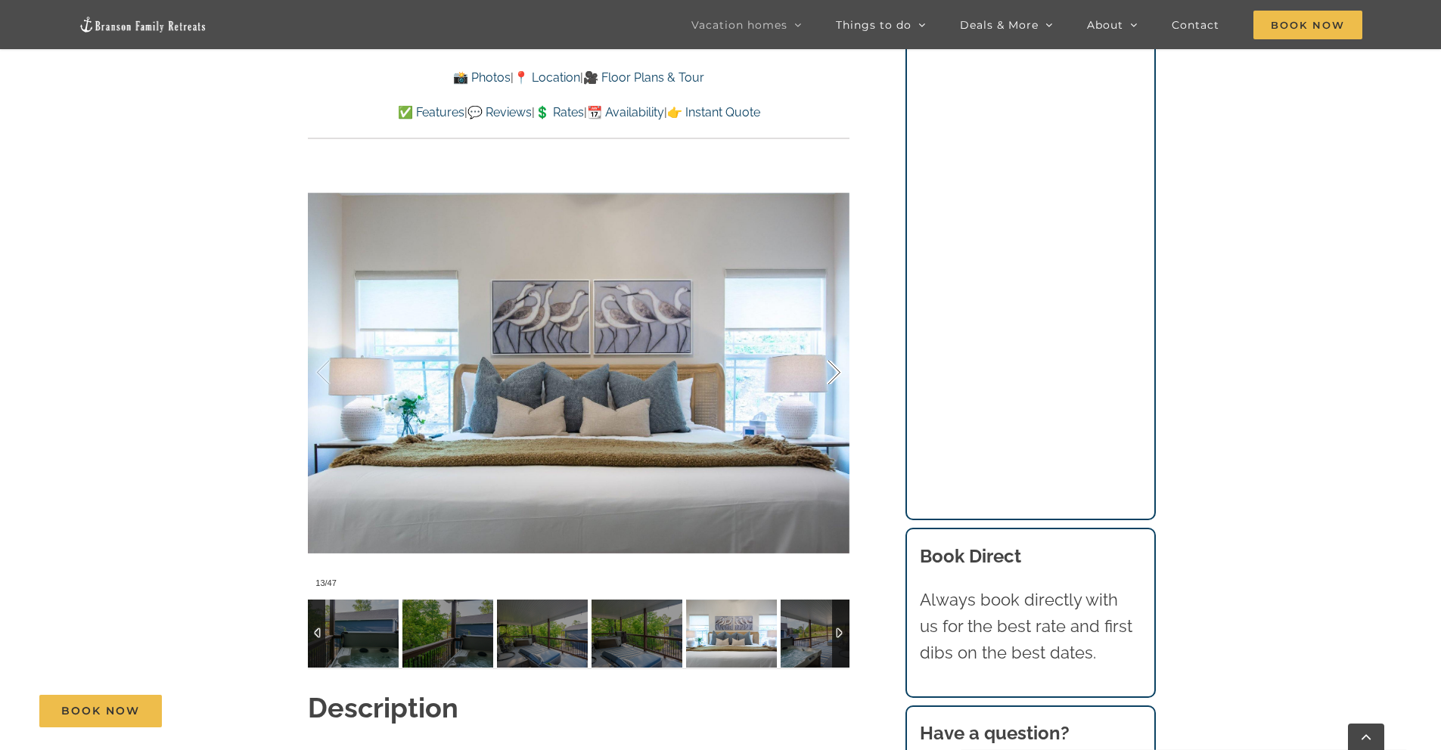
click at [837, 372] on div at bounding box center [818, 373] width 47 height 94
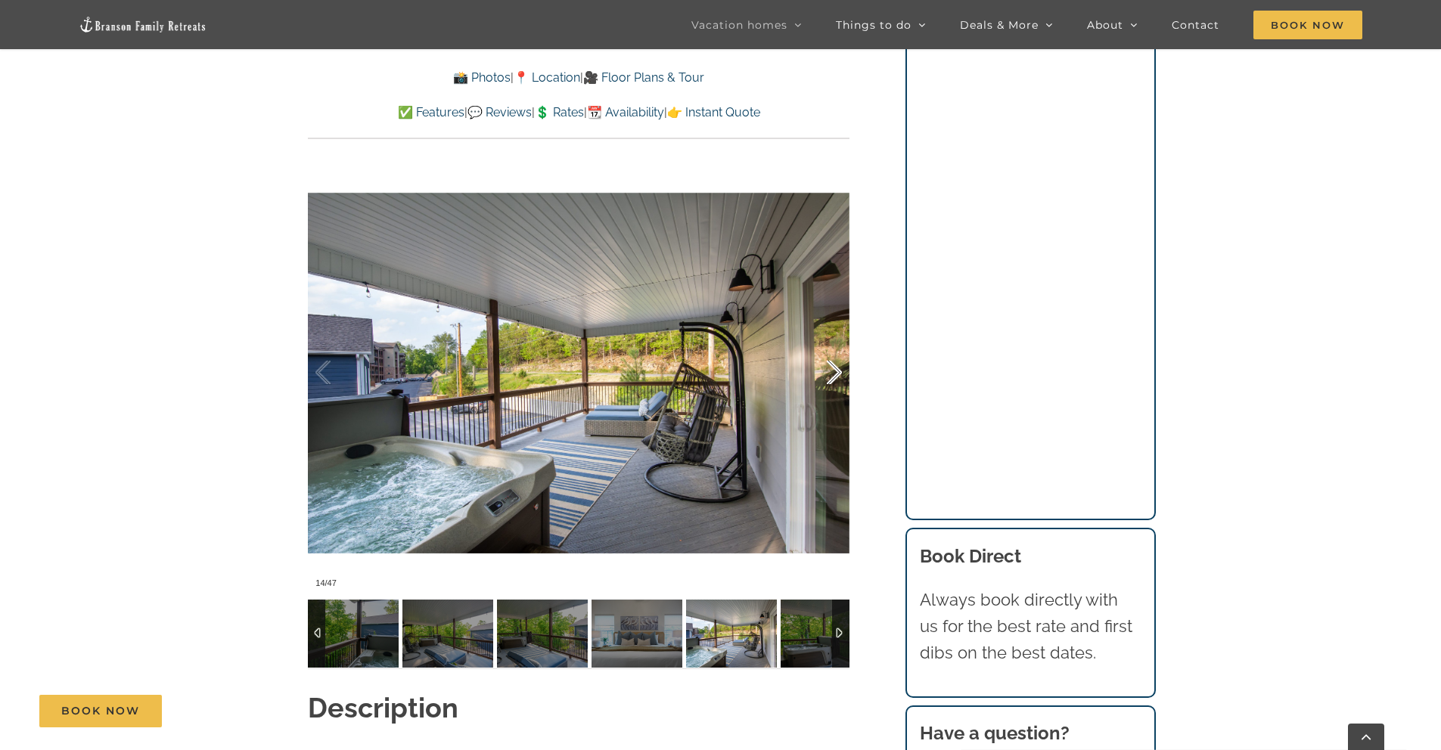
click at [837, 372] on div at bounding box center [818, 373] width 47 height 94
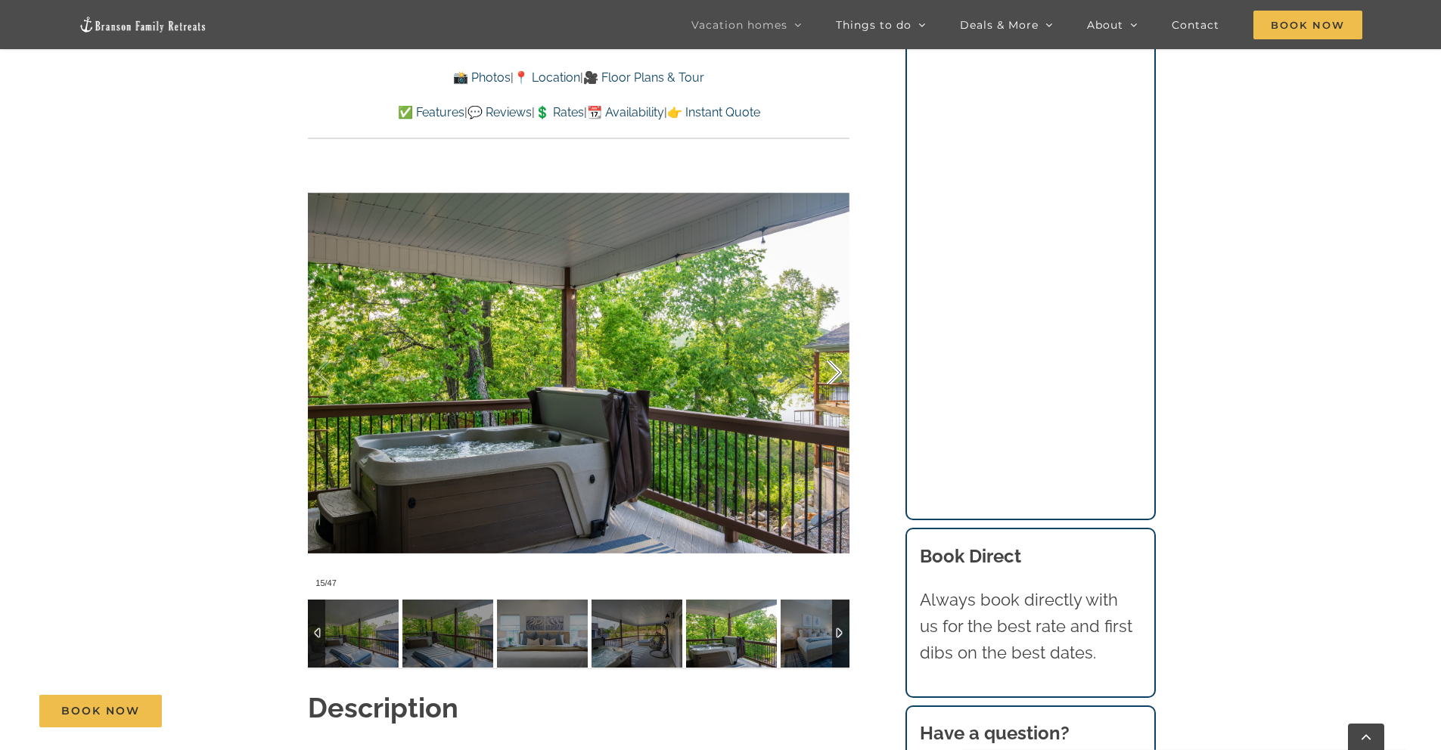
click at [837, 372] on div at bounding box center [818, 373] width 47 height 94
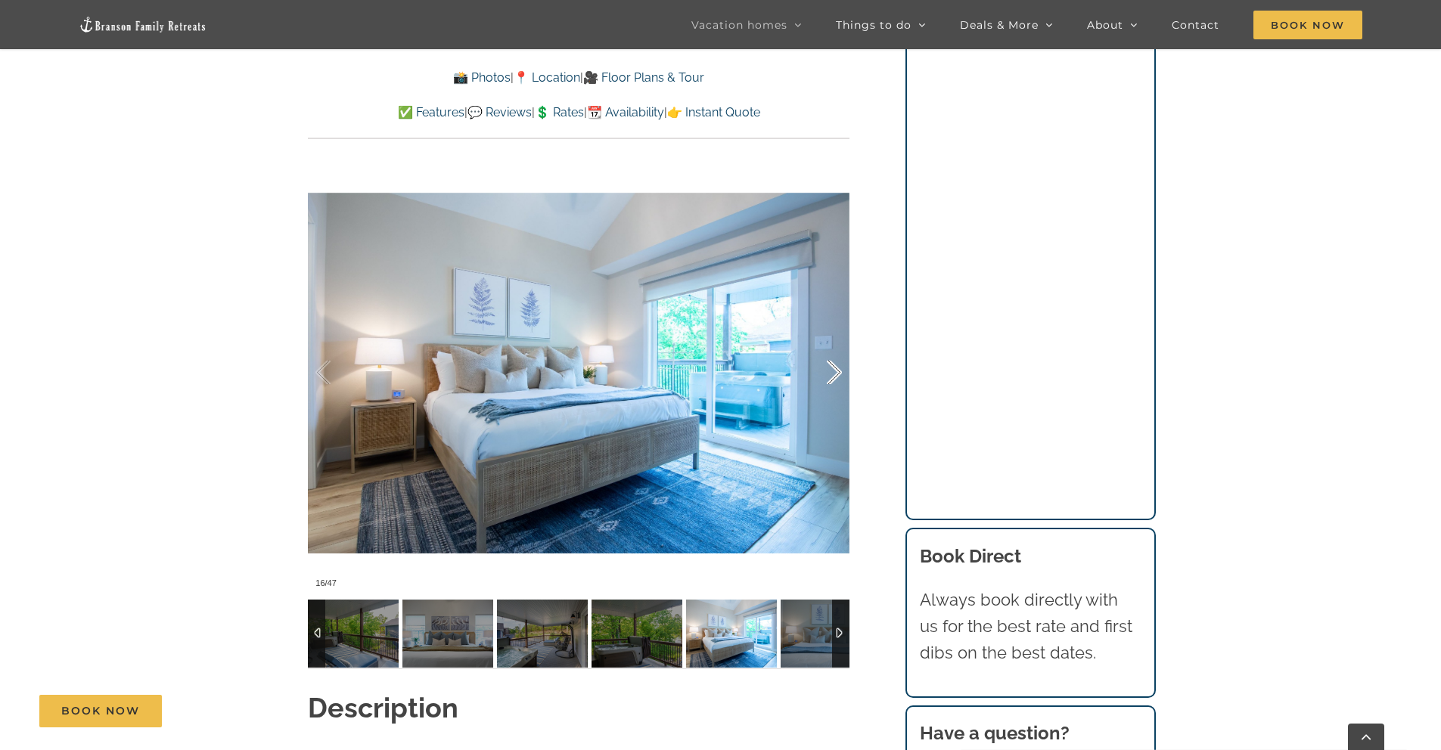
click at [837, 372] on div at bounding box center [818, 373] width 47 height 94
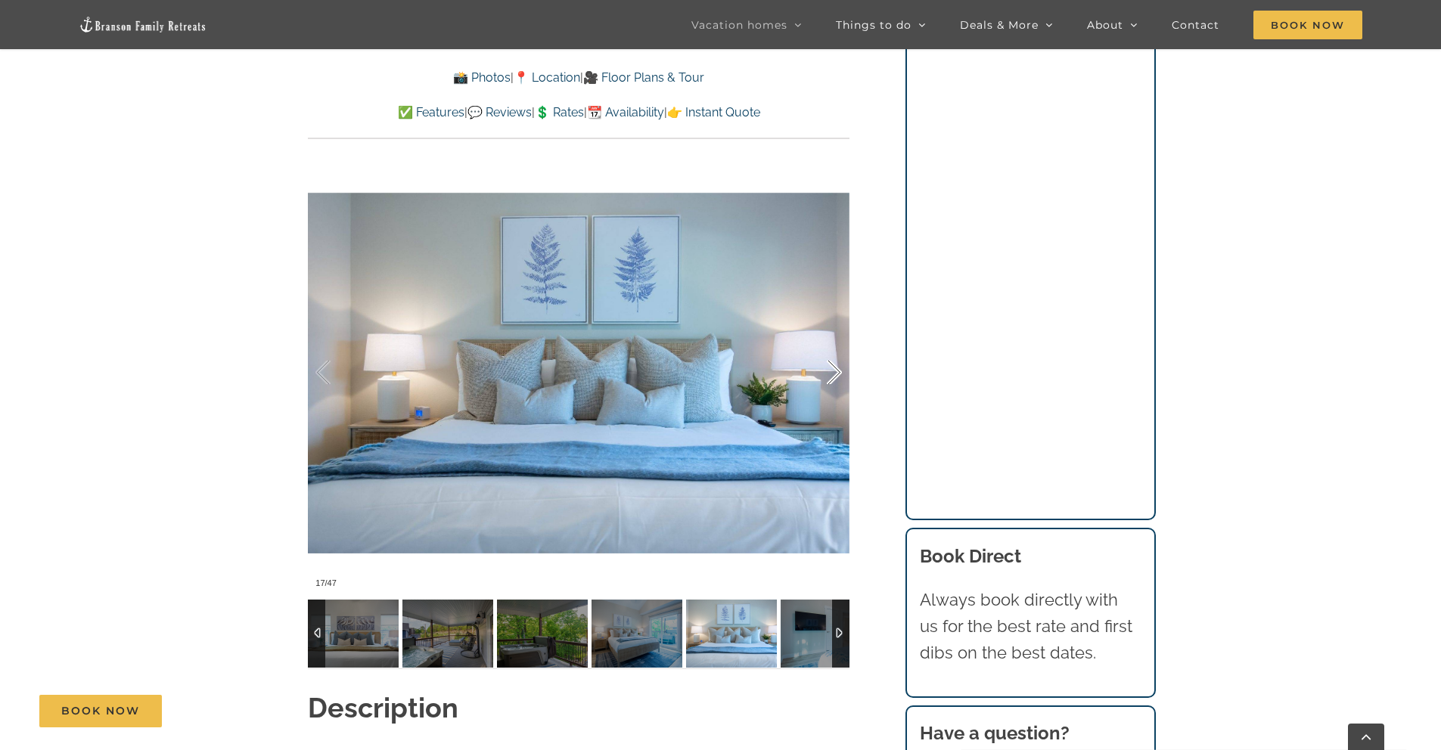
click at [837, 372] on div at bounding box center [818, 373] width 47 height 94
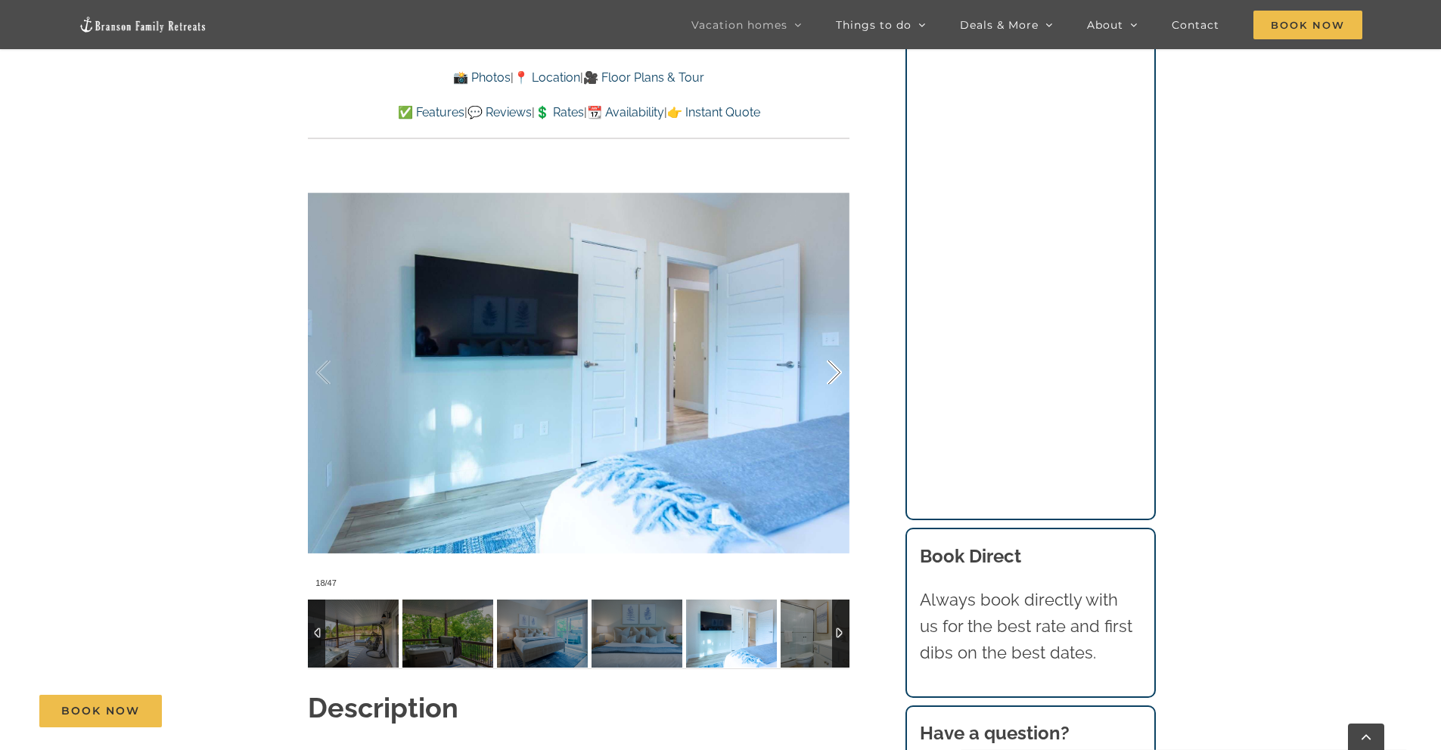
click at [837, 372] on div at bounding box center [818, 373] width 47 height 94
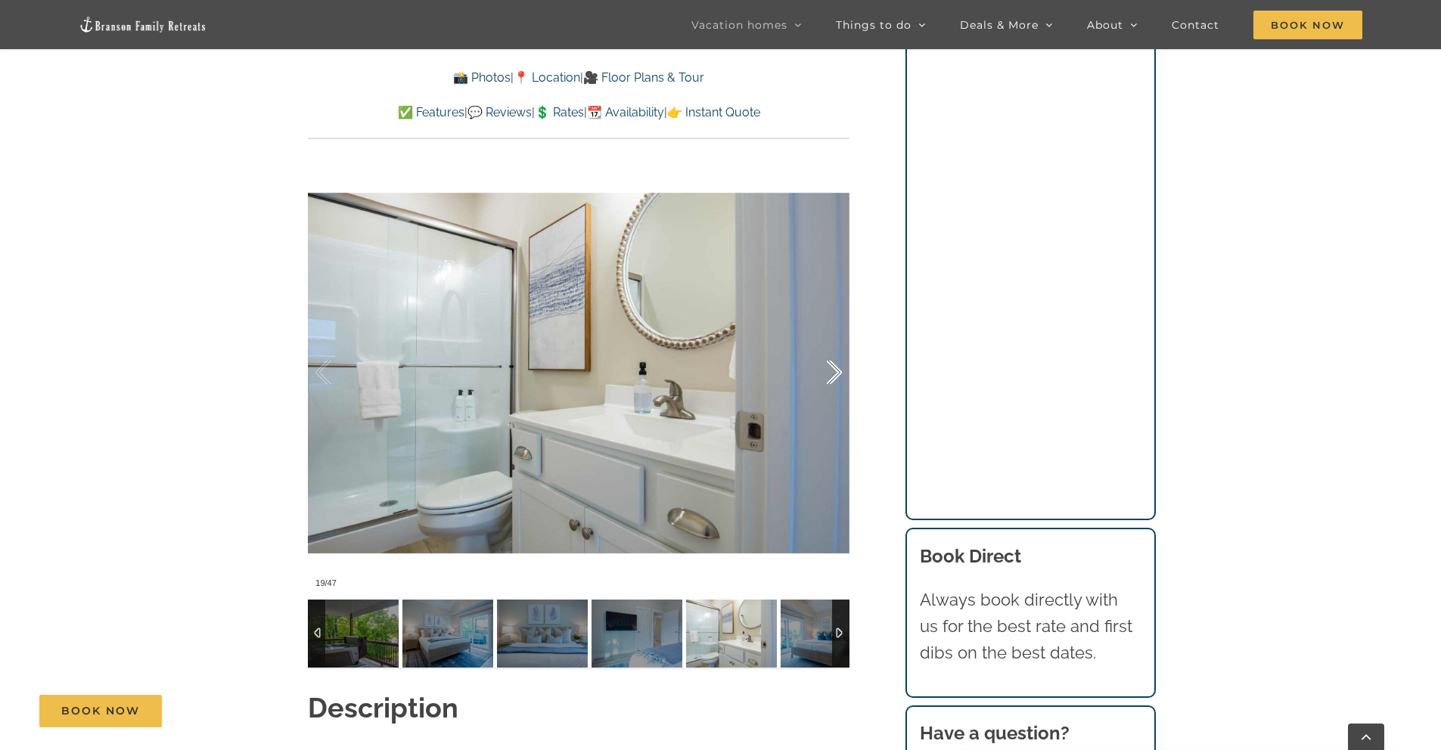
click at [837, 372] on div at bounding box center [818, 373] width 47 height 94
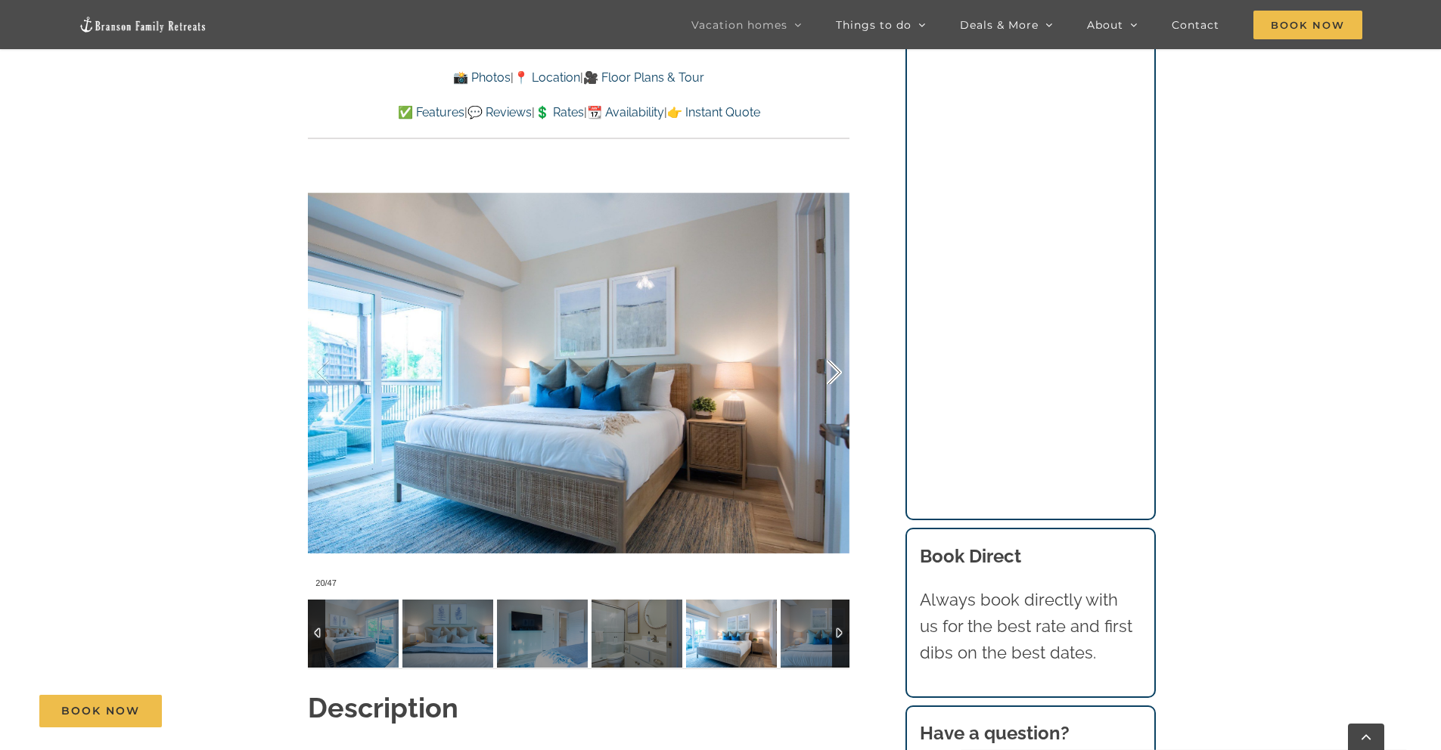
click at [837, 372] on div at bounding box center [818, 373] width 47 height 94
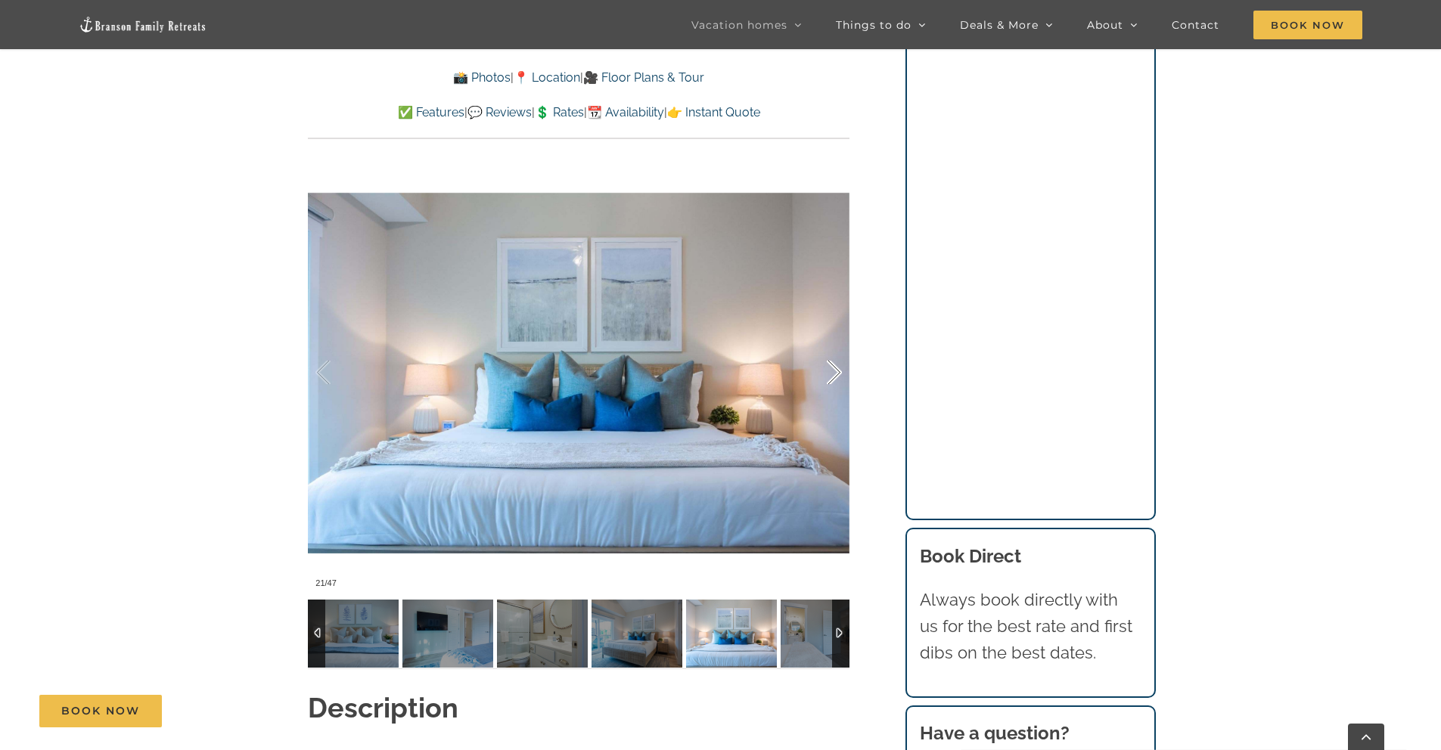
click at [837, 372] on div at bounding box center [818, 373] width 47 height 94
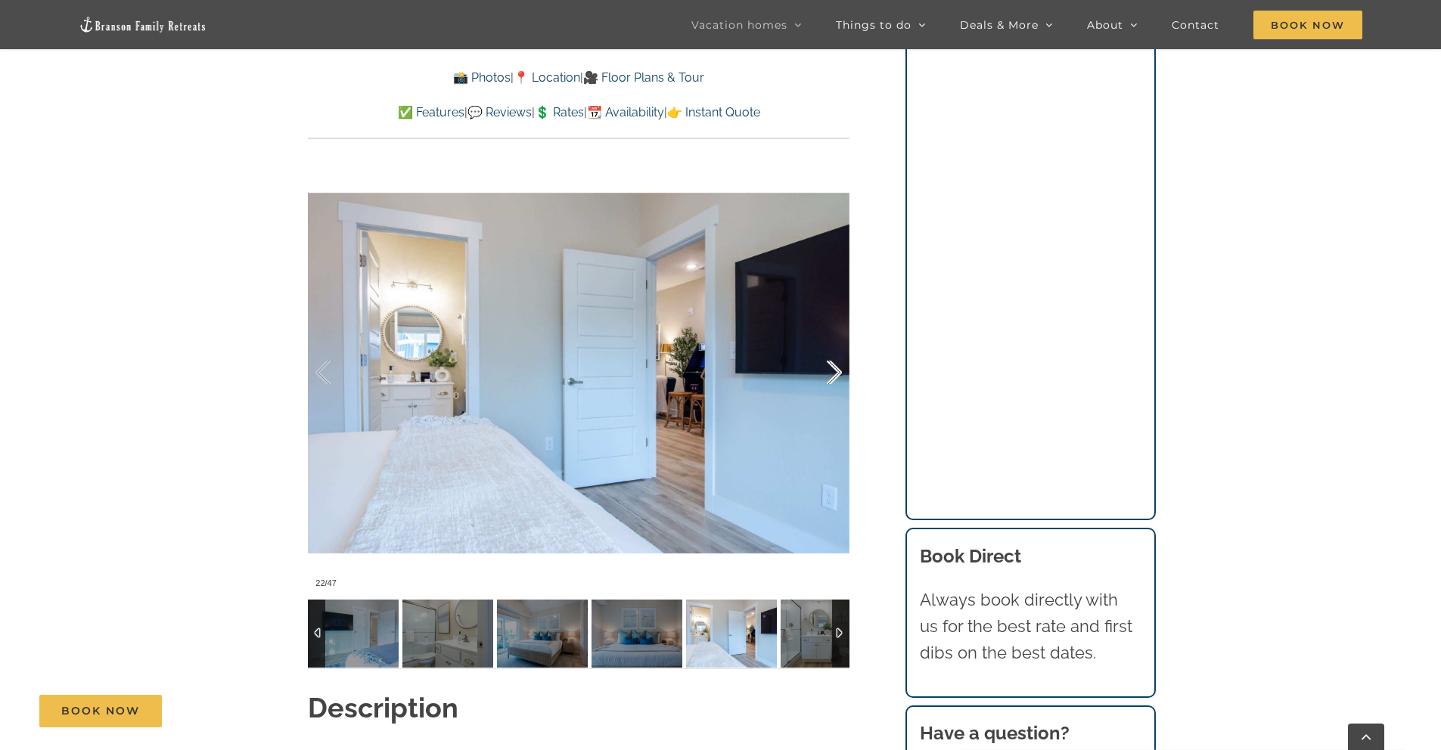
click at [837, 372] on div at bounding box center [818, 373] width 47 height 94
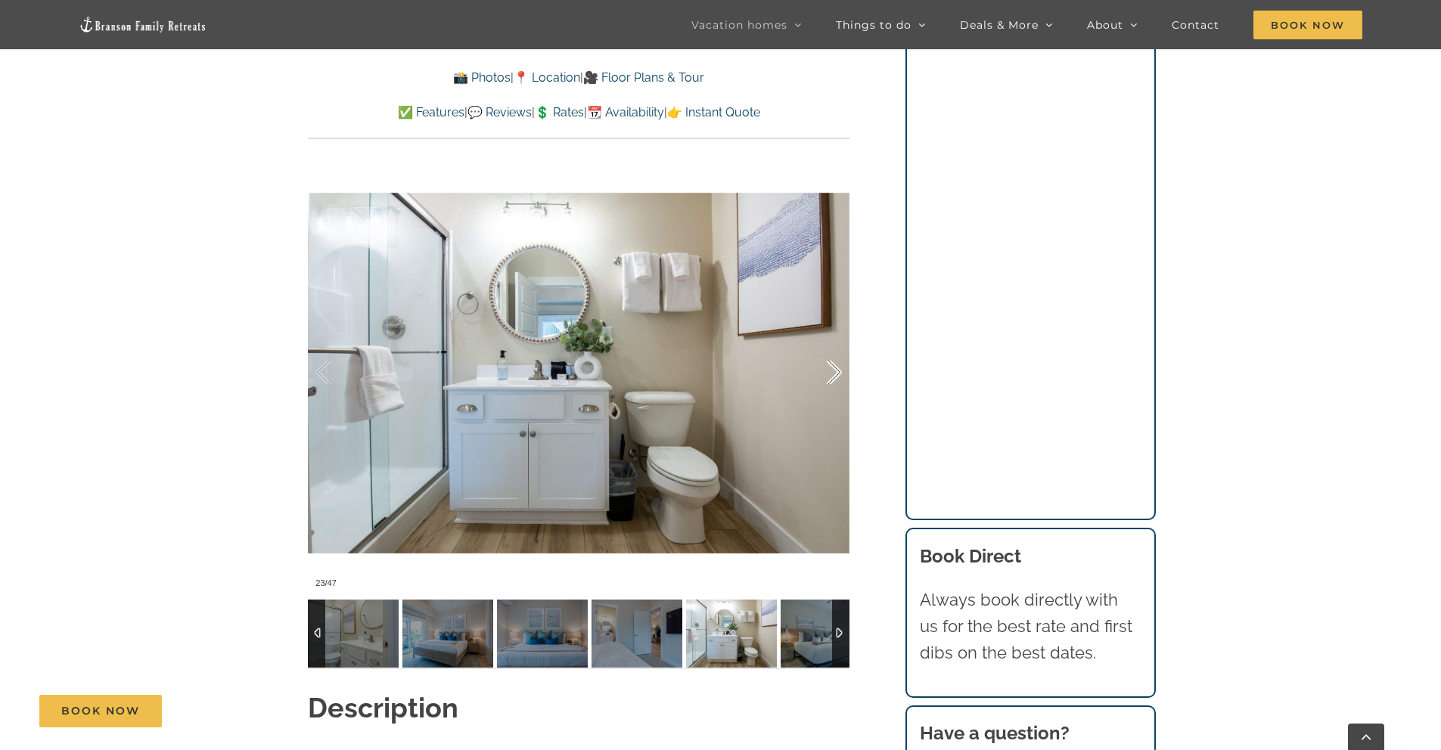
click at [837, 372] on div at bounding box center [818, 373] width 47 height 94
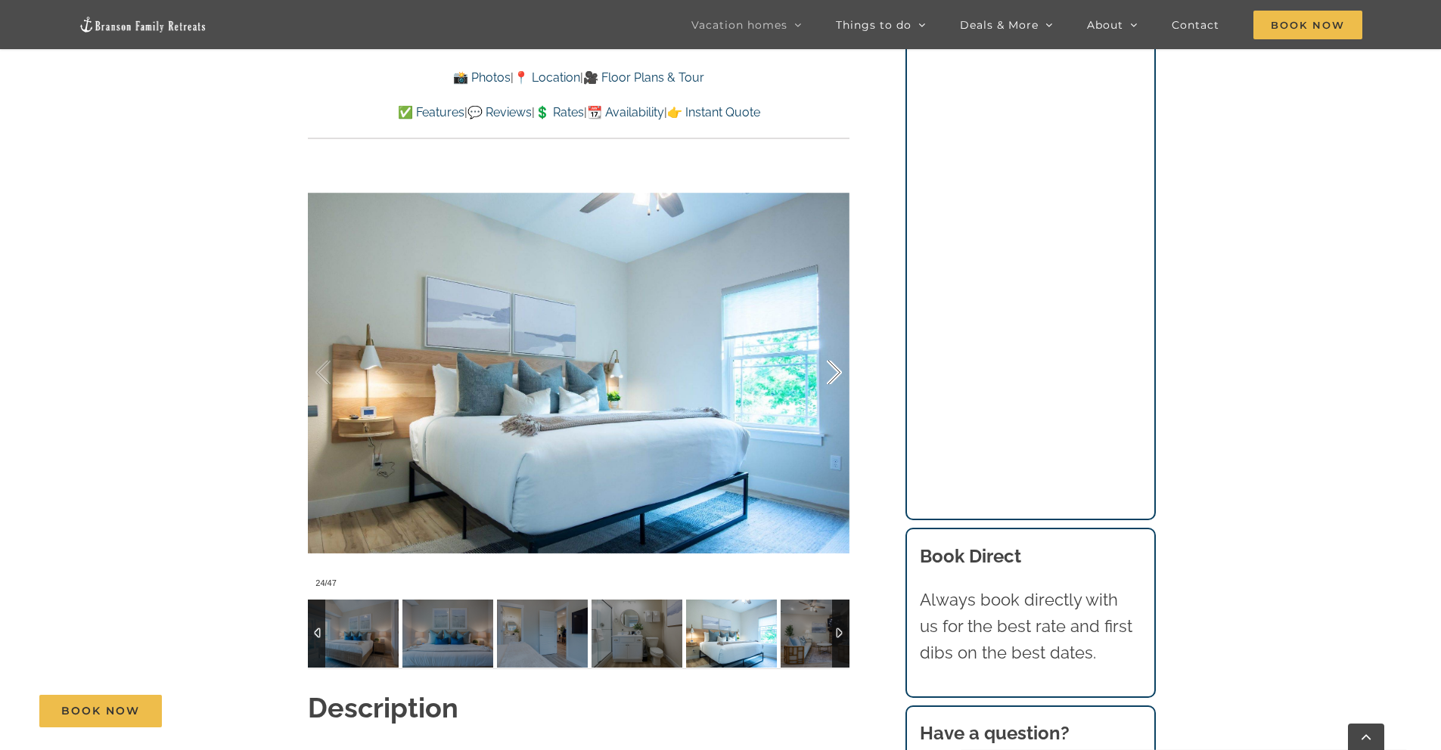
click at [837, 372] on div at bounding box center [818, 373] width 47 height 94
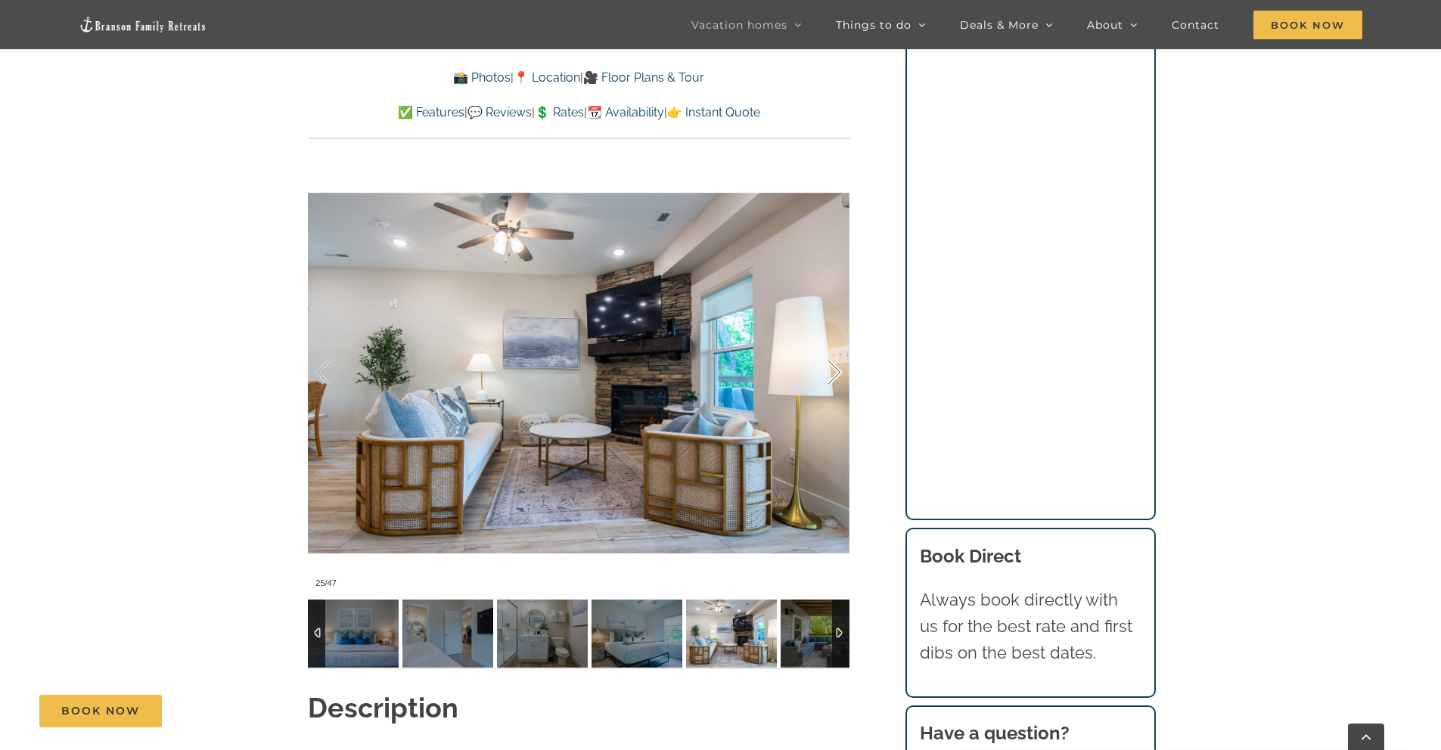
click at [837, 372] on div at bounding box center [818, 373] width 47 height 94
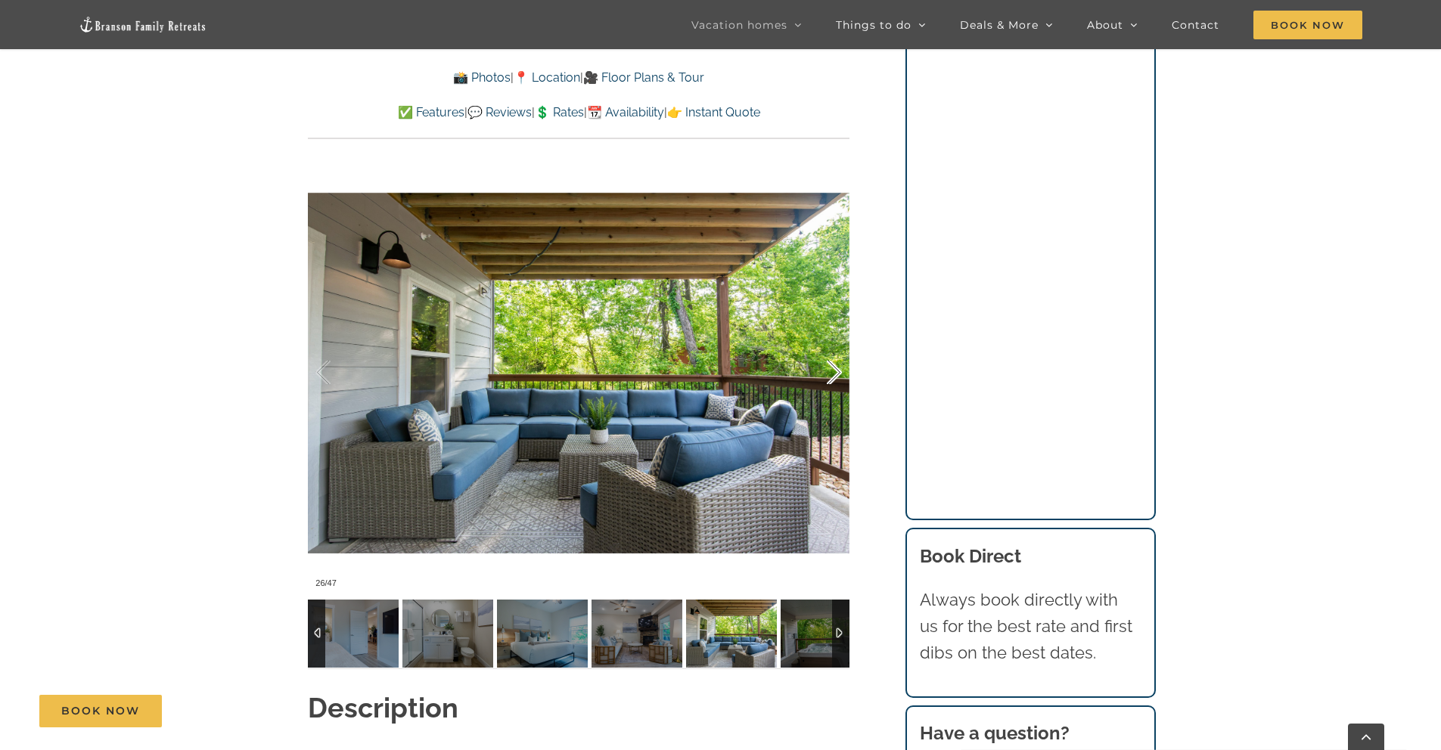
click at [837, 372] on div at bounding box center [818, 373] width 47 height 94
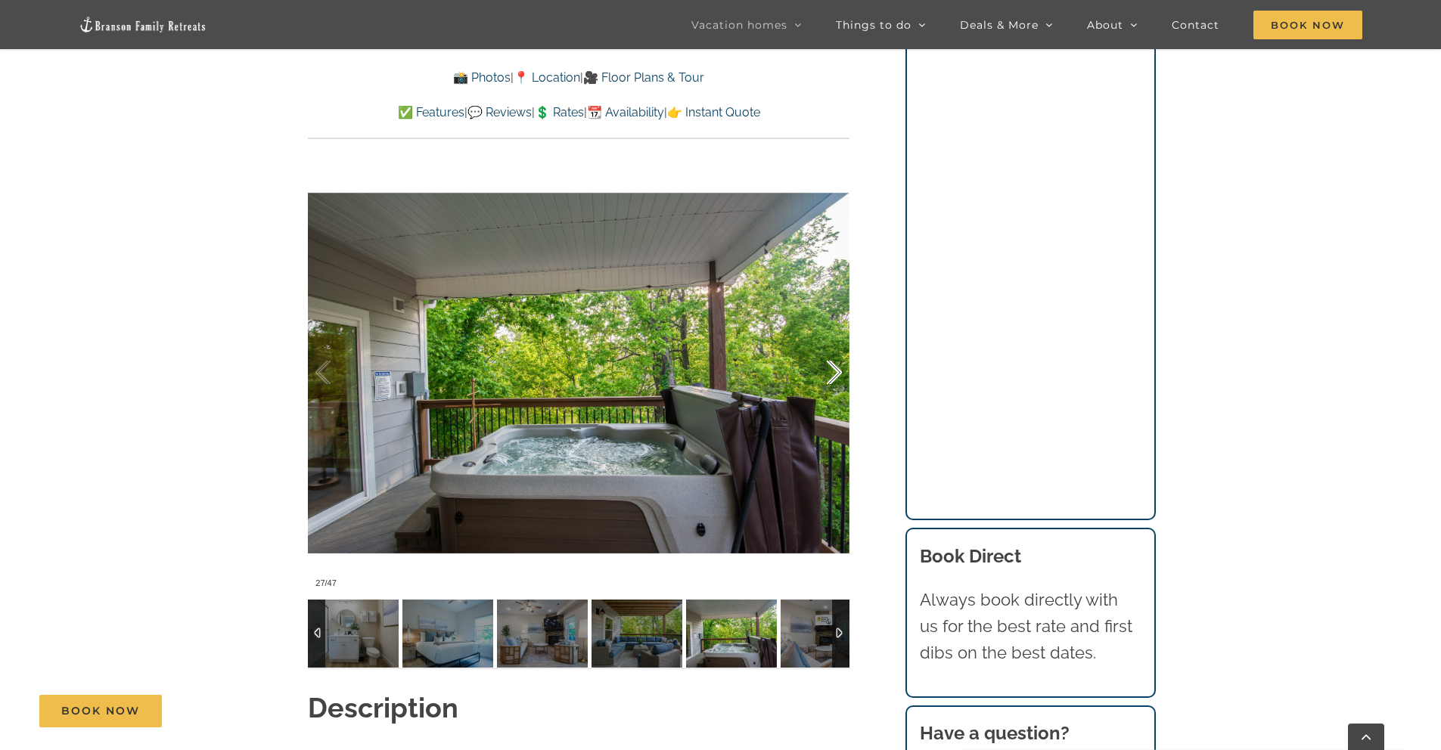
click at [839, 371] on div at bounding box center [818, 373] width 47 height 94
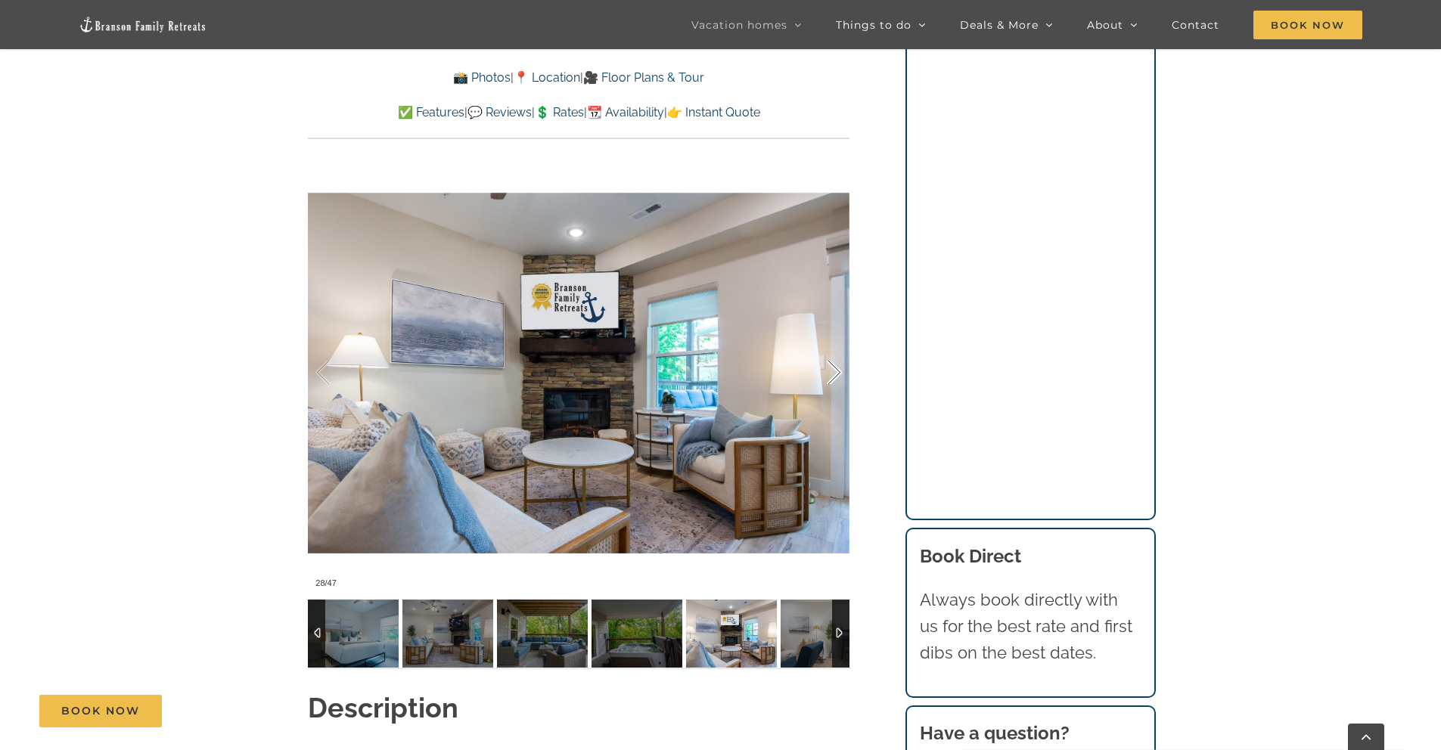
click at [839, 371] on div at bounding box center [818, 373] width 47 height 94
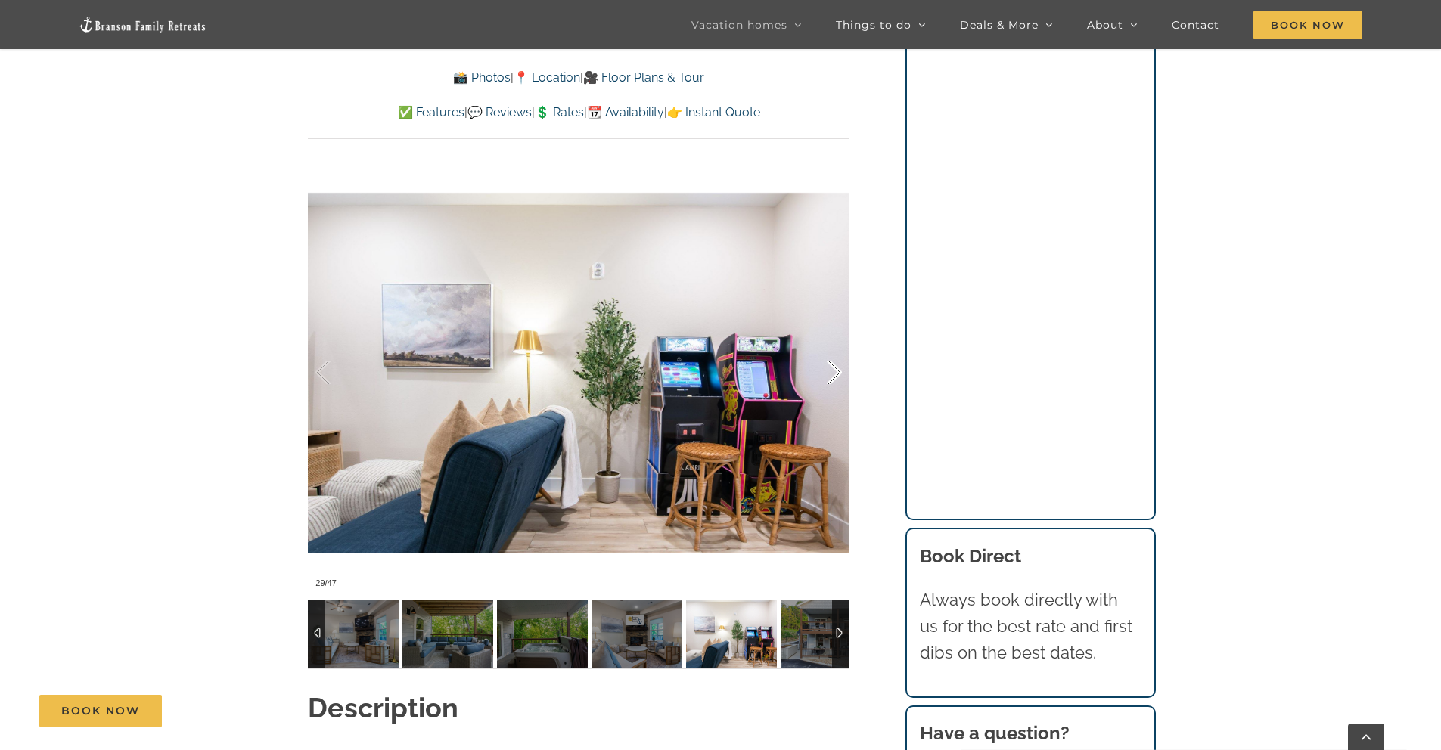
click at [839, 371] on div at bounding box center [818, 373] width 47 height 94
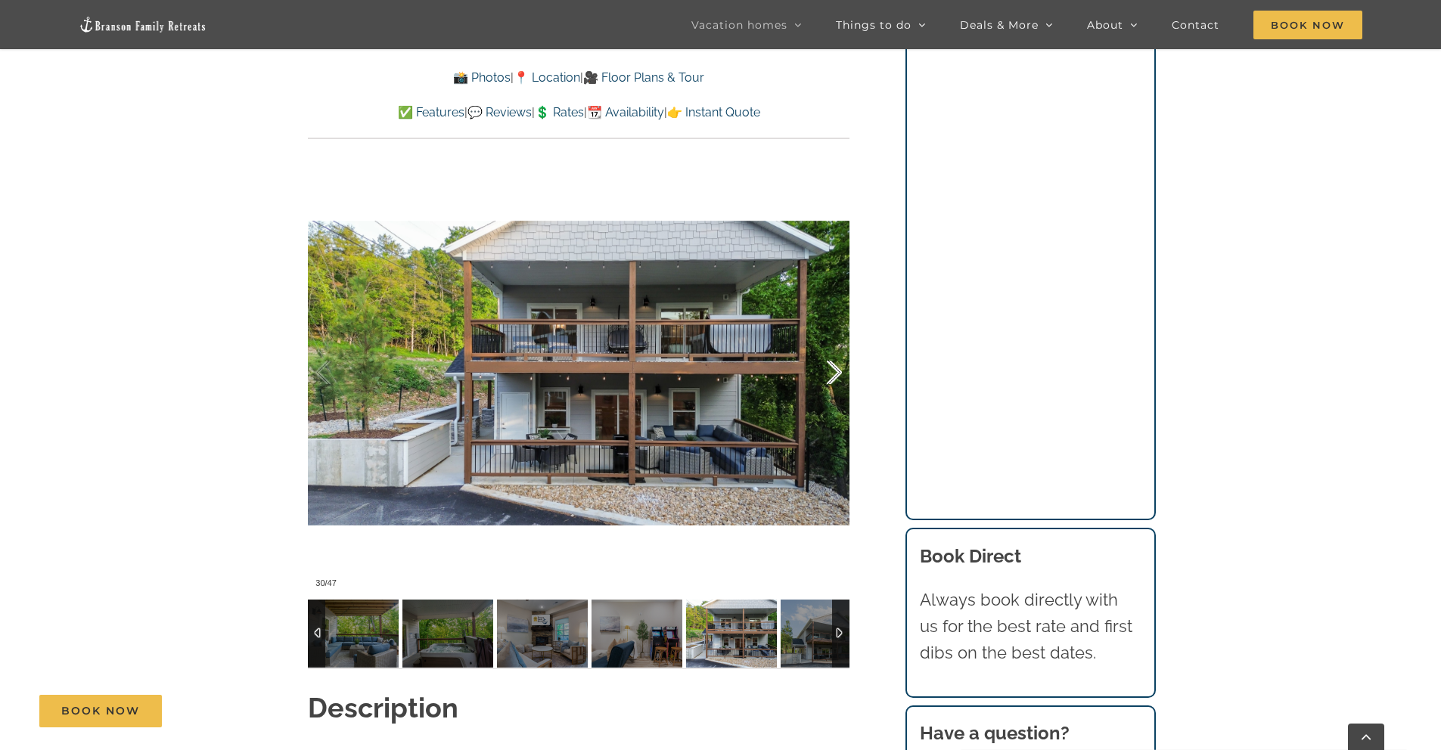
click at [839, 371] on div at bounding box center [818, 373] width 47 height 94
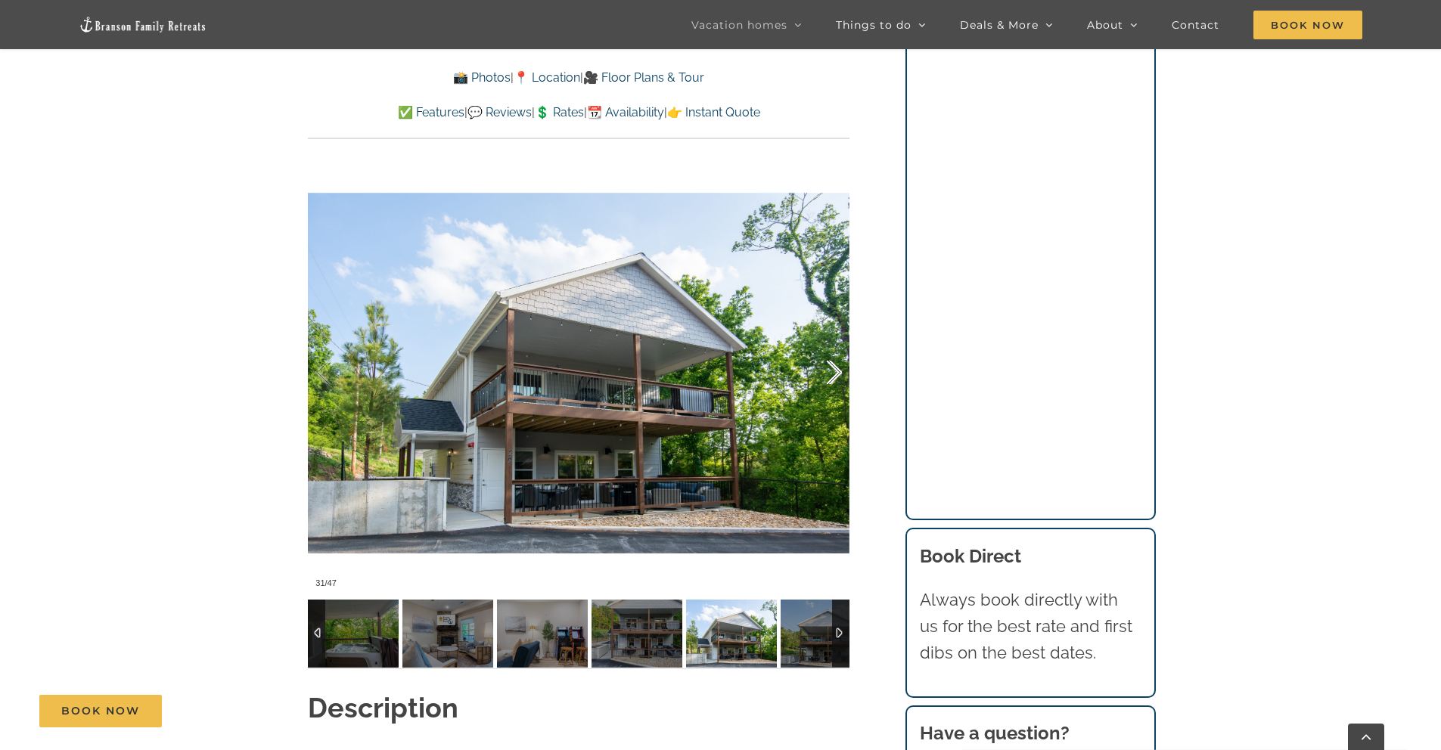
click at [839, 371] on div at bounding box center [818, 373] width 47 height 94
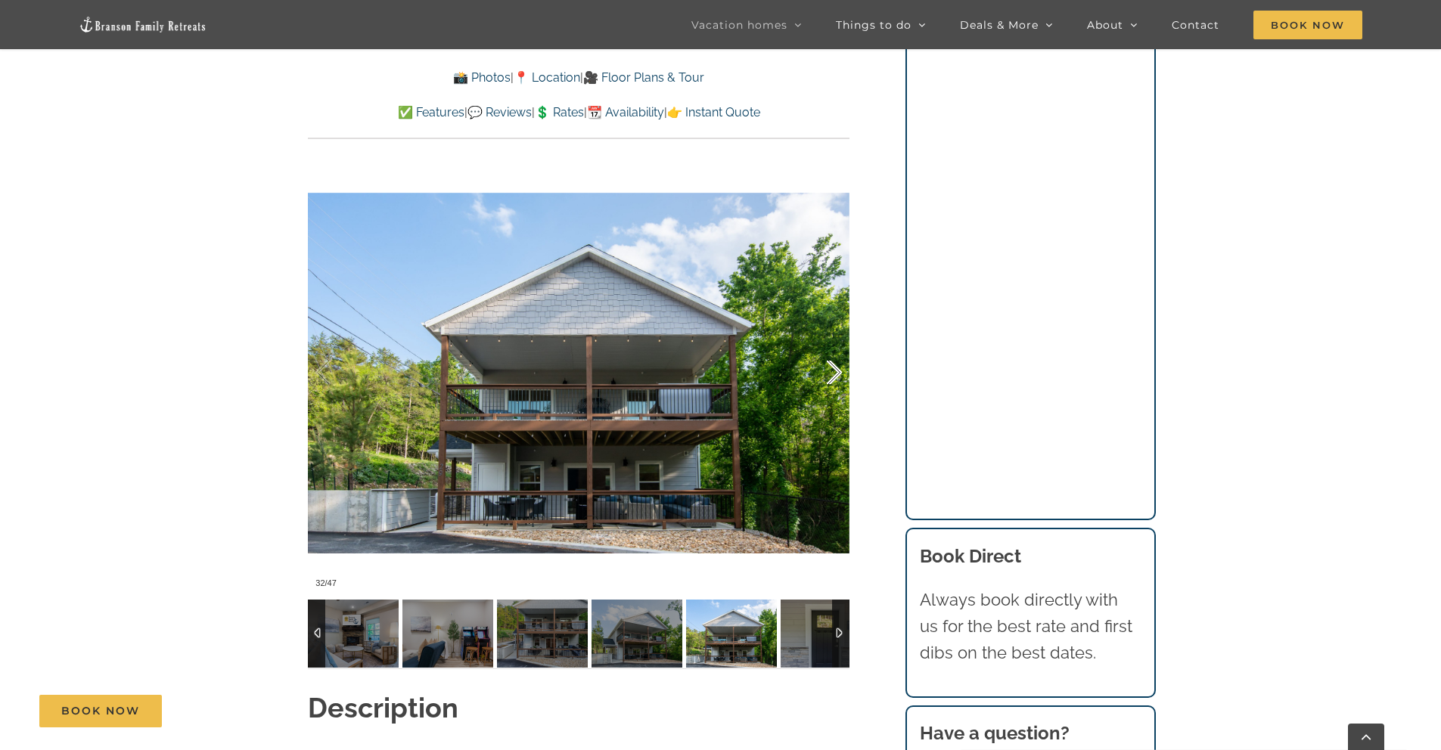
click at [839, 371] on div at bounding box center [818, 373] width 47 height 94
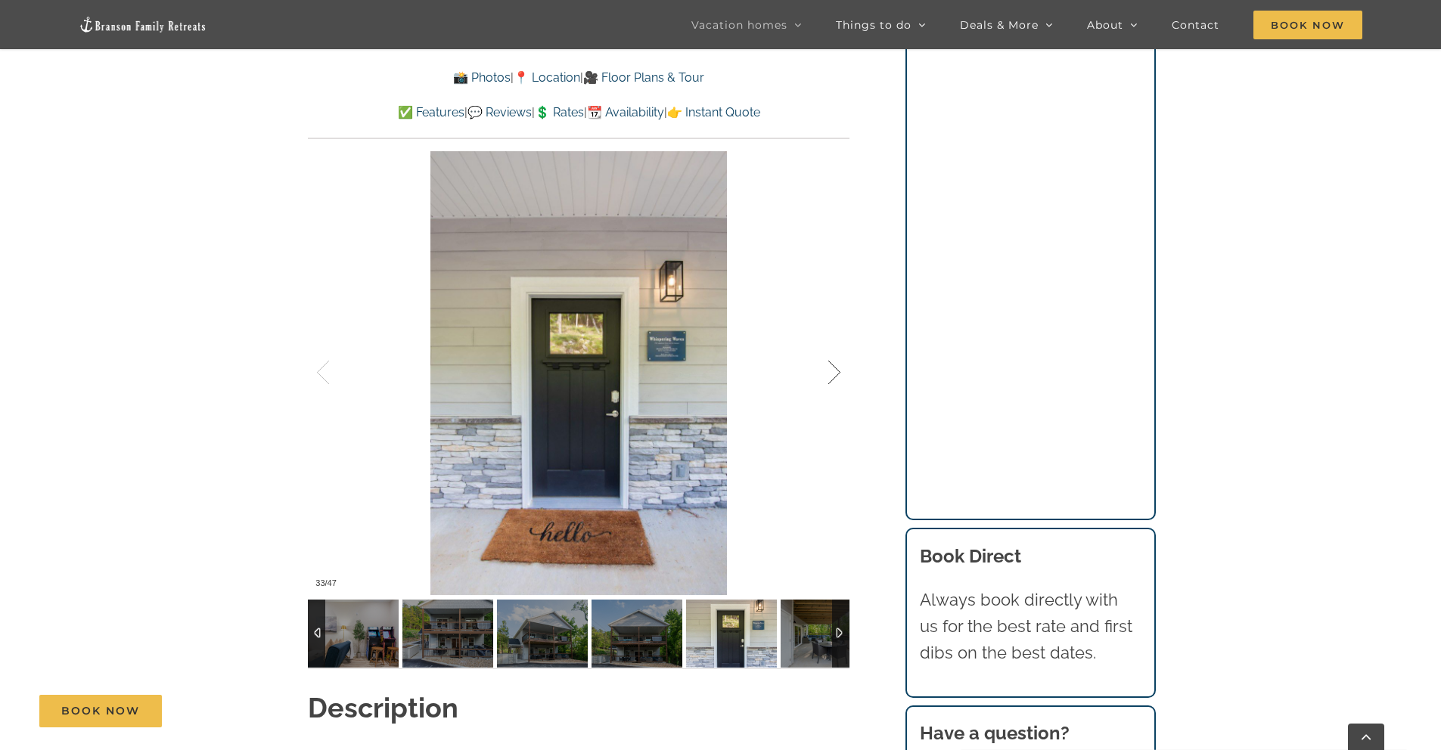
click at [839, 371] on div at bounding box center [818, 373] width 47 height 94
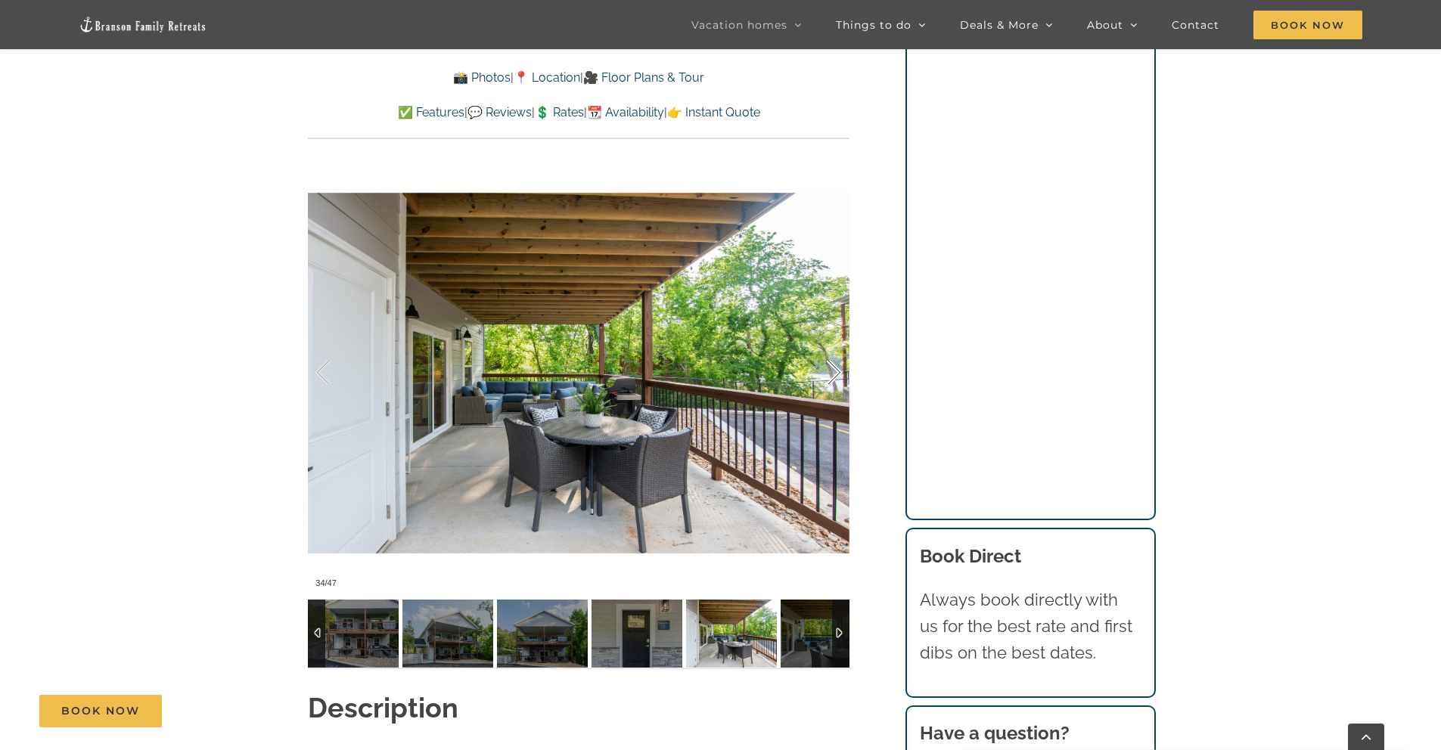
click at [839, 371] on div at bounding box center [818, 373] width 47 height 94
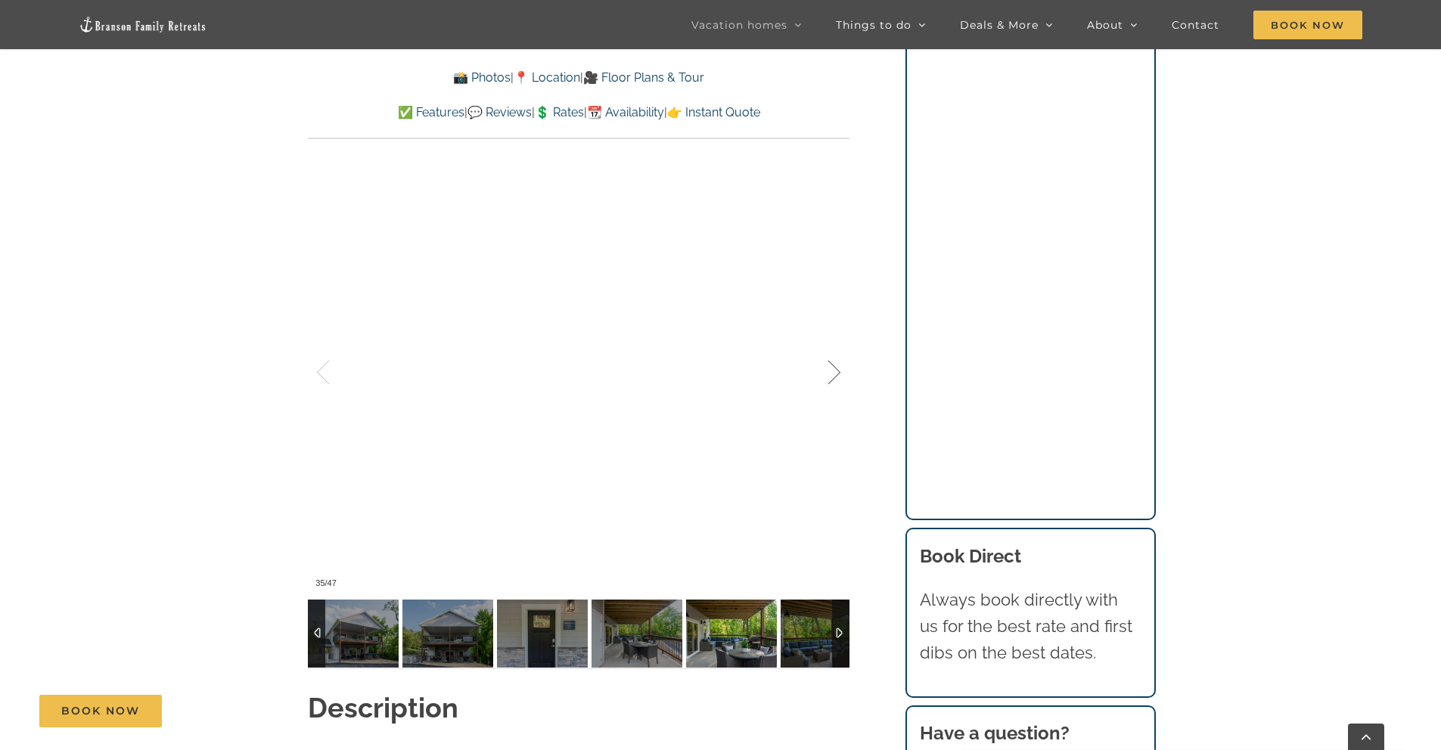
click at [839, 371] on div at bounding box center [818, 373] width 47 height 94
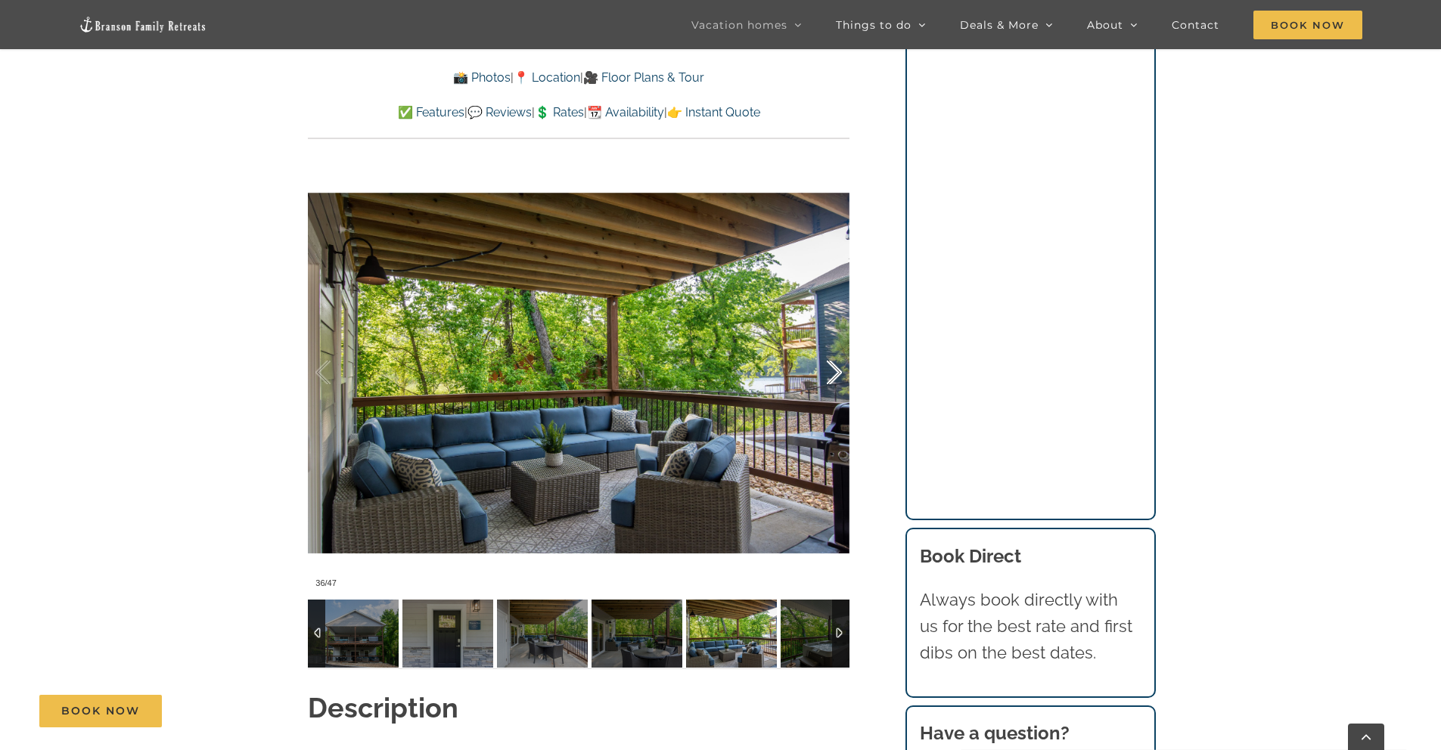
click at [839, 371] on div at bounding box center [818, 373] width 47 height 94
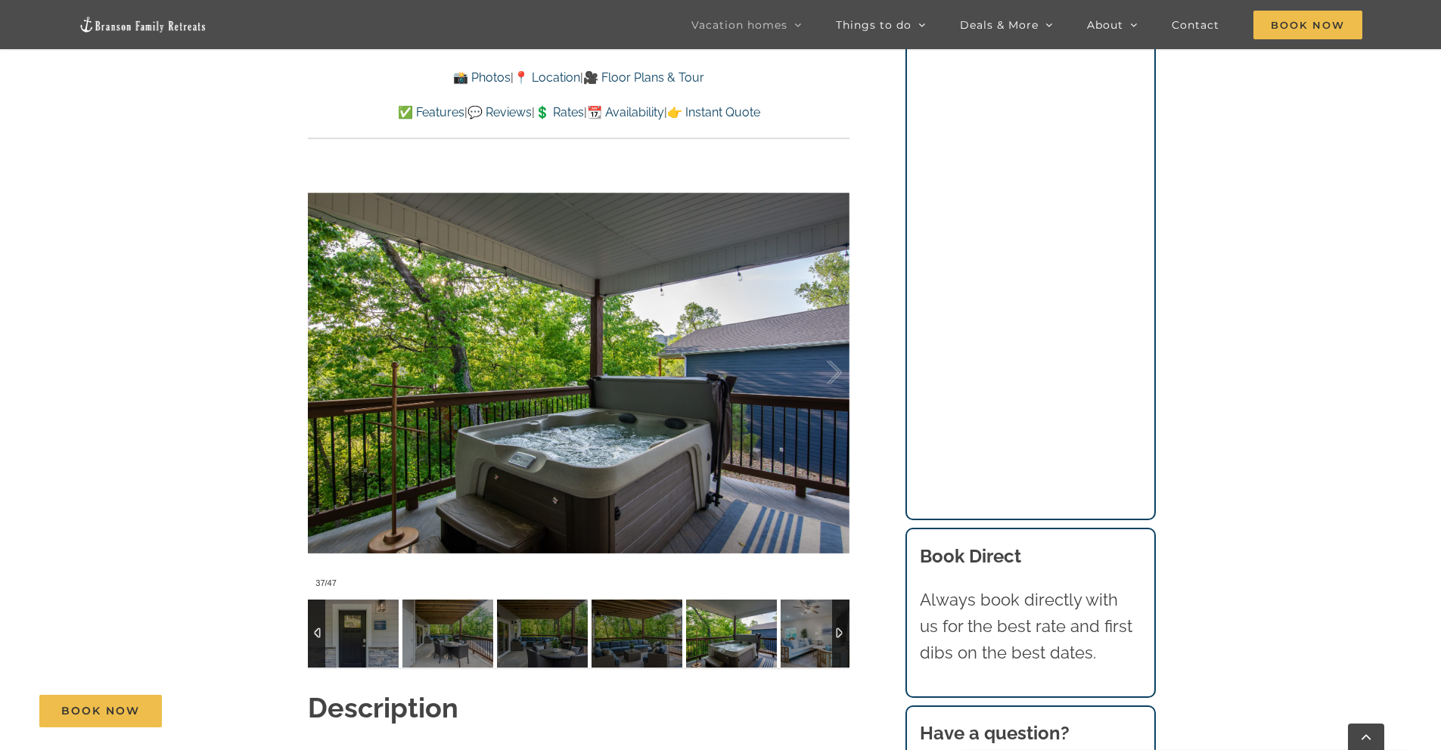
click at [563, 108] on link "💲 Rates" at bounding box center [559, 112] width 49 height 14
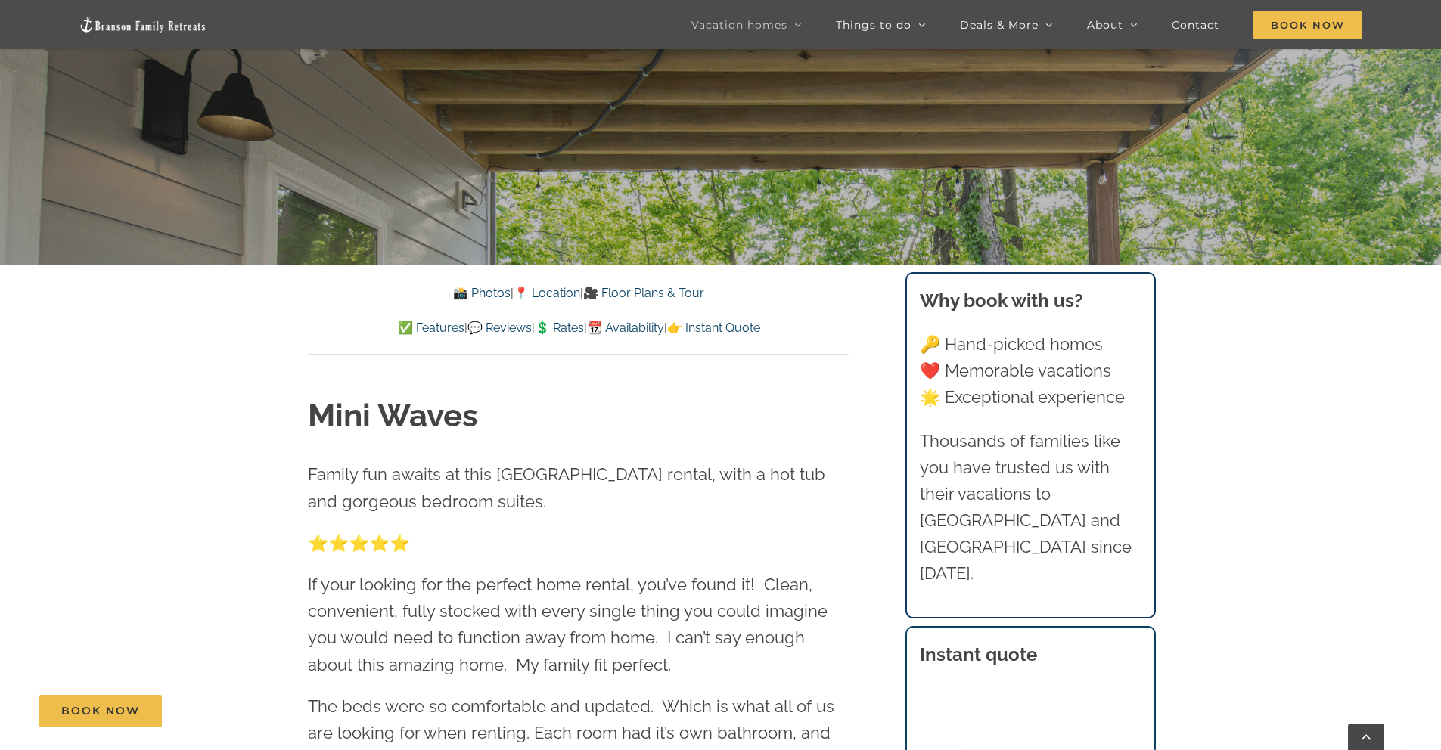
scroll to position [529, 0]
click at [57, 707] on link "Book Now" at bounding box center [100, 711] width 123 height 33
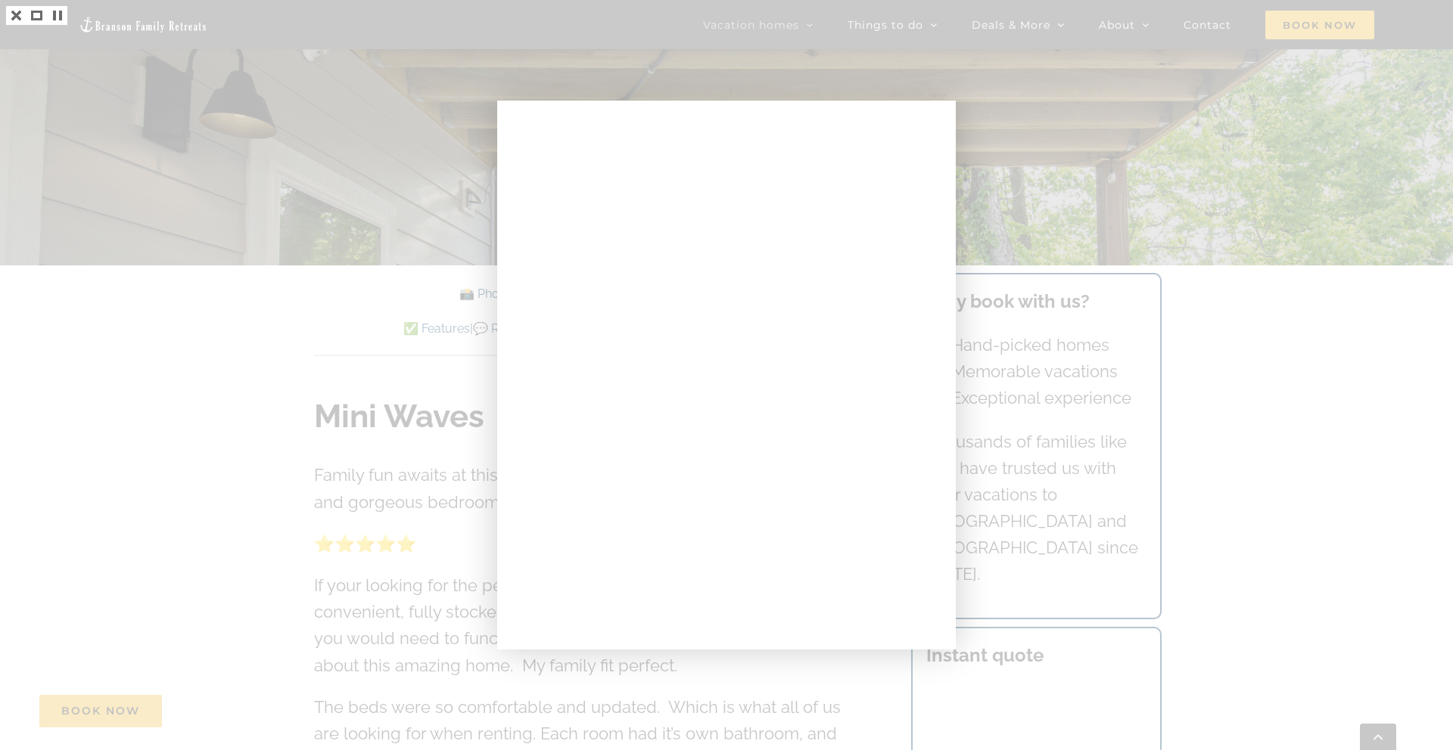
click at [1077, 129] on div at bounding box center [726, 375] width 1453 height 750
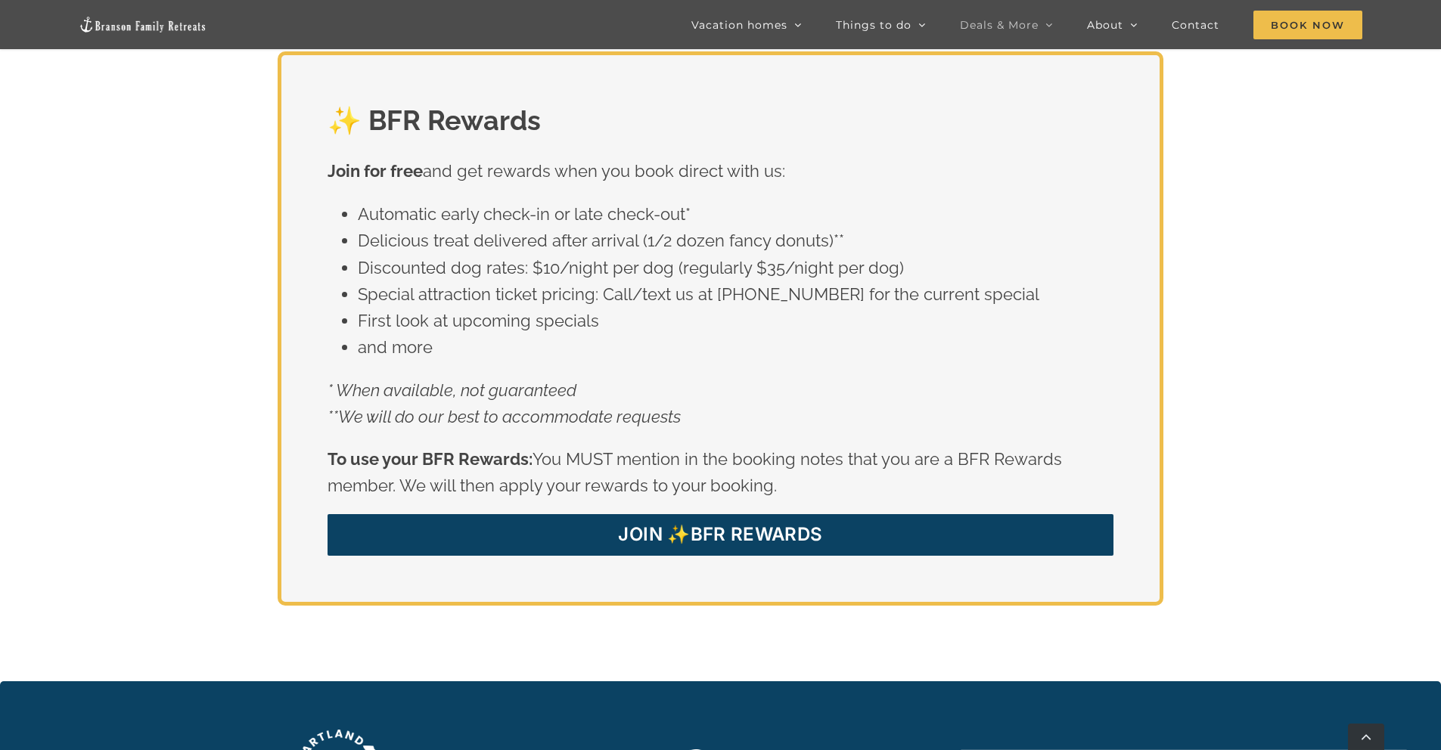
scroll to position [2915, 0]
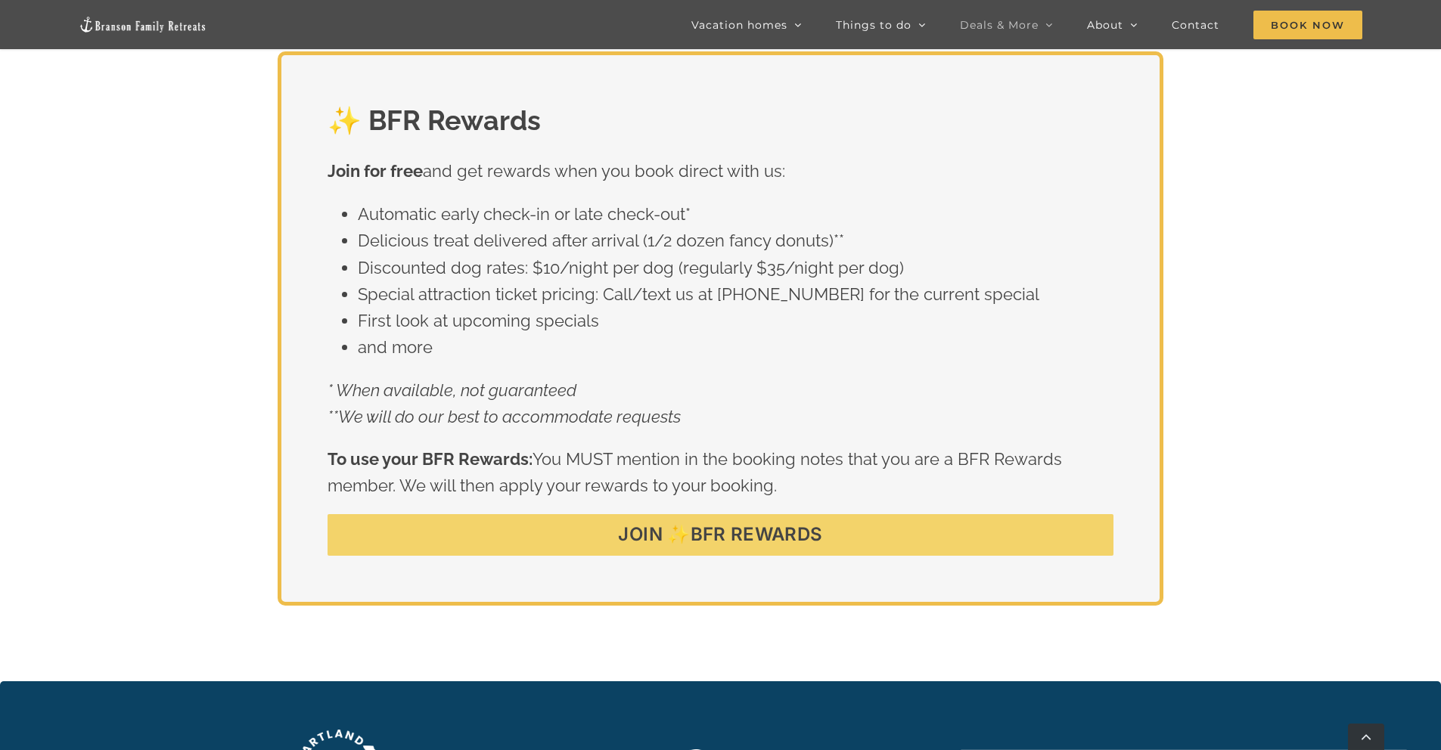
click at [778, 517] on link "JOIN ✨BFR REWARDS" at bounding box center [720, 535] width 785 height 42
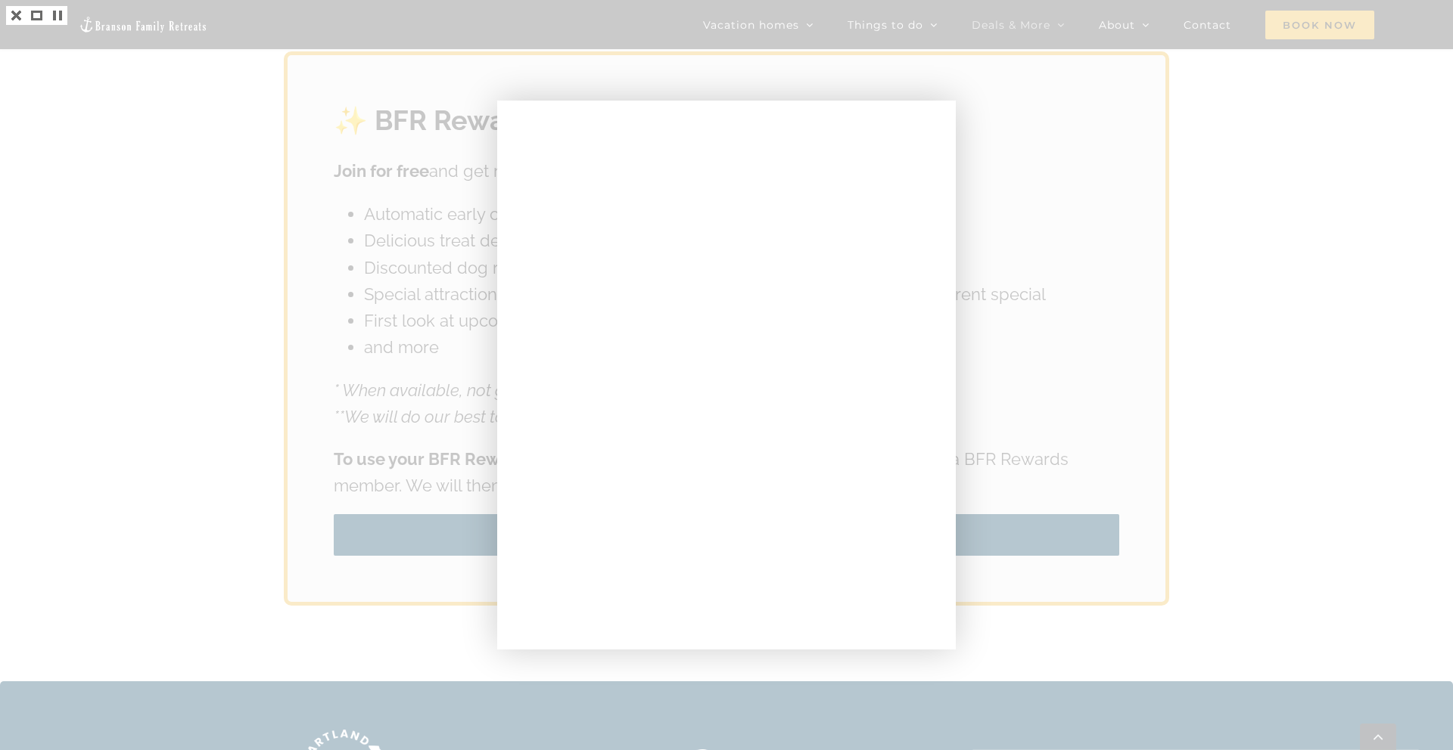
click at [1196, 171] on div at bounding box center [726, 375] width 1453 height 750
